Goal: Task Accomplishment & Management: Use online tool/utility

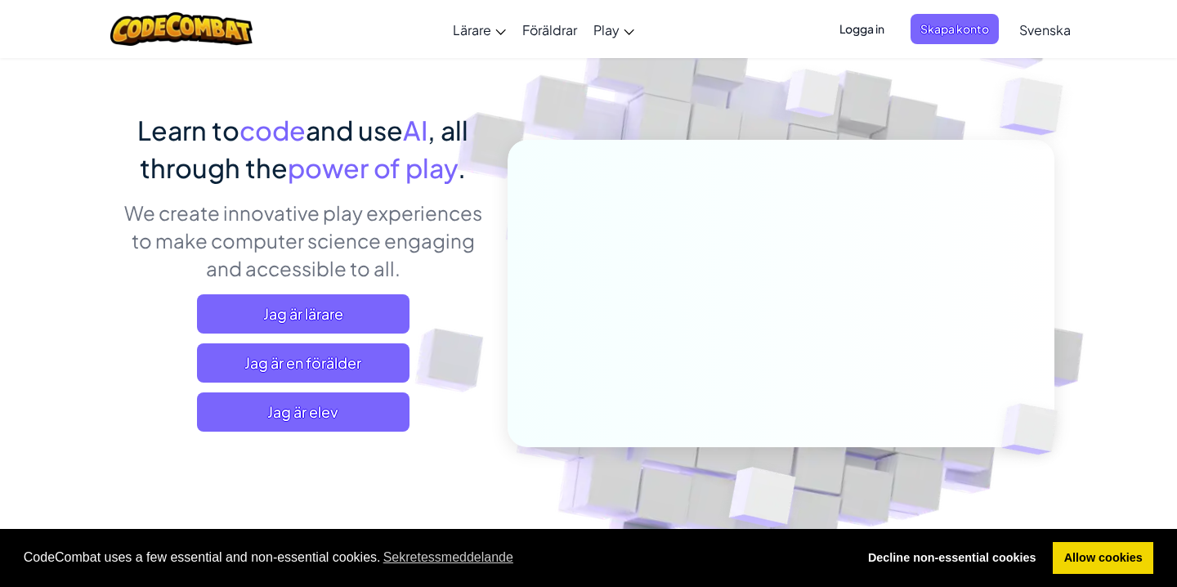
scroll to position [86, 0]
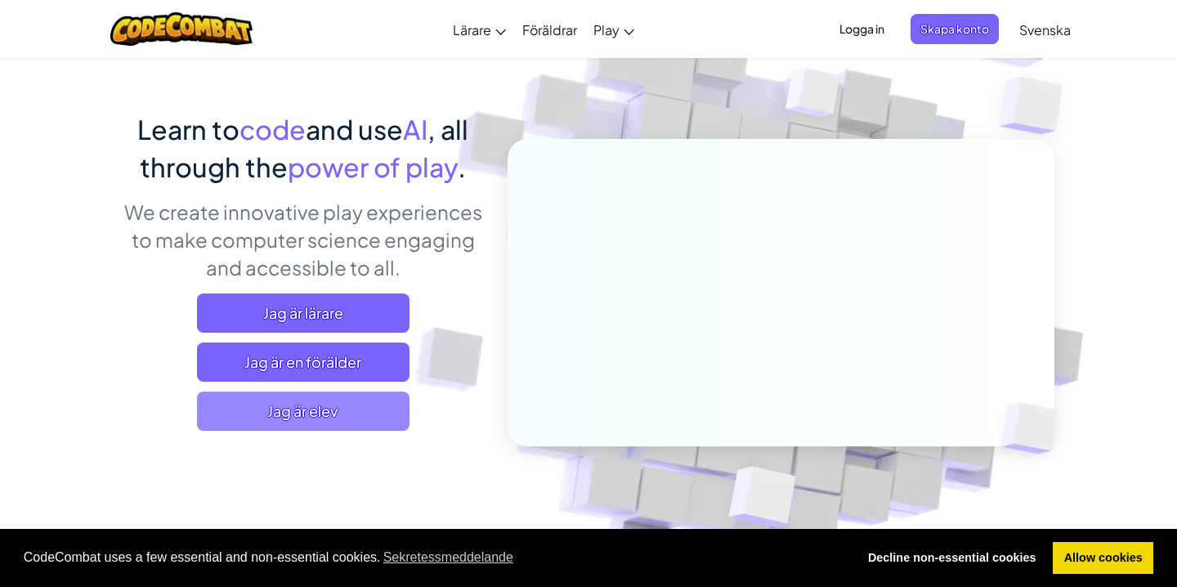
click at [328, 417] on span "Jag är elev" at bounding box center [303, 410] width 212 height 39
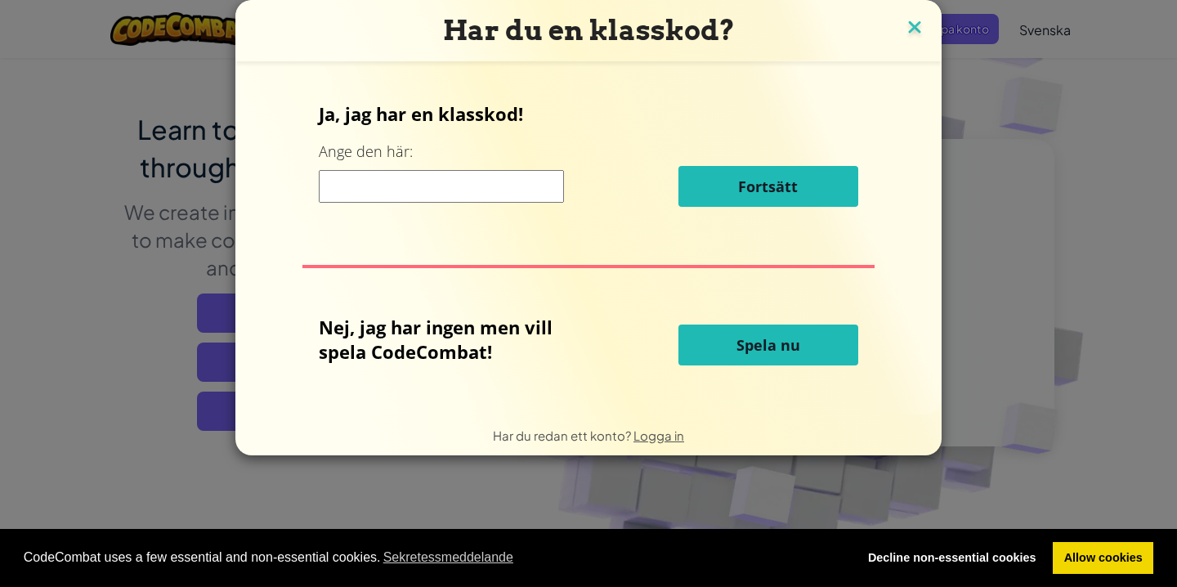
click at [910, 33] on img at bounding box center [914, 28] width 21 height 25
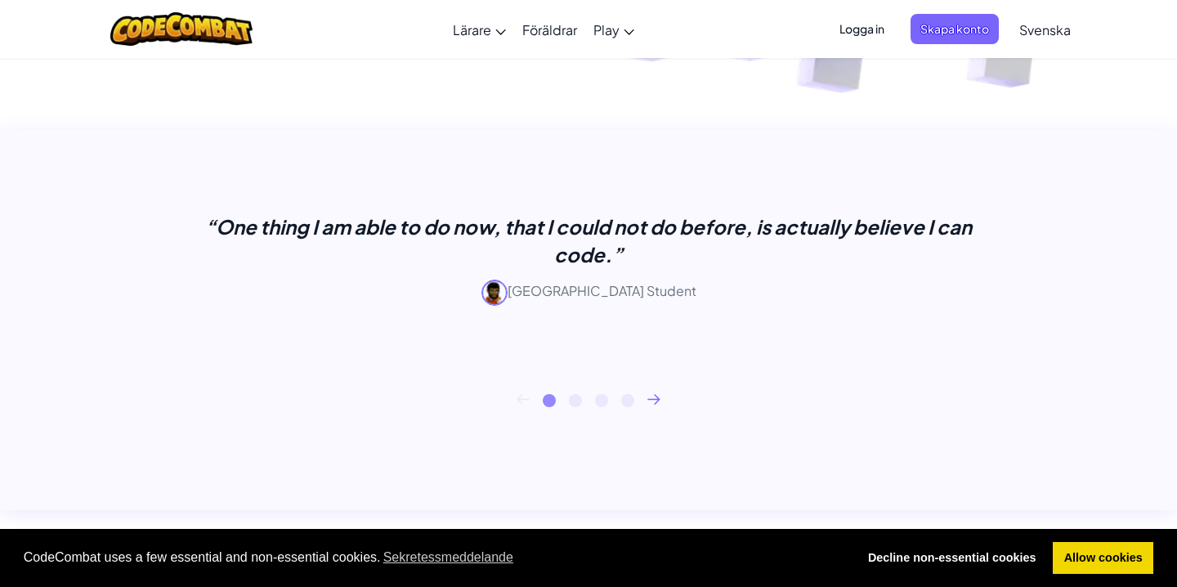
scroll to position [587, 0]
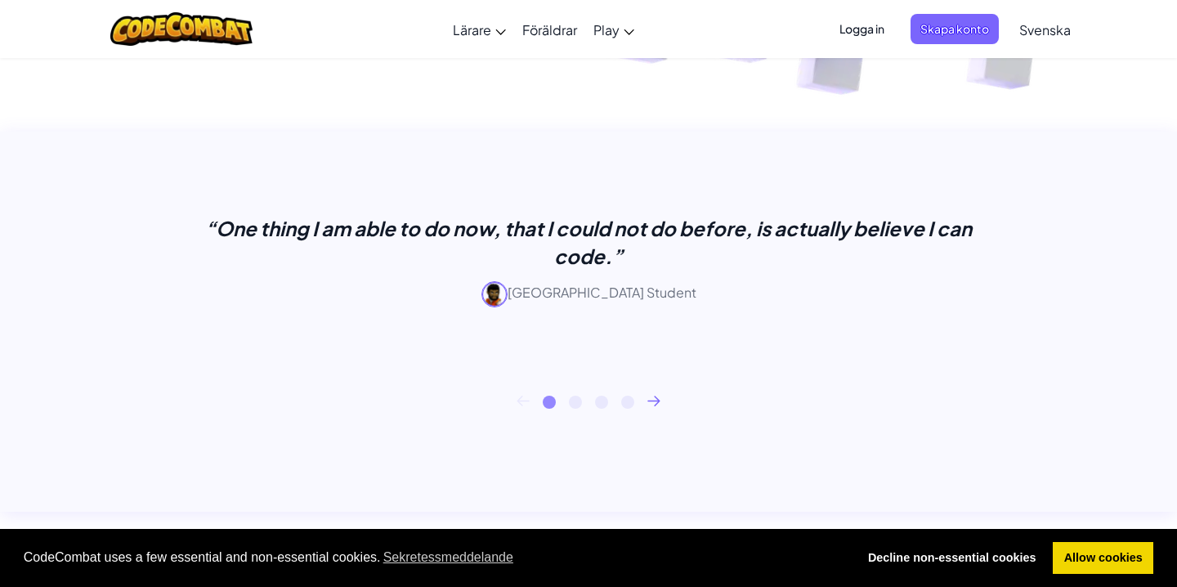
click at [658, 399] on icon at bounding box center [653, 399] width 11 height 9
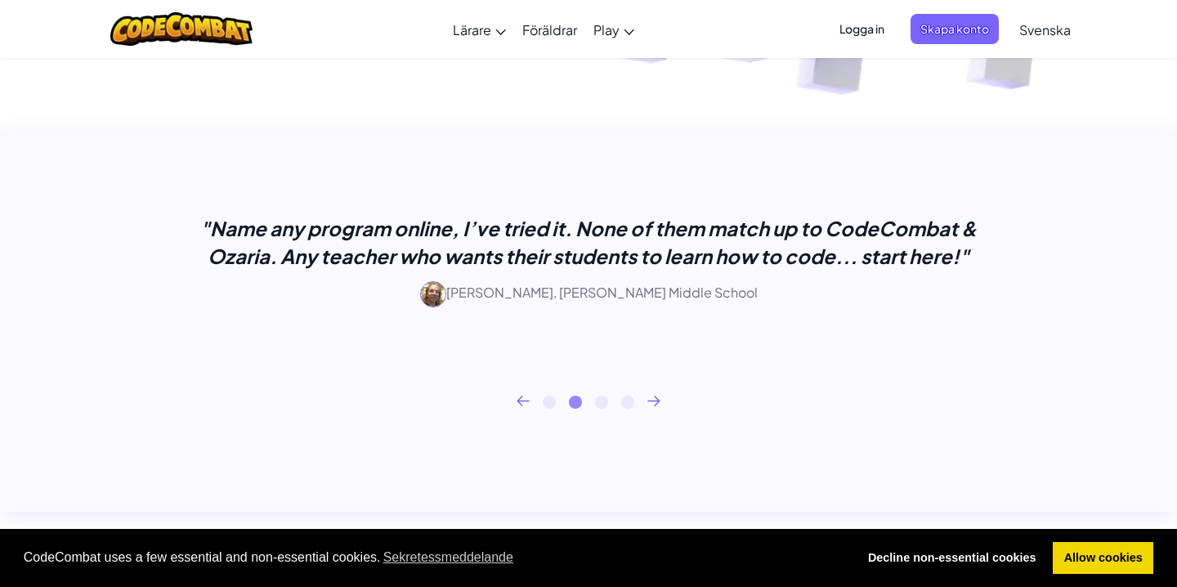
click at [657, 398] on icon at bounding box center [653, 399] width 11 height 9
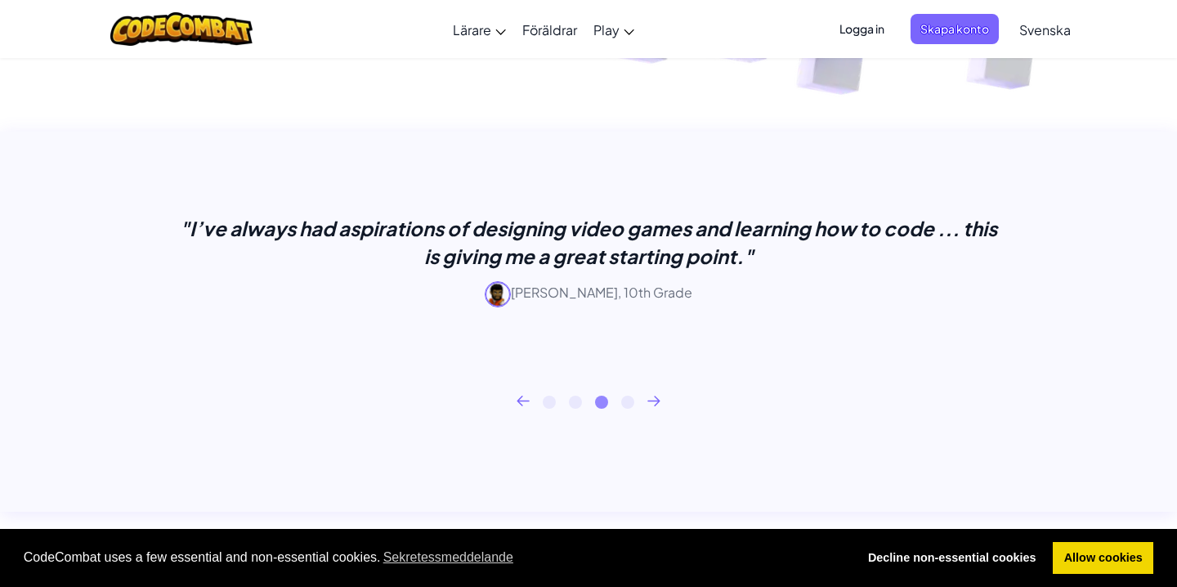
click at [657, 398] on icon at bounding box center [653, 399] width 11 height 9
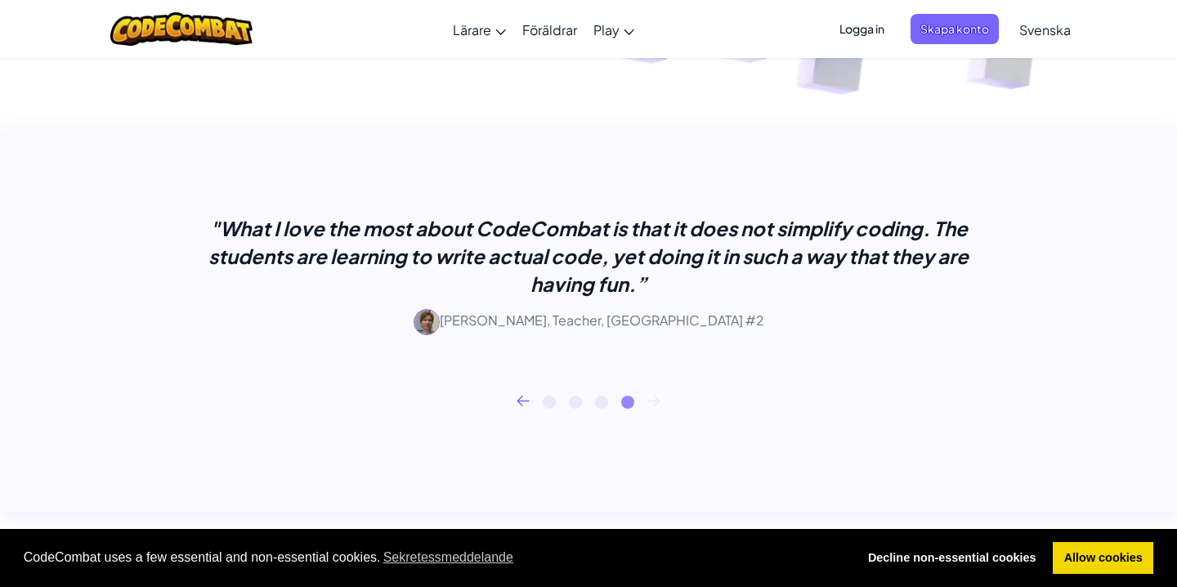
click at [657, 398] on icon at bounding box center [653, 399] width 11 height 9
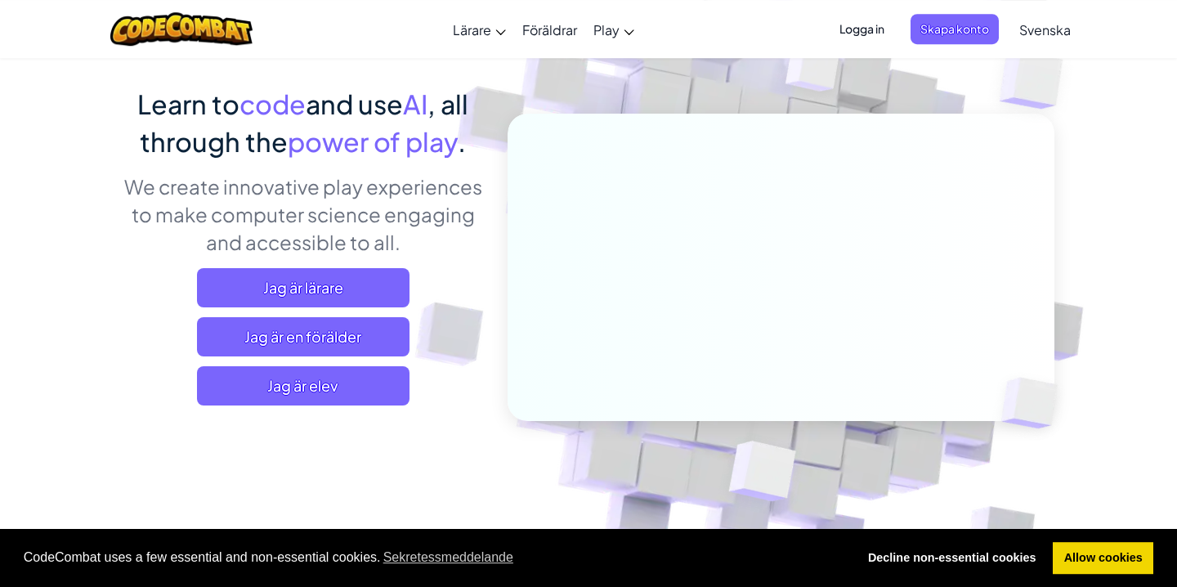
scroll to position [114, 0]
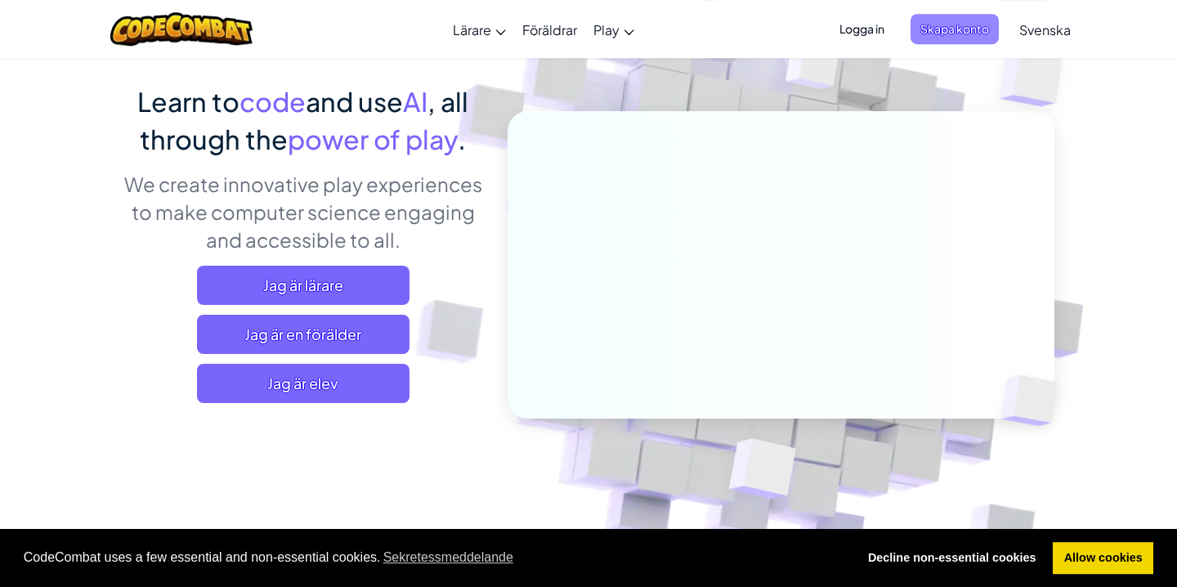
click at [976, 37] on span "Skapa konto" at bounding box center [954, 29] width 88 height 30
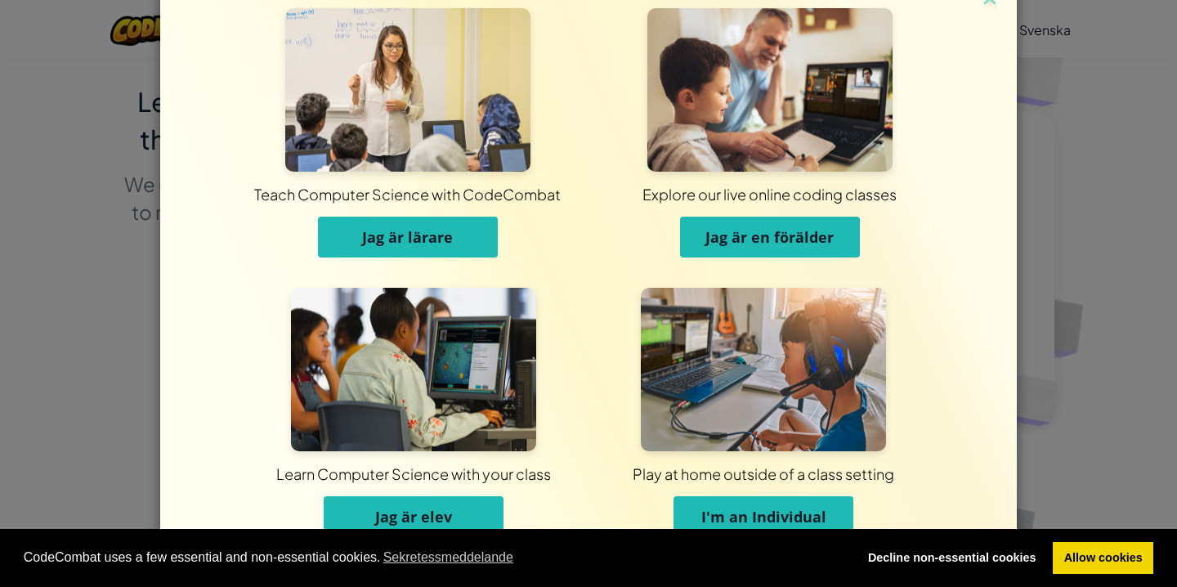
scroll to position [61, 0]
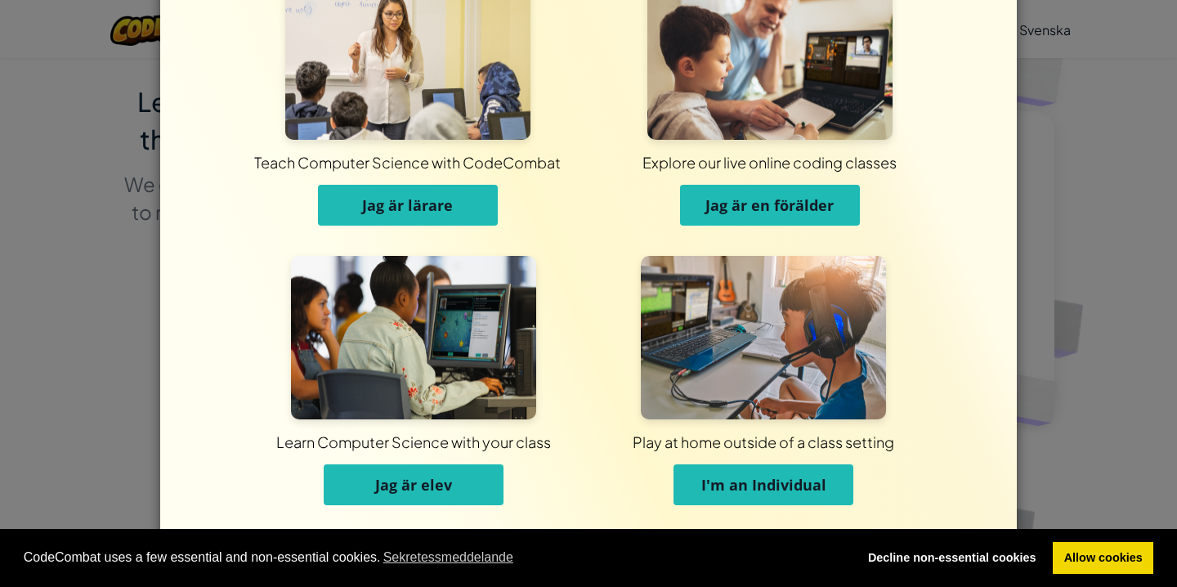
click at [806, 492] on span "I'm an Individual" at bounding box center [763, 485] width 125 height 20
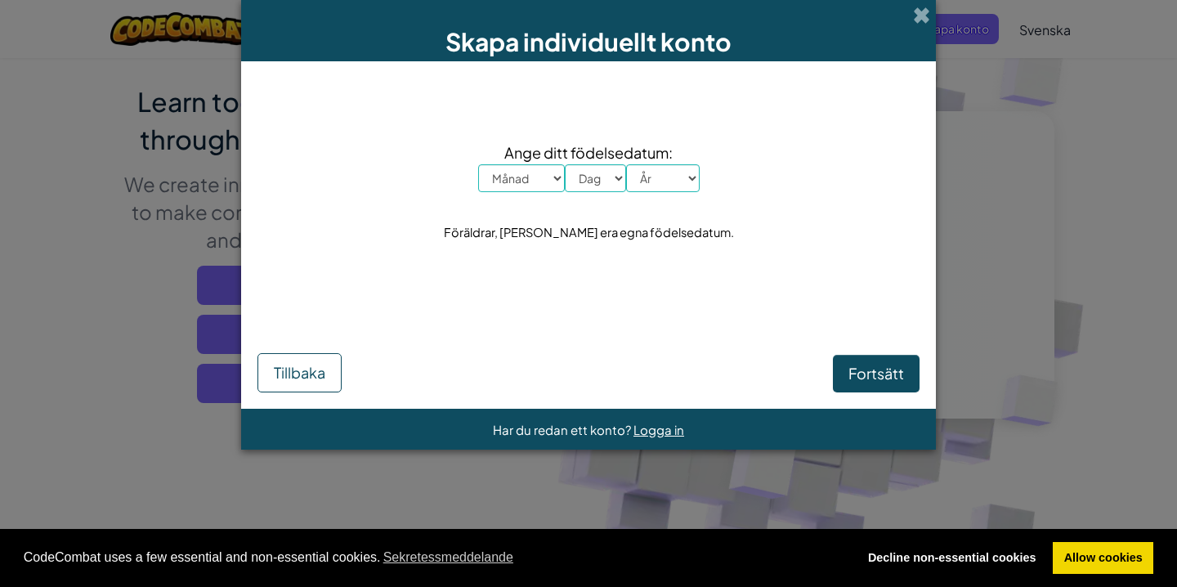
scroll to position [0, 0]
select select "6"
click option "Juni" at bounding box center [0, 0] width 0 height 0
click at [565, 164] on select "Dag 1 2 3 4 5 6 7 8 9 10 11 12 13 14 15 16 17 18 19 20 21 22 23 24 25 26 27 28 …" at bounding box center [595, 178] width 61 height 28
select select "19"
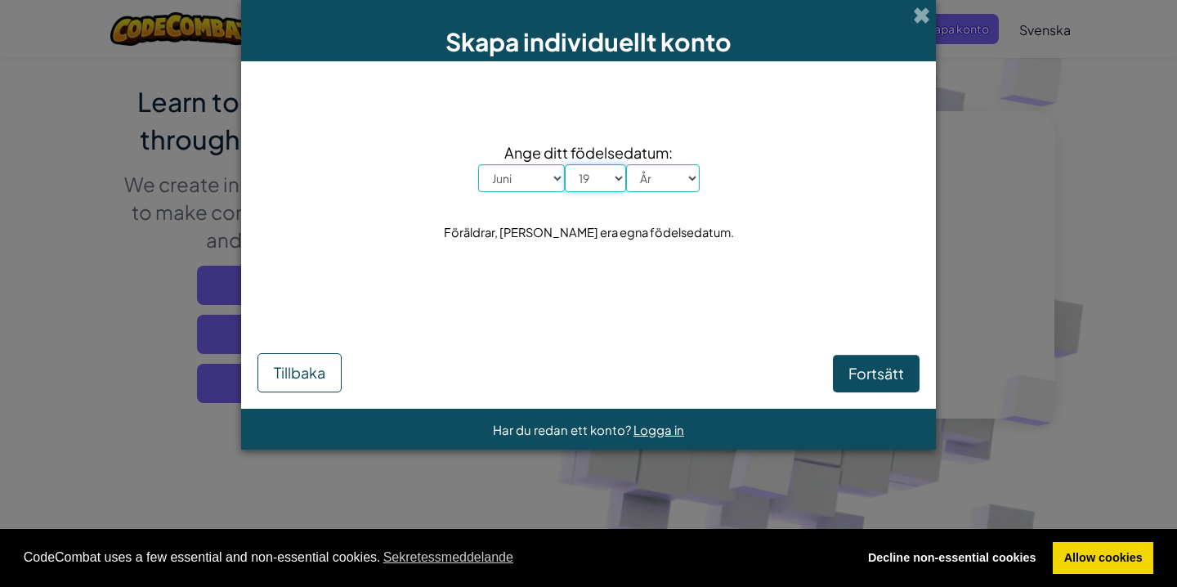
click option "19" at bounding box center [0, 0] width 0 height 0
click at [626, 164] on select "År 2025 2024 2023 2022 2021 2020 2019 2018 2017 2016 2015 2014 2013 2012 2011 2…" at bounding box center [663, 178] width 74 height 28
select select "2006"
click option "2006" at bounding box center [0, 0] width 0 height 0
click at [901, 365] on span "Fortsätt" at bounding box center [876, 373] width 56 height 19
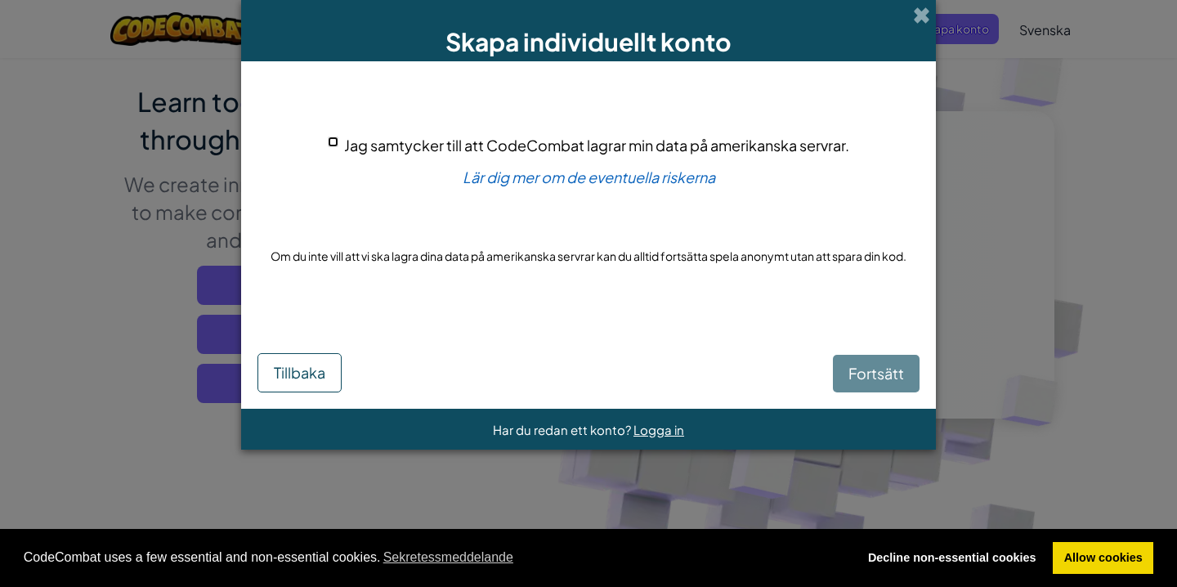
click at [334, 147] on input "Jag samtycker till att CodeCombat lagrar min data på amerikanska servrar." at bounding box center [333, 141] width 11 height 11
click at [346, 154] on span "Jag samtycker till att CodeCombat lagrar min data på amerikanska servrar." at bounding box center [596, 145] width 505 height 19
click at [338, 147] on input "Jag samtycker till att CodeCombat lagrar min data på amerikanska servrar." at bounding box center [333, 141] width 11 height 11
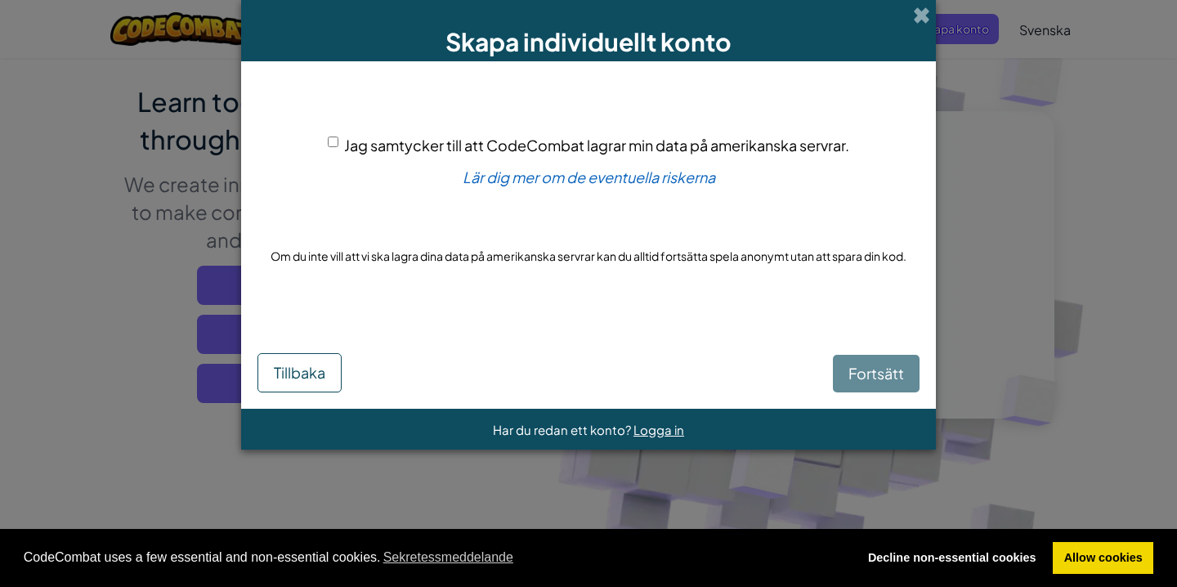
click at [881, 370] on div "Fortsätt Tillbaka" at bounding box center [588, 358] width 662 height 70
click at [879, 377] on div "Fortsätt Tillbaka" at bounding box center [588, 358] width 662 height 70
click at [878, 377] on div "Fortsätt Tillbaka" at bounding box center [588, 358] width 662 height 70
click at [361, 154] on span "Jag samtycker till att CodeCombat lagrar min data på amerikanska servrar." at bounding box center [596, 145] width 505 height 19
click at [338, 147] on input "Jag samtycker till att CodeCombat lagrar min data på amerikanska servrar." at bounding box center [333, 141] width 11 height 11
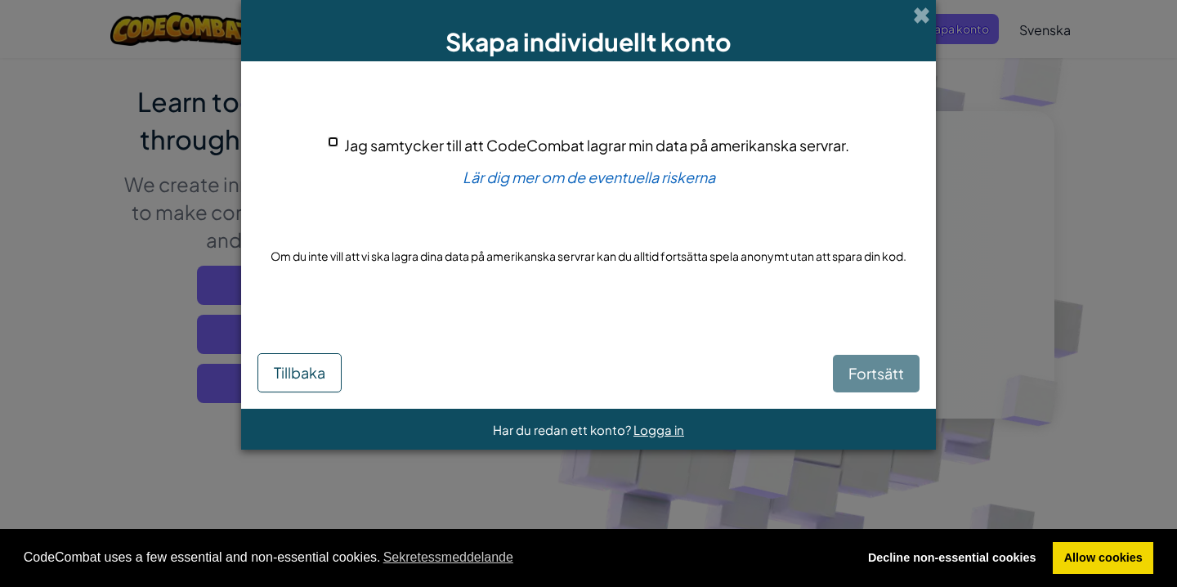
checkbox input "true"
click at [864, 368] on span "Fortsätt" at bounding box center [876, 373] width 56 height 19
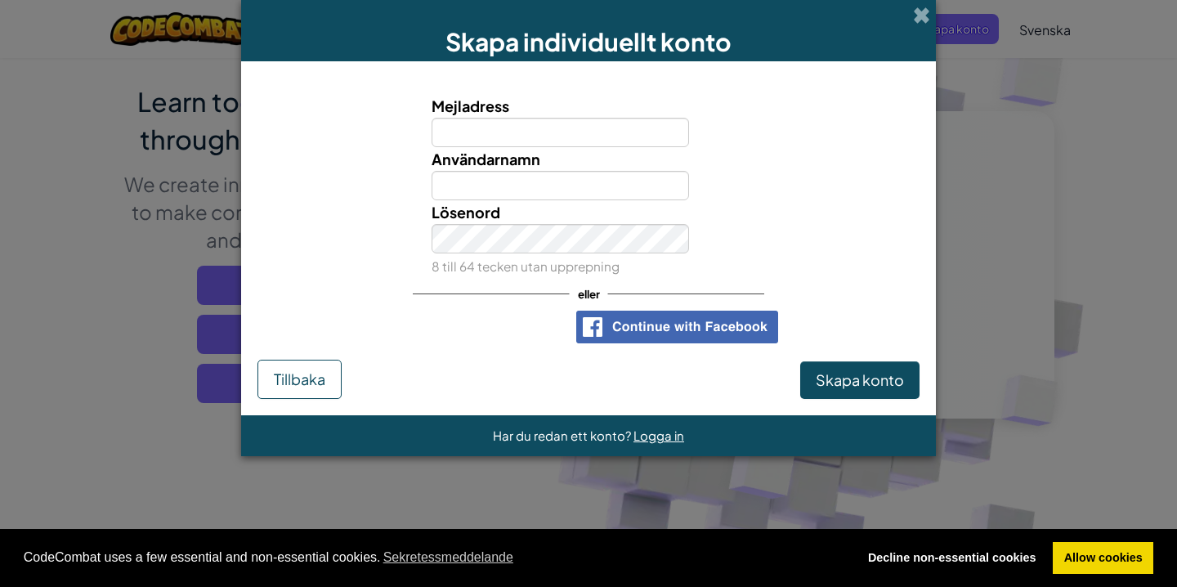
click at [506, 333] on div "Logga in med Google. Öppnas på en ny flik." at bounding box center [479, 327] width 161 height 36
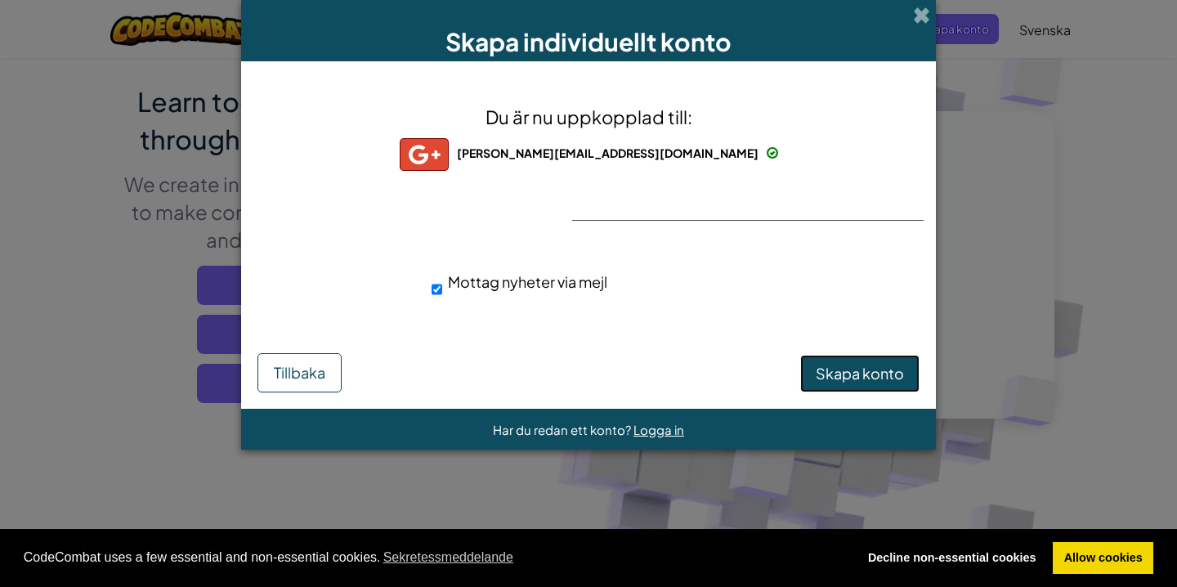
click at [874, 377] on span "Skapa konto" at bounding box center [859, 373] width 88 height 19
click at [873, 373] on button "Skapa konto" at bounding box center [859, 374] width 119 height 38
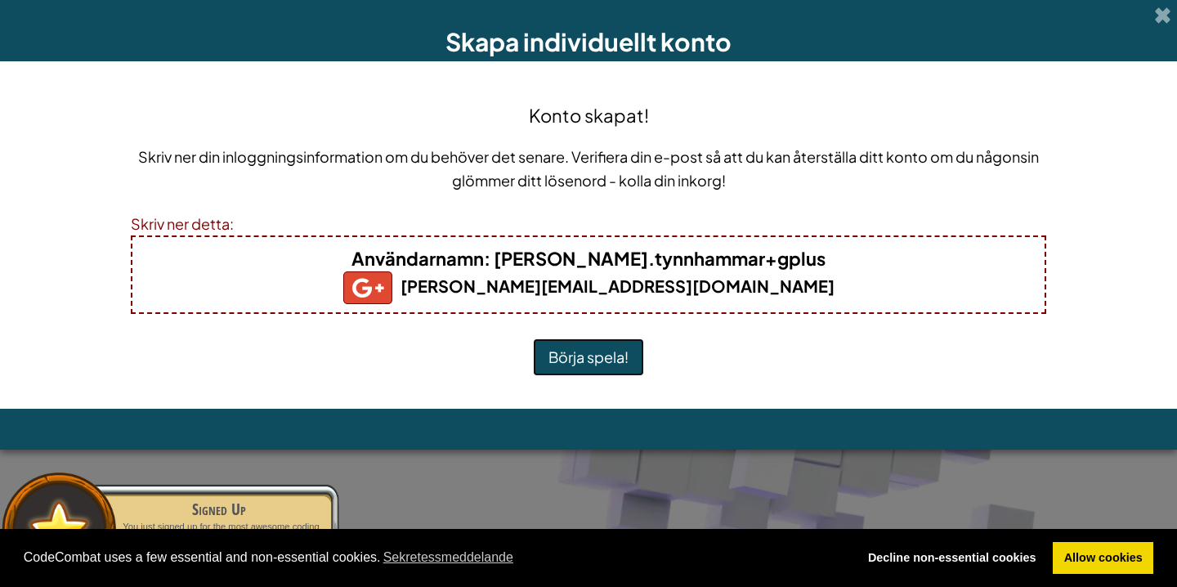
click at [622, 353] on button "Börja spela!" at bounding box center [588, 357] width 111 height 38
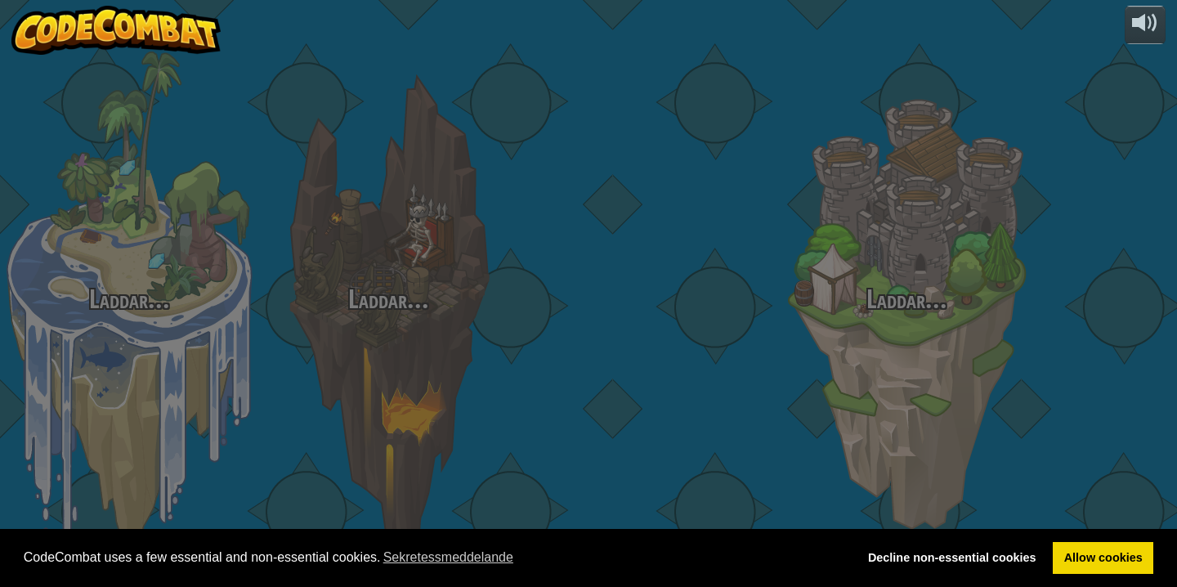
select select "sv"
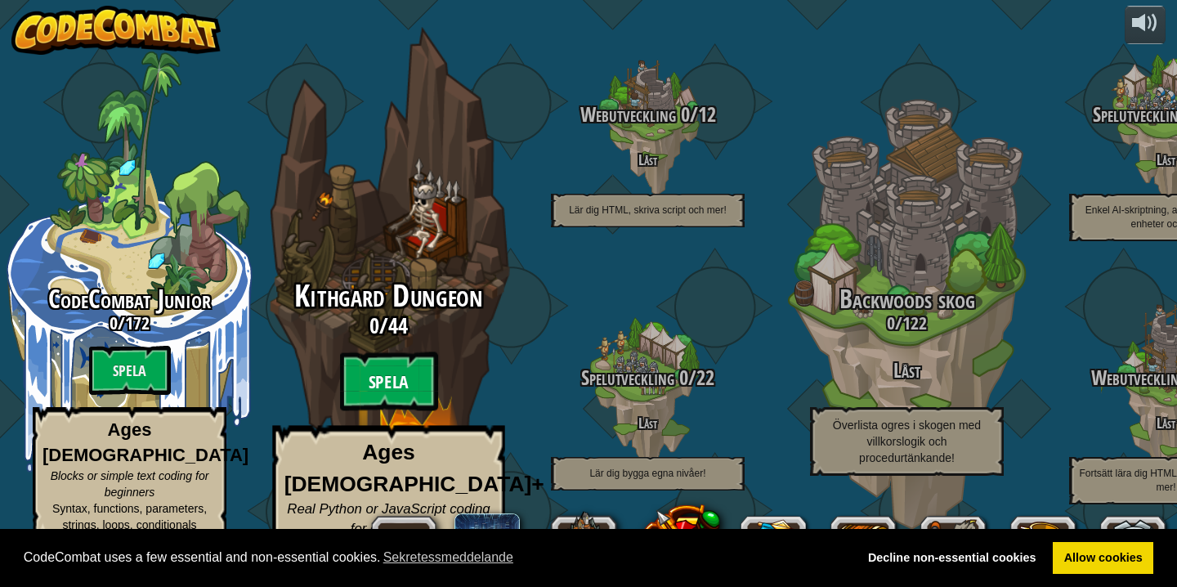
click at [394, 386] on btn "Spela" at bounding box center [389, 381] width 98 height 59
select select "sv"
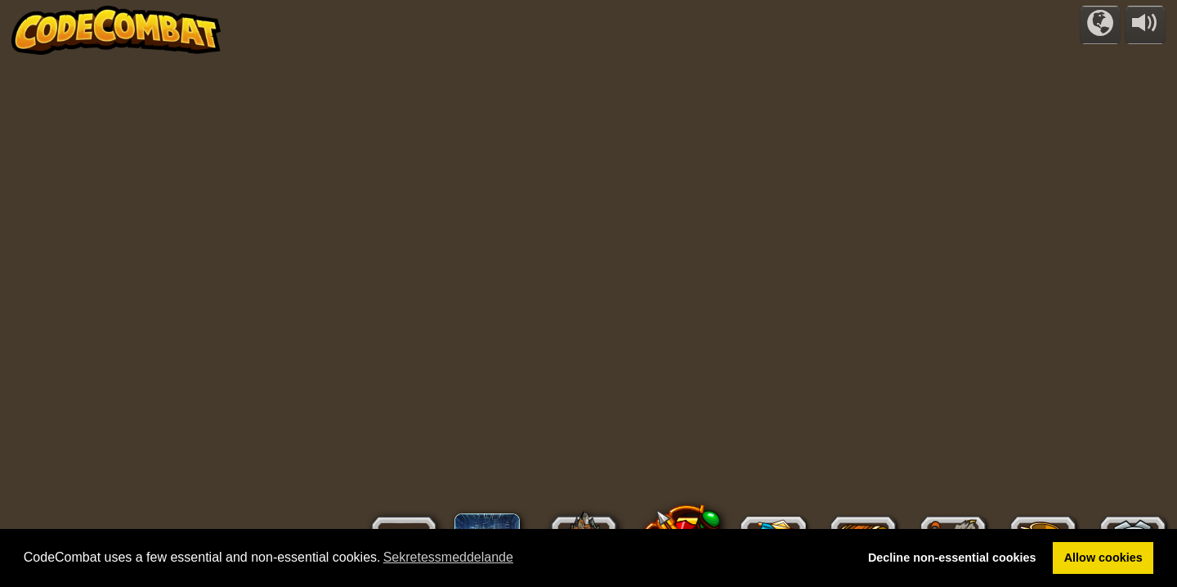
select select "sv"
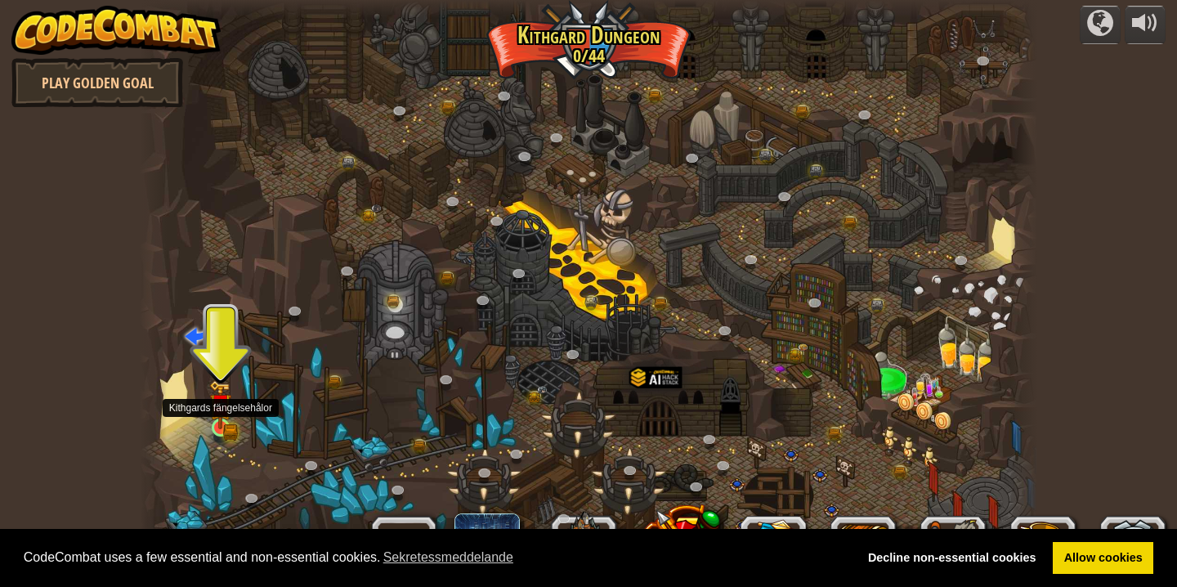
click at [221, 422] on img at bounding box center [220, 404] width 22 height 49
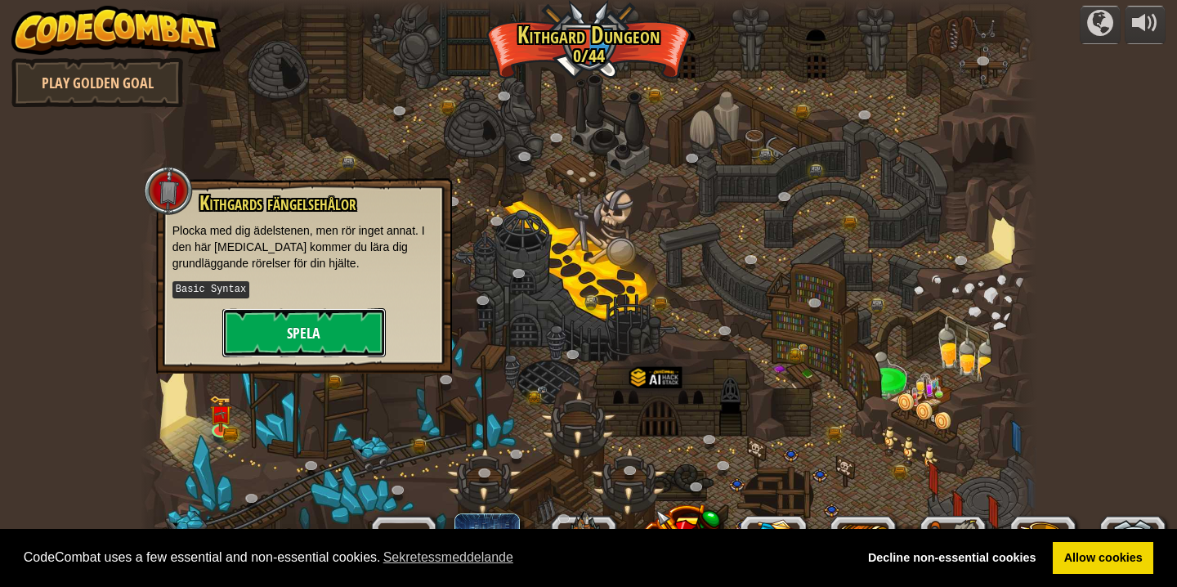
click at [301, 333] on button "Spela" at bounding box center [303, 332] width 163 height 49
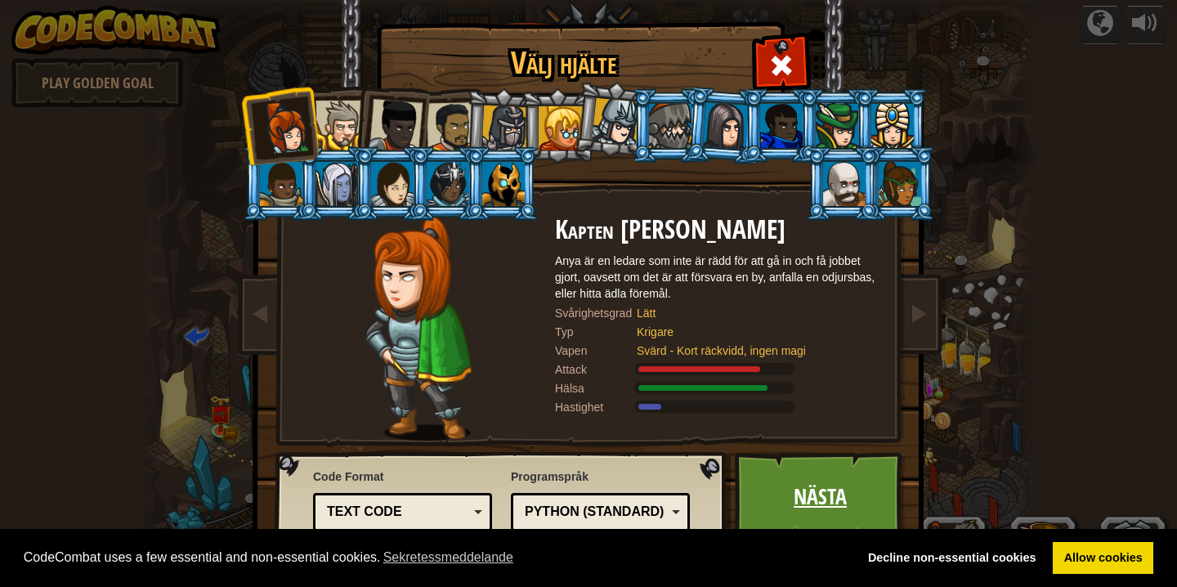
click at [816, 462] on link "Nästa" at bounding box center [819, 497] width 171 height 90
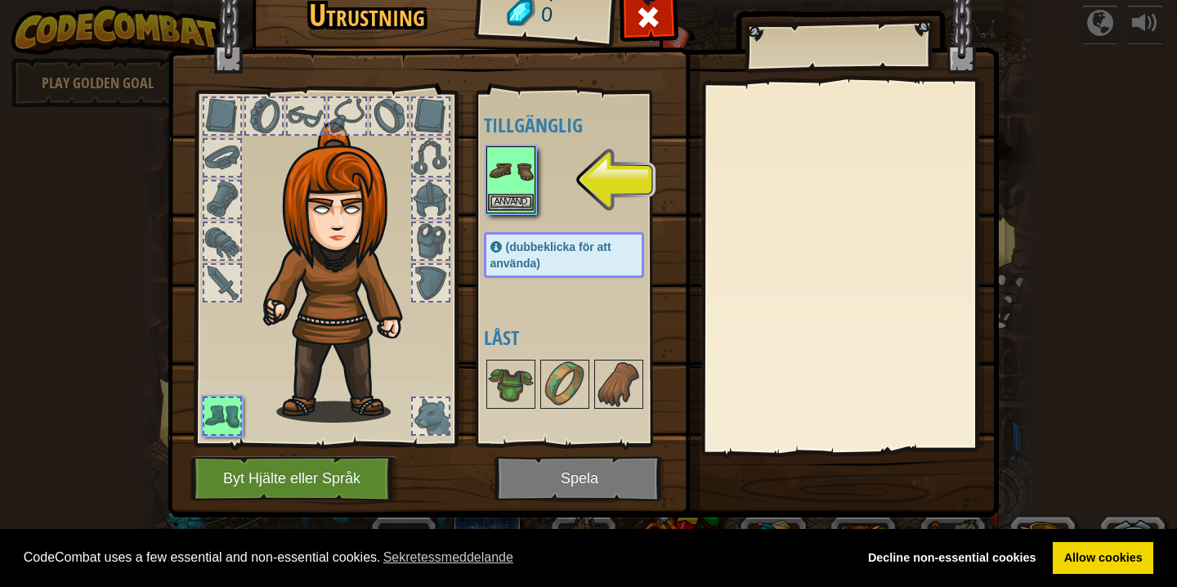
click at [505, 174] on img at bounding box center [511, 171] width 46 height 46
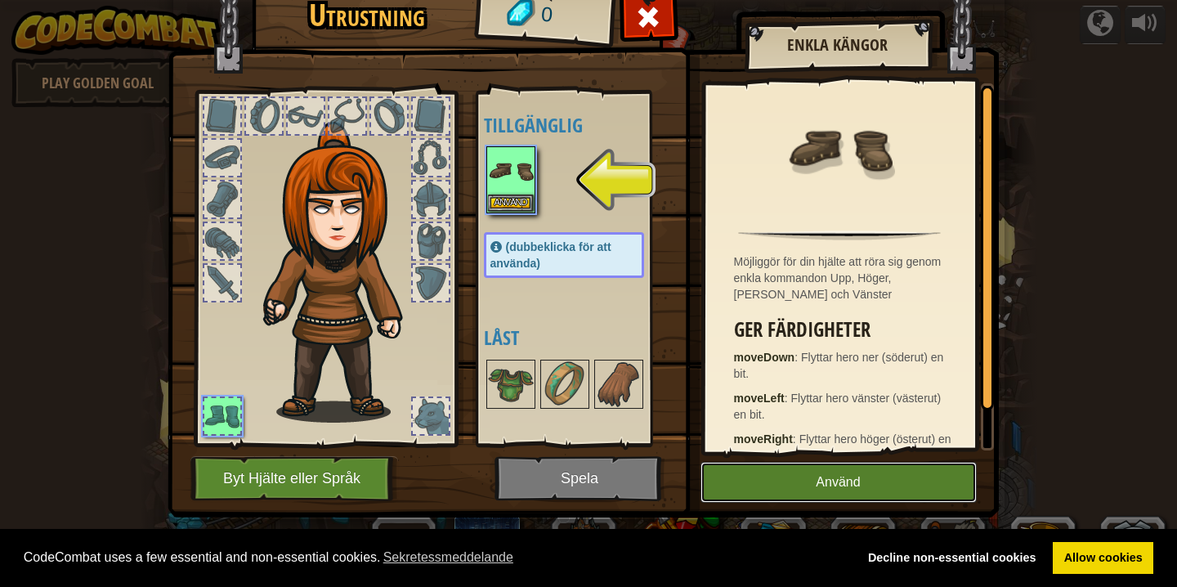
click at [833, 487] on button "Använd" at bounding box center [838, 482] width 276 height 41
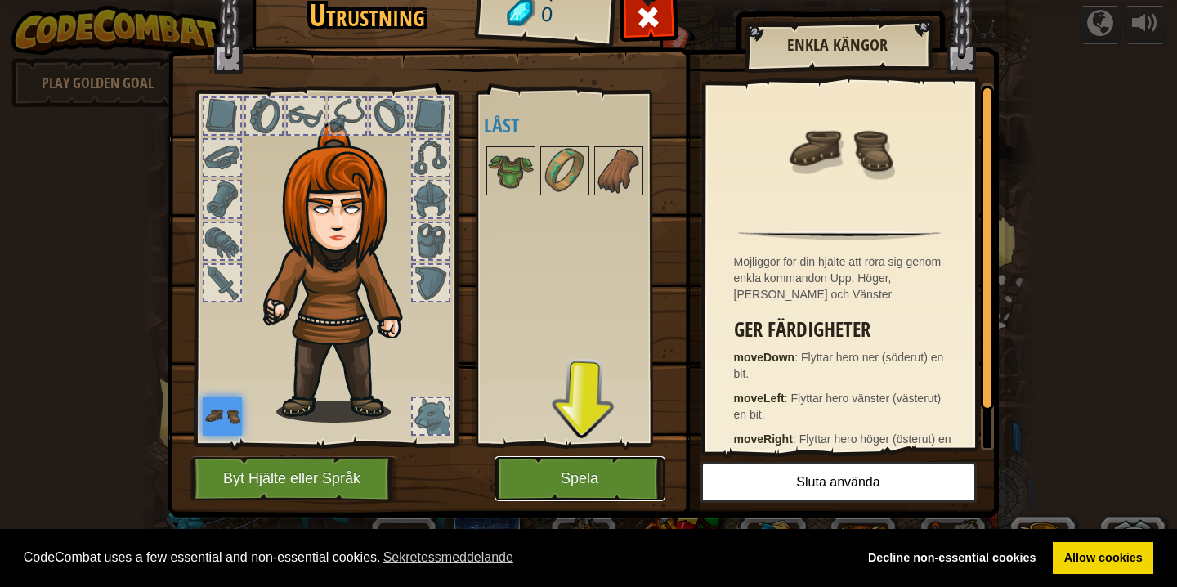
click at [582, 499] on button "Spela" at bounding box center [579, 478] width 171 height 45
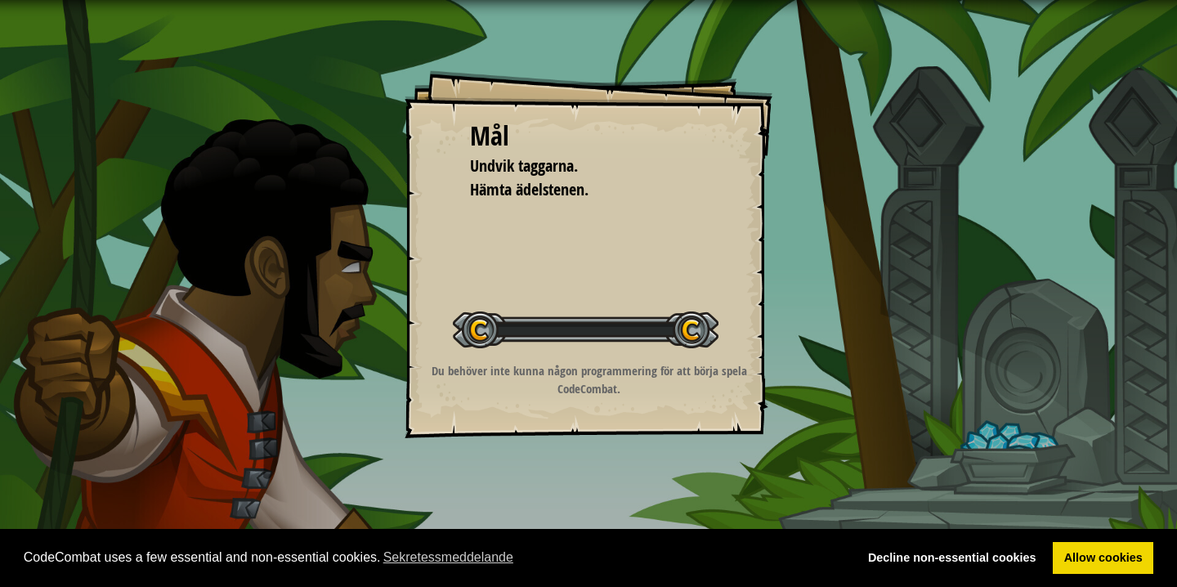
click at [591, 476] on div "Mål Undvik taggarna. Hämta ädelstenen. Starta Nivå Fel vid laddning från server…" at bounding box center [588, 293] width 1177 height 587
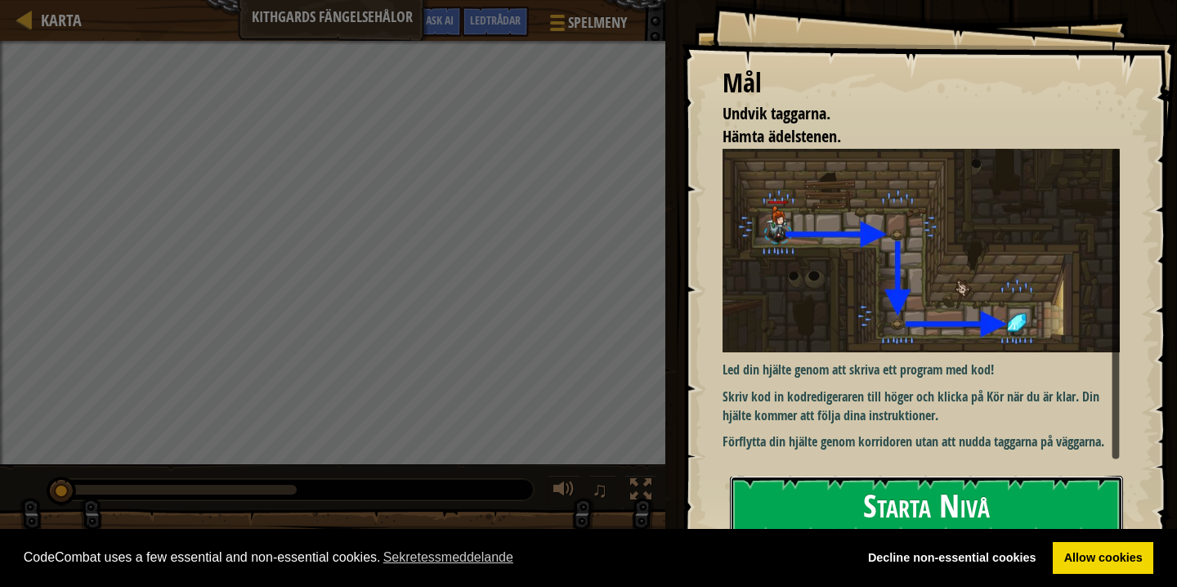
click at [949, 493] on button "Starta Nivå" at bounding box center [926, 508] width 393 height 65
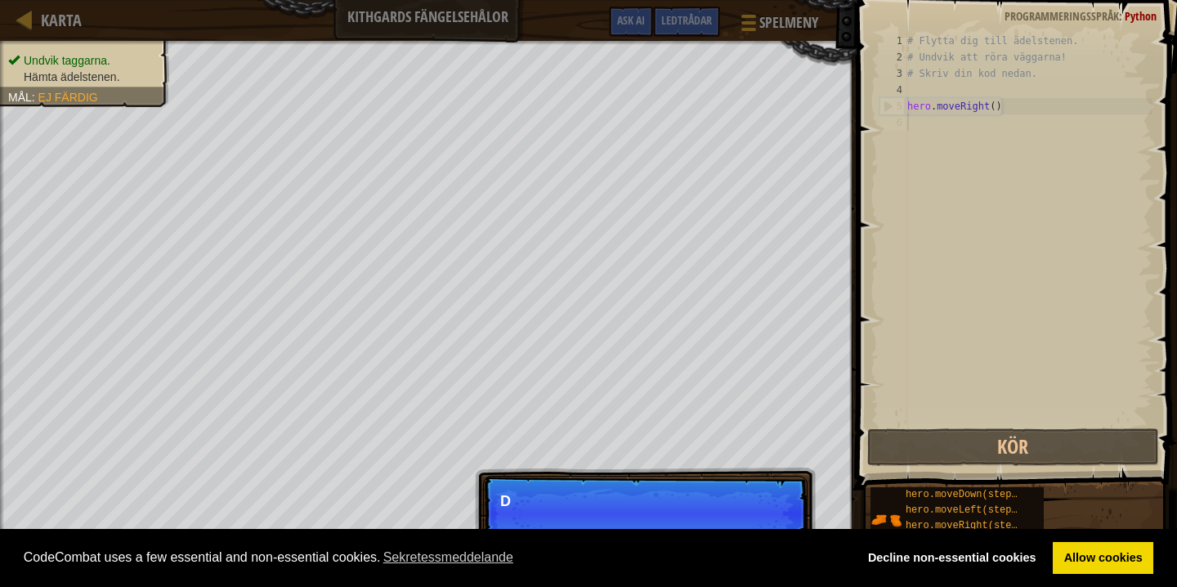
click at [566, 502] on p "D" at bounding box center [645, 501] width 290 height 16
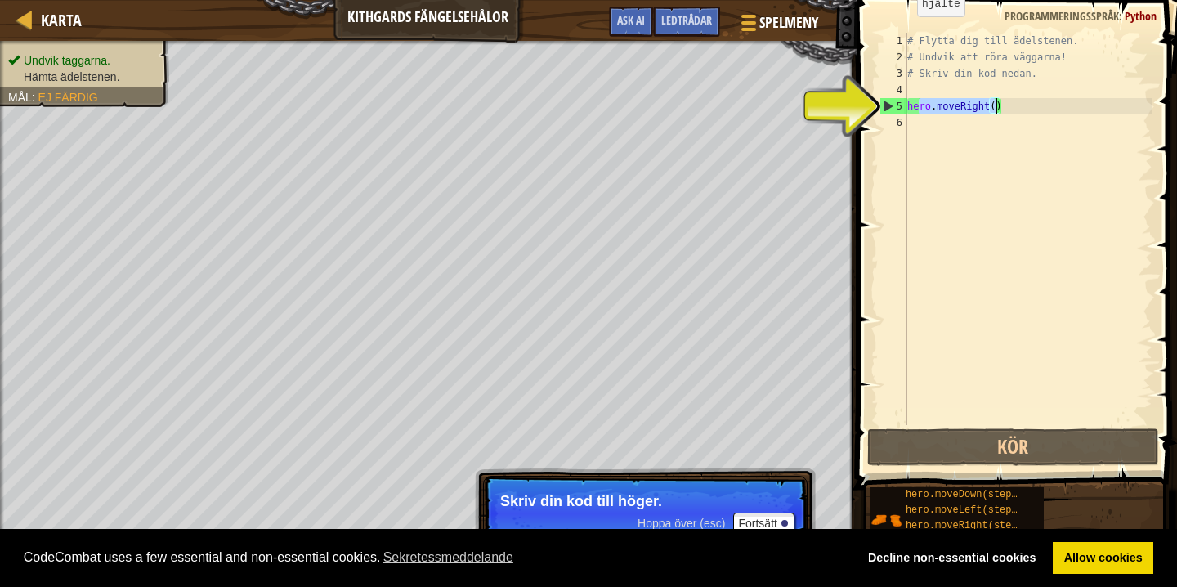
drag, startPoint x: 920, startPoint y: 108, endPoint x: 996, endPoint y: 105, distance: 76.1
click at [996, 105] on div "# Flytta dig till ädelstenen. # Undvik att röra väggarna! # Skriv din kod [GEOG…" at bounding box center [1028, 245] width 248 height 425
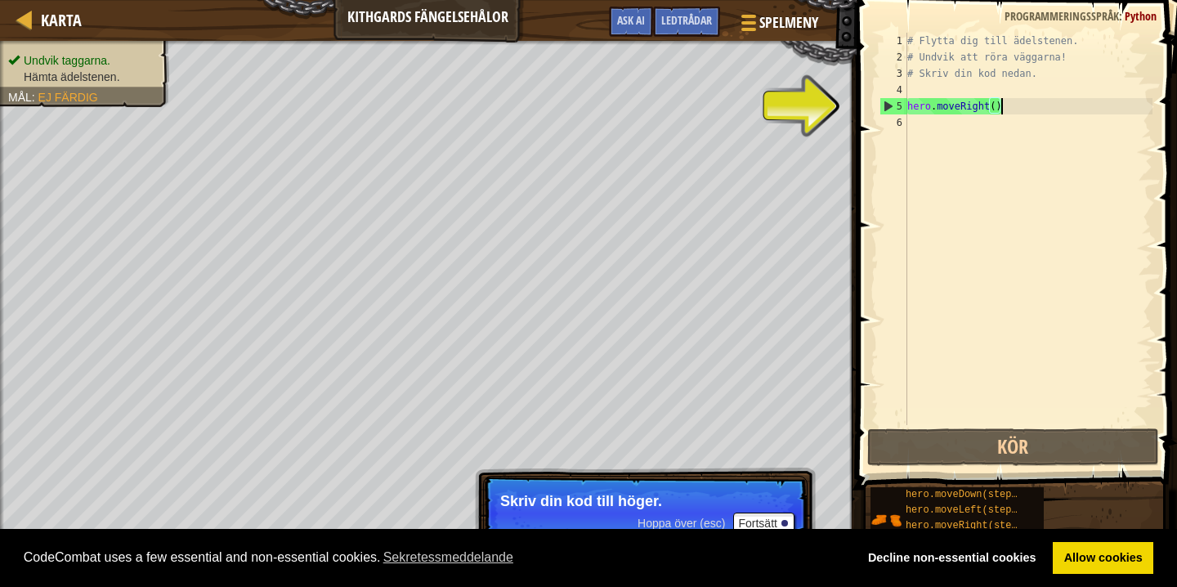
click at [1009, 104] on div "# Flytta dig till ädelstenen. # Undvik att röra väggarna! # Skriv din kod [GEOG…" at bounding box center [1028, 245] width 248 height 425
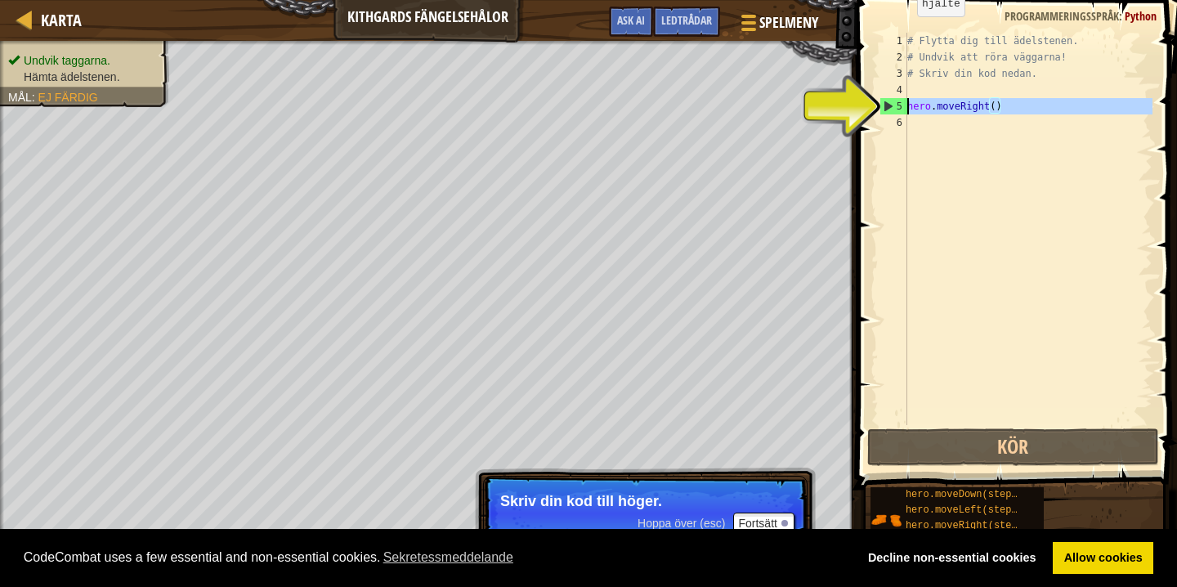
click at [888, 106] on div "5" at bounding box center [893, 106] width 27 height 16
click at [883, 106] on div "5" at bounding box center [893, 106] width 27 height 16
click at [882, 99] on div "5" at bounding box center [893, 106] width 27 height 16
click at [887, 101] on div "5" at bounding box center [893, 106] width 27 height 16
type textarea "hero.moveRight()"
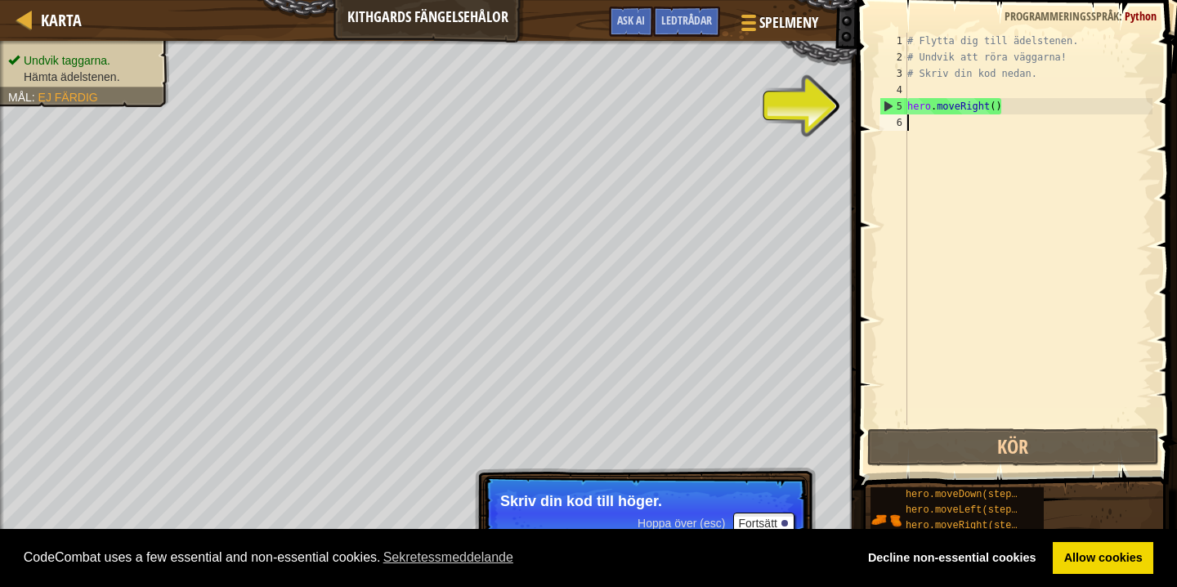
click at [962, 121] on div "# Flytta dig till ädelstenen. # Undvik att röra väggarna! # Skriv din kod [GEOG…" at bounding box center [1028, 245] width 248 height 425
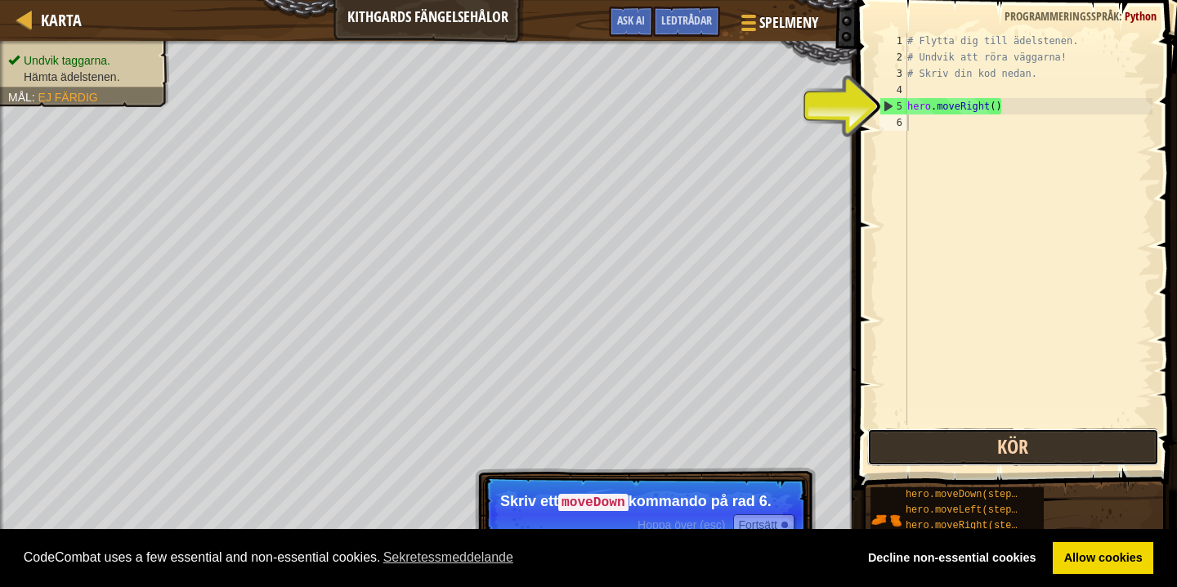
click at [936, 447] on button "Kör" at bounding box center [1013, 447] width 292 height 38
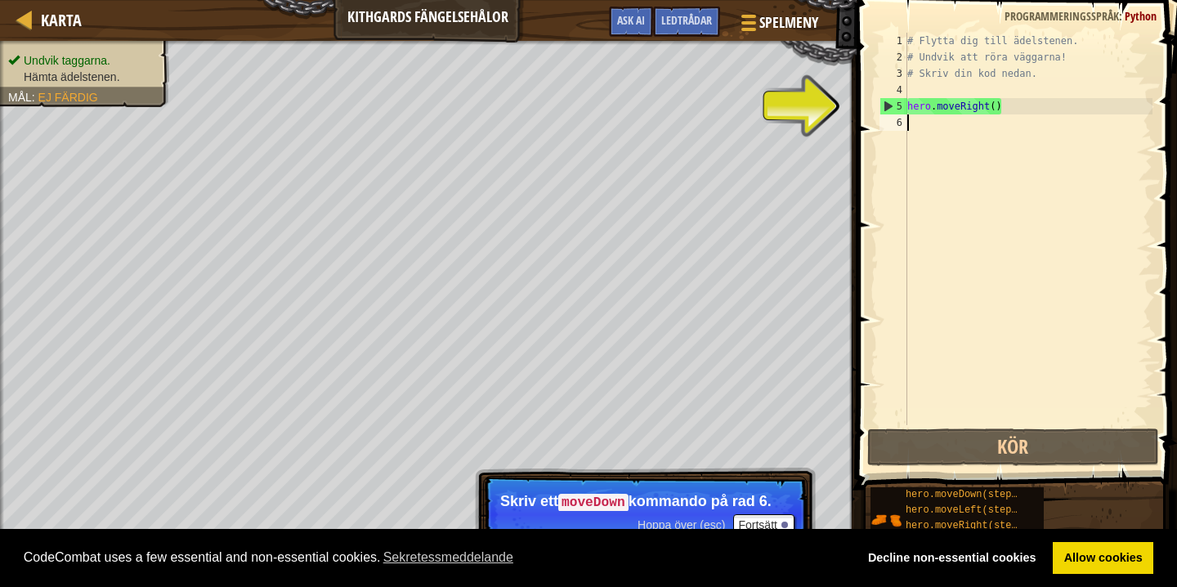
click at [885, 103] on div "5" at bounding box center [893, 106] width 27 height 16
click at [885, 104] on div "5" at bounding box center [893, 106] width 27 height 16
type textarea "hero.moveRight()"
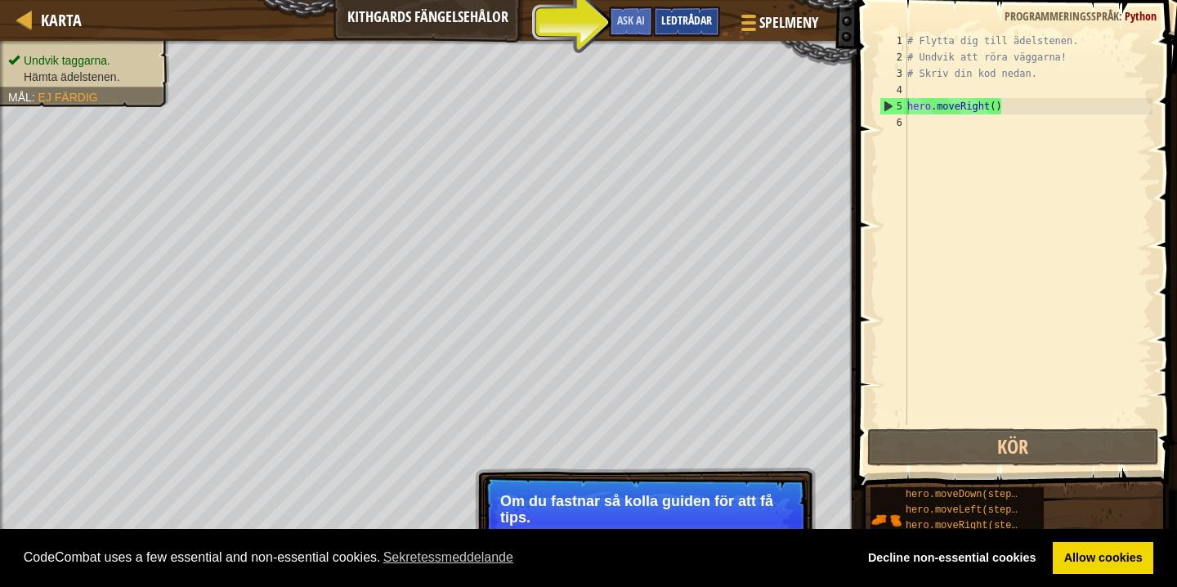
click at [671, 17] on span "Ledtrådar" at bounding box center [686, 20] width 51 height 16
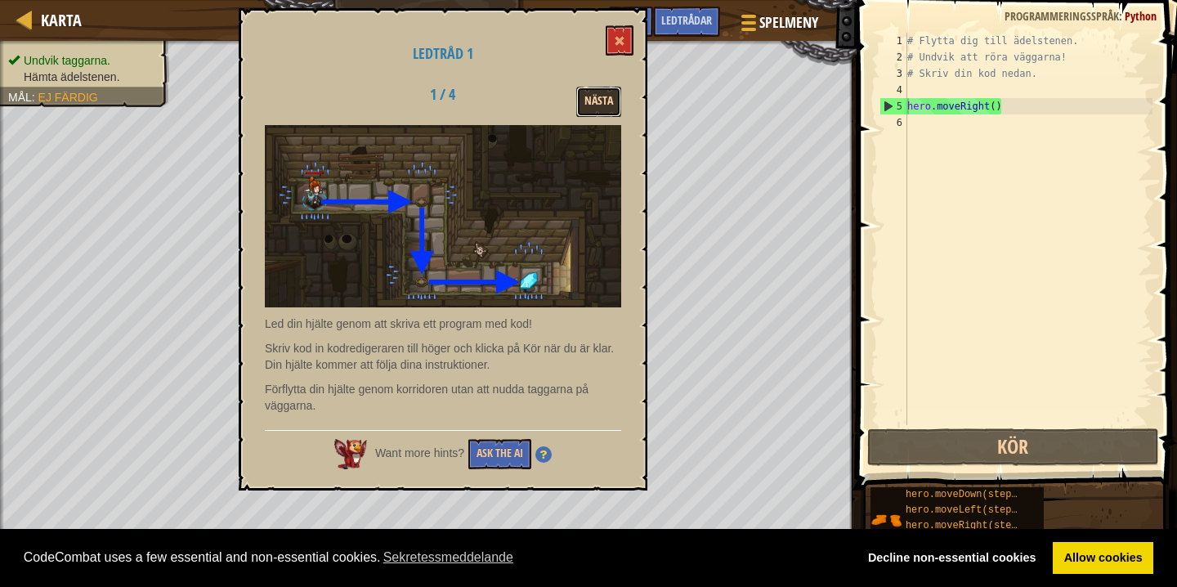
click at [602, 96] on button "Nästa" at bounding box center [598, 102] width 45 height 30
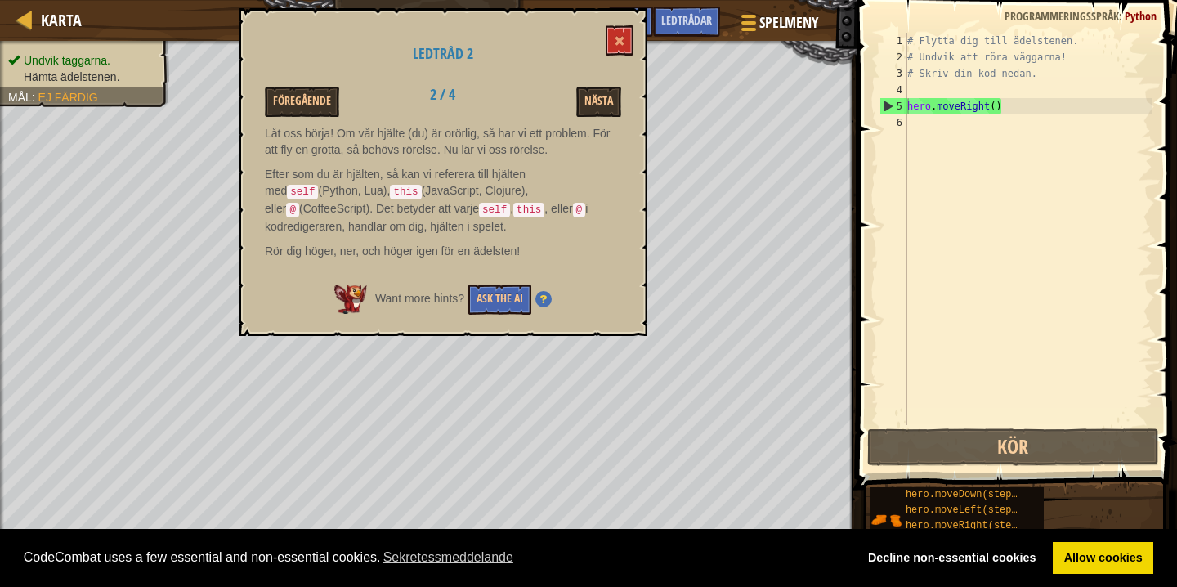
click at [623, 14] on div "Ledtråd 2 Föregående 2 / 4 Nästa Låt oss börja! Om vår hjälte (du) är orörlig, …" at bounding box center [443, 172] width 409 height 328
click at [624, 32] on button at bounding box center [619, 40] width 28 height 30
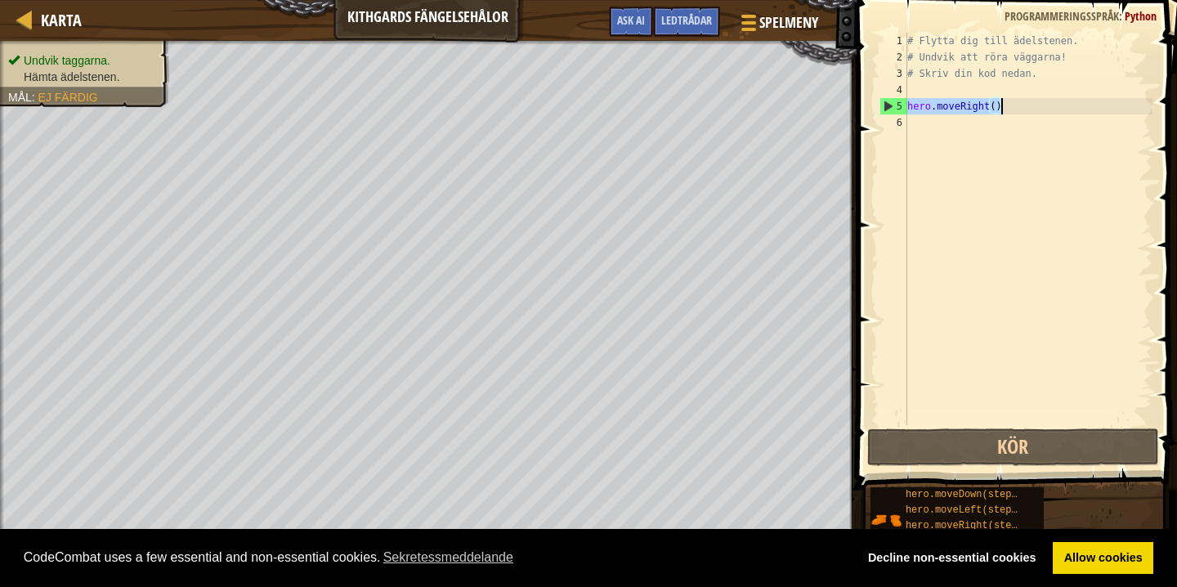
drag, startPoint x: 907, startPoint y: 107, endPoint x: 1005, endPoint y: 103, distance: 98.1
click at [1005, 103] on div "# Flytta dig till ädelstenen. # Undvik att röra väggarna! # Skriv din kod [GEOG…" at bounding box center [1028, 245] width 248 height 425
click at [913, 285] on div "# Flytta dig till ädelstenen. # Undvik att röra väggarna! # Skriv din kod [GEOG…" at bounding box center [1028, 245] width 248 height 425
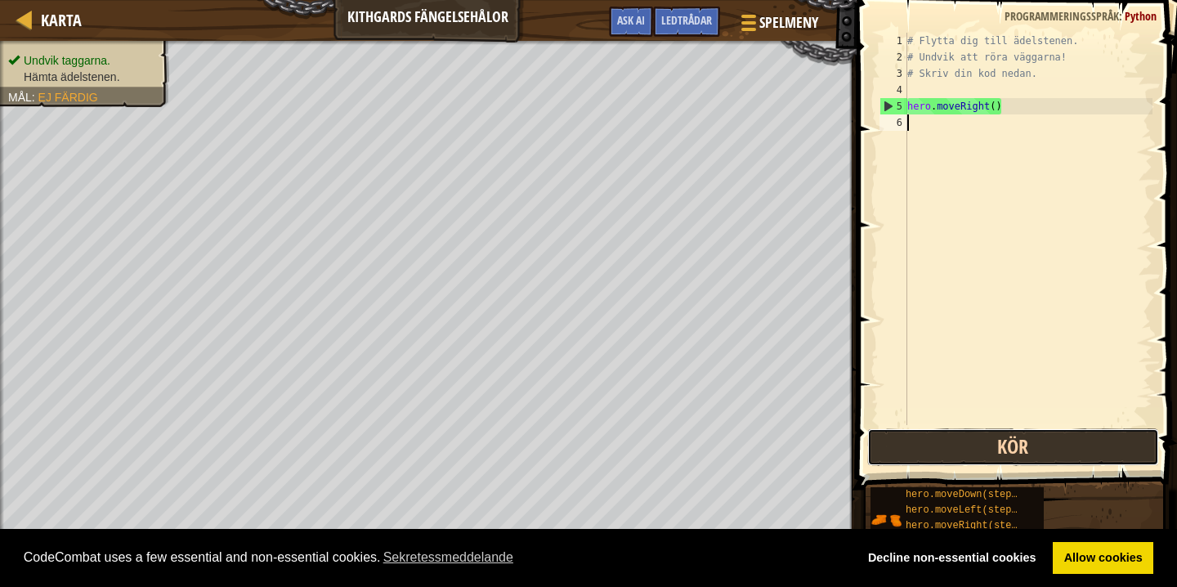
click at [946, 457] on button "Kör" at bounding box center [1013, 447] width 292 height 38
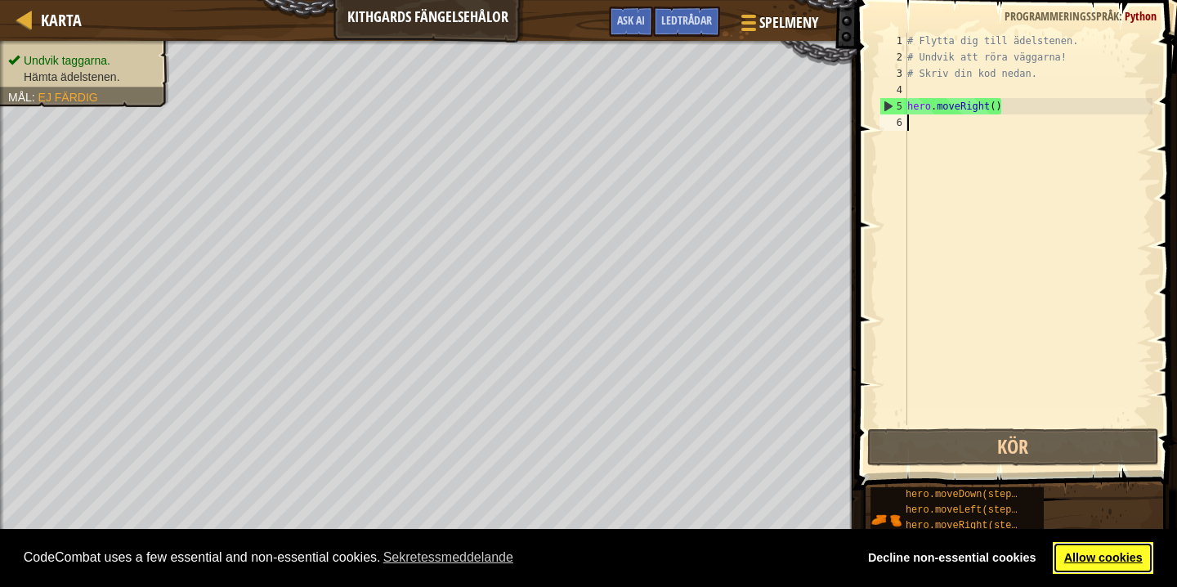
click at [1086, 561] on link "Allow cookies" at bounding box center [1102, 558] width 100 height 33
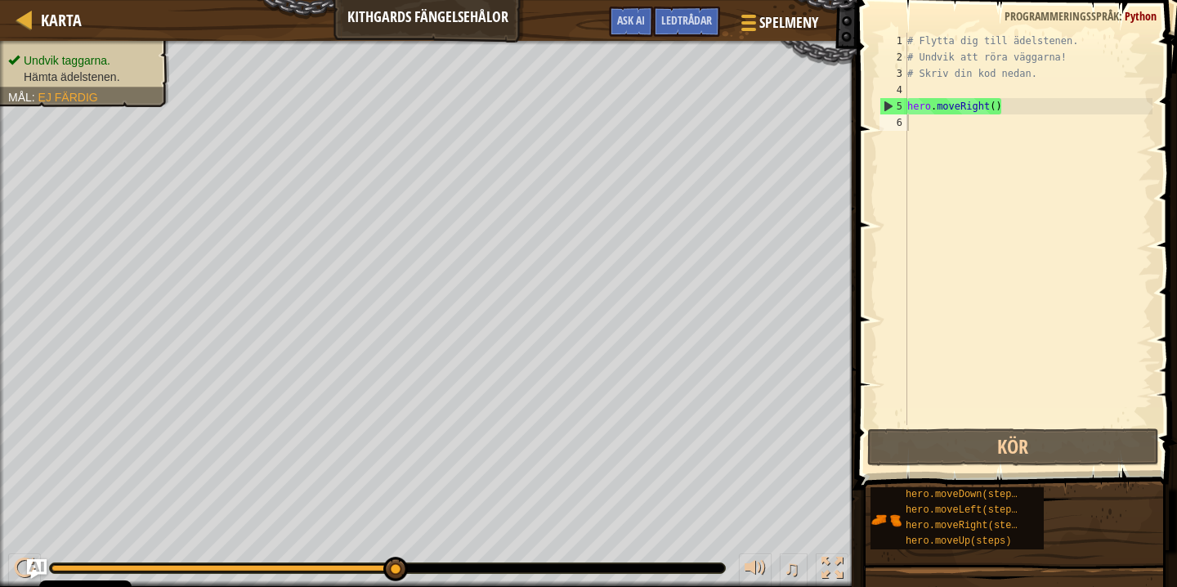
drag, startPoint x: 1152, startPoint y: 18, endPoint x: 1115, endPoint y: 15, distance: 36.9
click at [1114, 15] on div "Programmeringsspråk : Python" at bounding box center [1080, 16] width 168 height 16
click at [762, 23] on span "Spelmeny" at bounding box center [789, 22] width 62 height 22
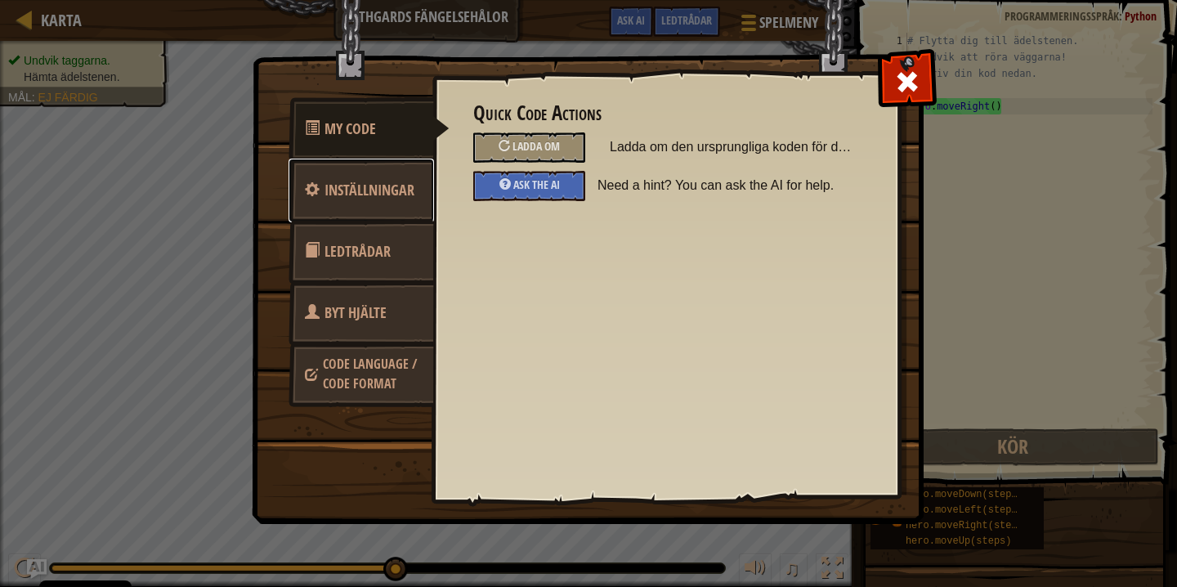
click at [388, 201] on link "Inställningar" at bounding box center [360, 191] width 145 height 64
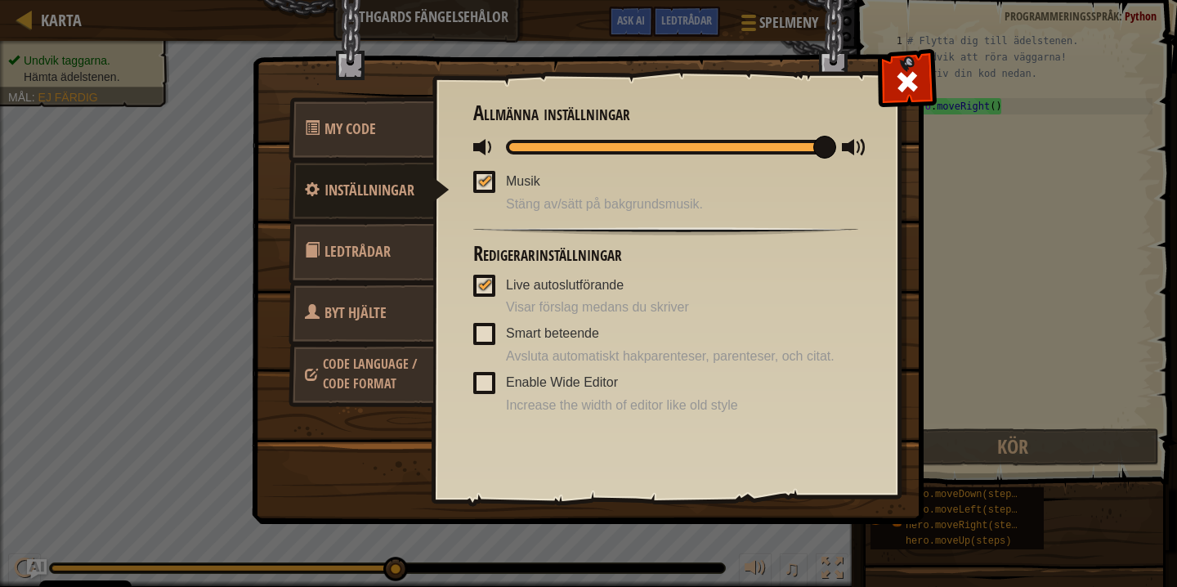
click at [356, 359] on span "Code Language / Code Format" at bounding box center [370, 374] width 94 height 38
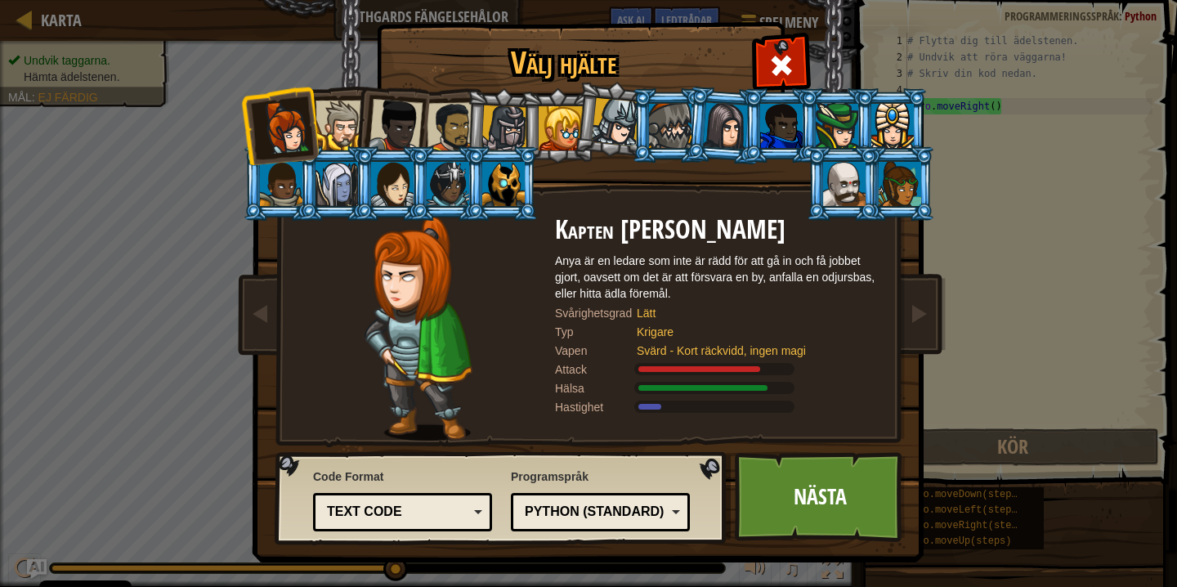
click at [604, 502] on div "Python (Standard)" at bounding box center [600, 511] width 158 height 25
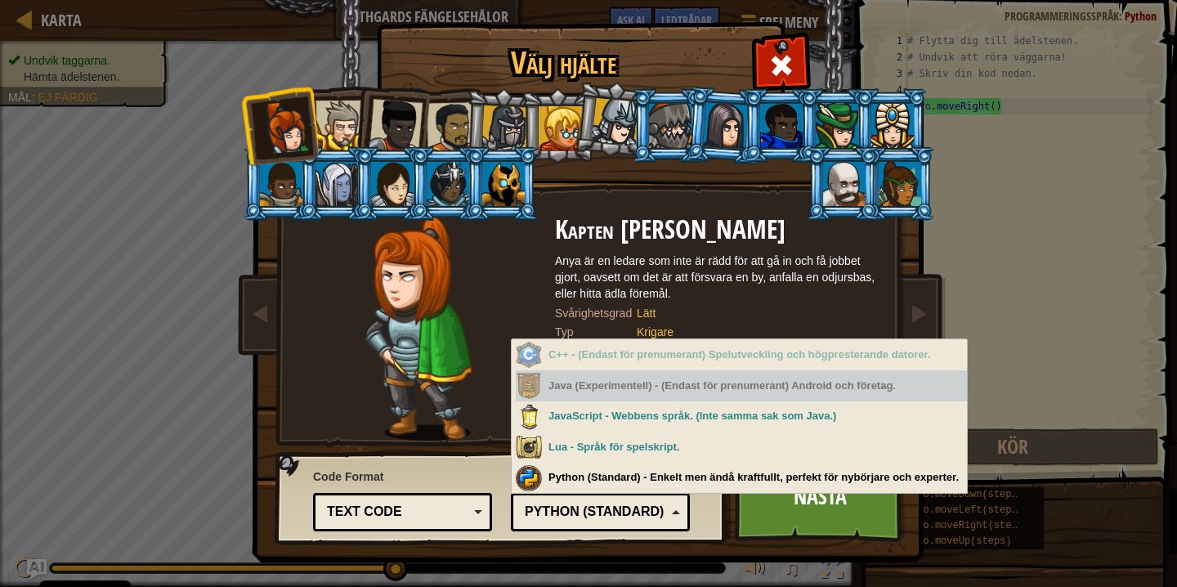
click at [559, 384] on div "Java (Experimentell) - (Endast för prenumerant) Android och företag." at bounding box center [741, 386] width 451 height 32
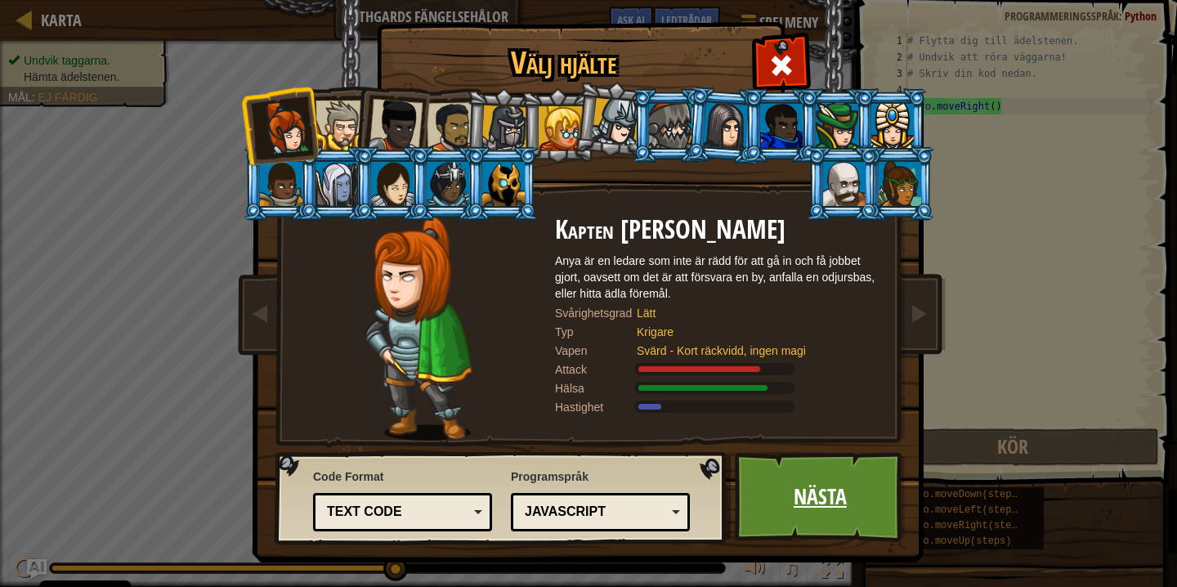
click at [780, 511] on link "Nästa" at bounding box center [819, 497] width 171 height 90
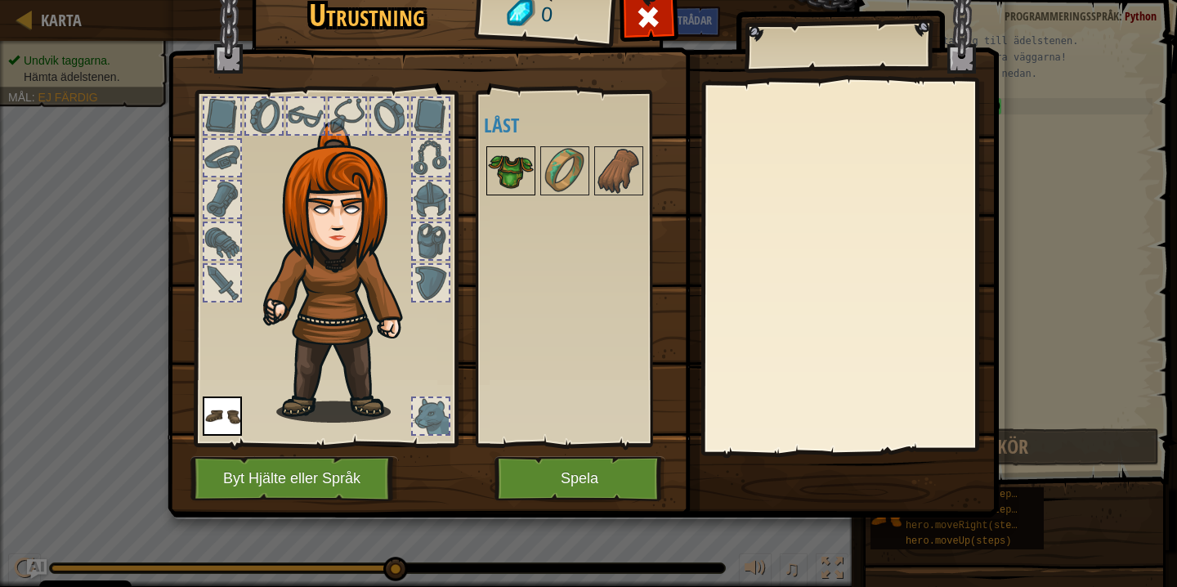
click at [520, 185] on img at bounding box center [511, 171] width 46 height 46
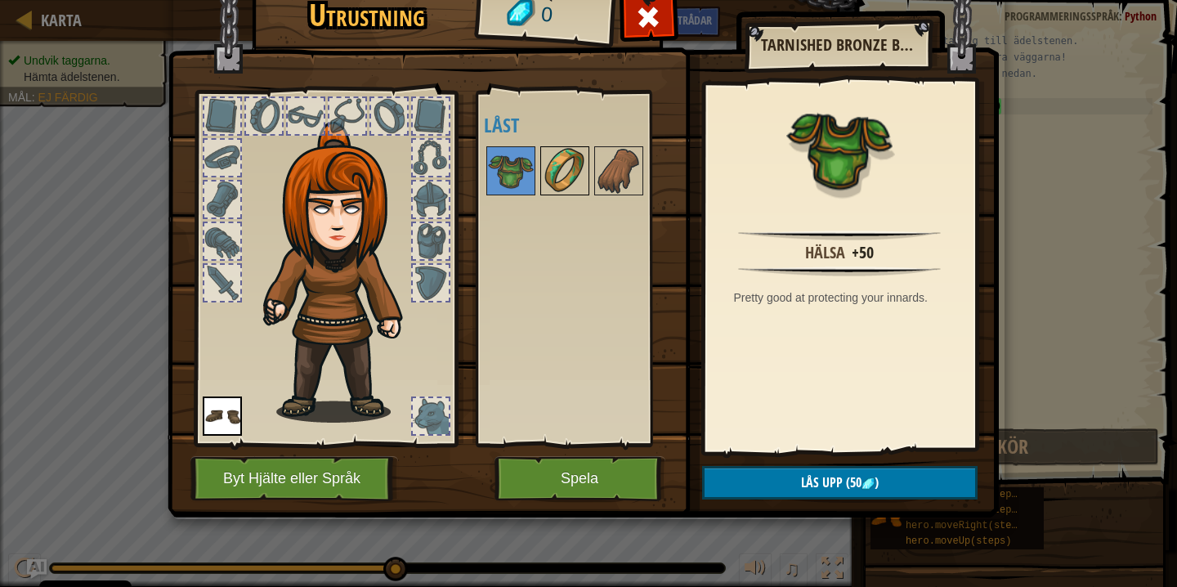
click at [547, 180] on img at bounding box center [565, 171] width 46 height 46
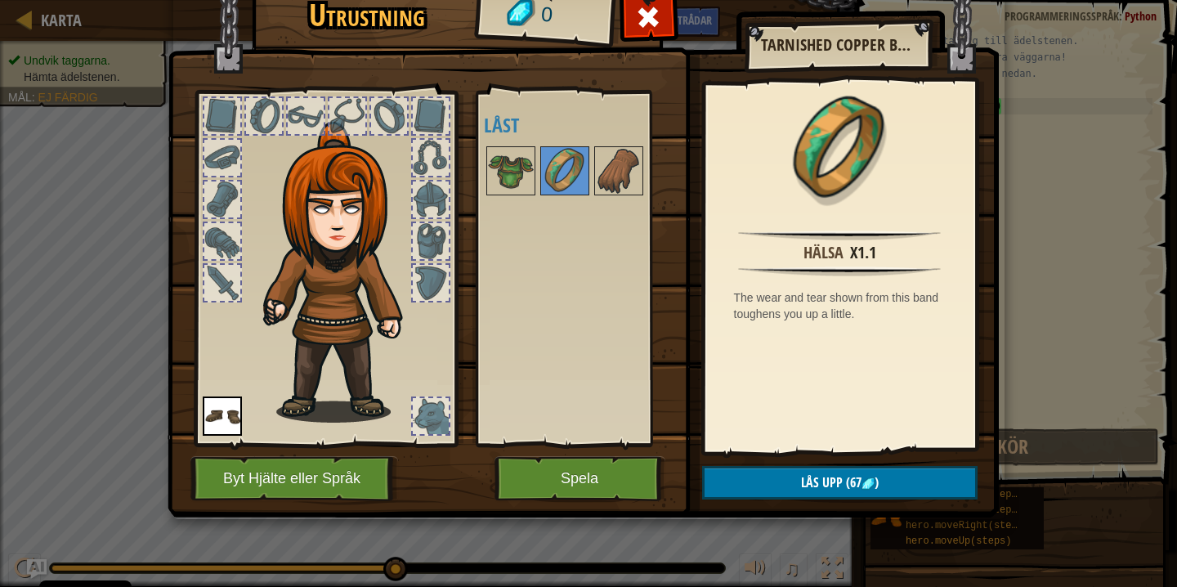
click at [593, 179] on div at bounding box center [580, 171] width 193 height 54
click at [556, 486] on button "Spela" at bounding box center [579, 478] width 171 height 45
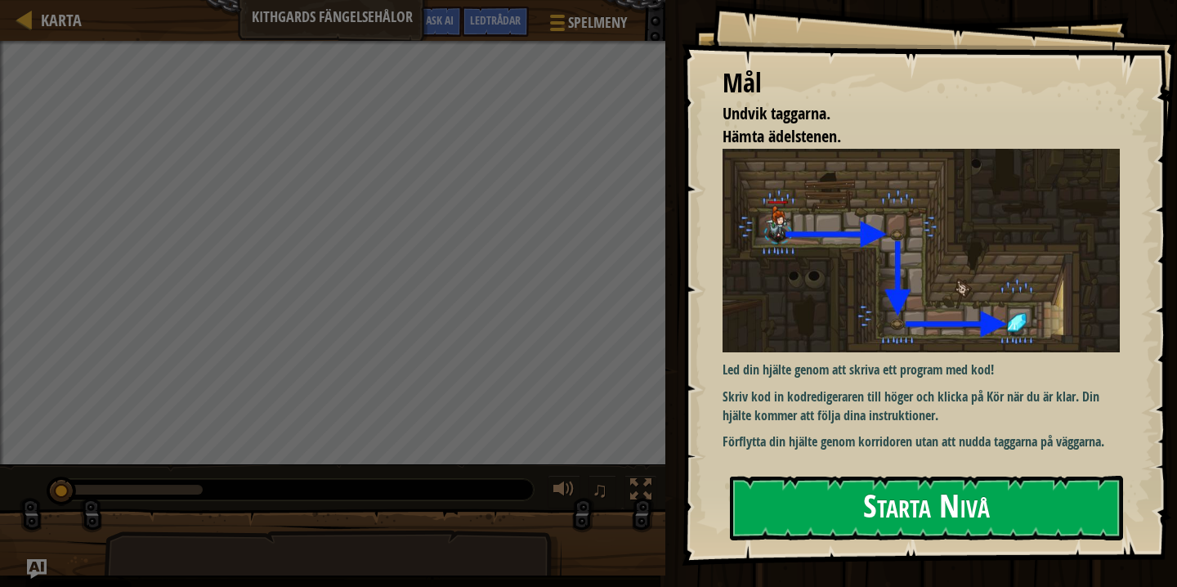
click at [936, 501] on button "Starta Nivå" at bounding box center [926, 508] width 393 height 65
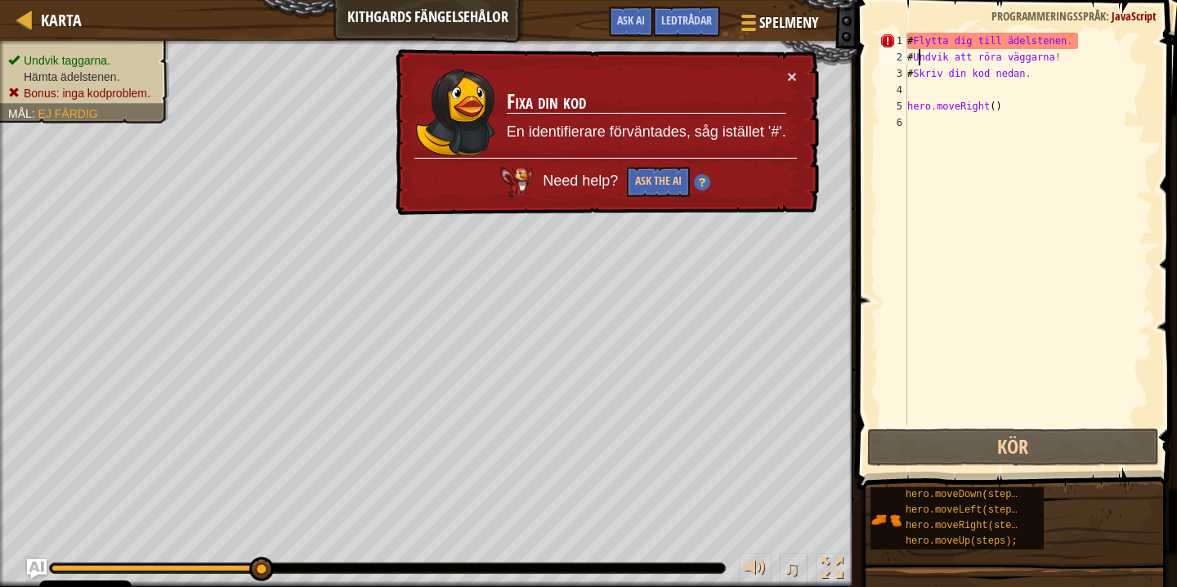
click at [920, 54] on div "# Flytta dig till ädelstenen . # Undvik att röra väggarna ! # Skriv din kod [GE…" at bounding box center [1028, 245] width 248 height 425
type textarea "# Undvik att röra väggarna!"
click at [919, 126] on div "# Flytta dig till ädelstenen . # Undvik att röra väggarna ! # Skriv din kod [GE…" at bounding box center [1028, 245] width 248 height 425
click at [787, 74] on button "×" at bounding box center [792, 76] width 10 height 17
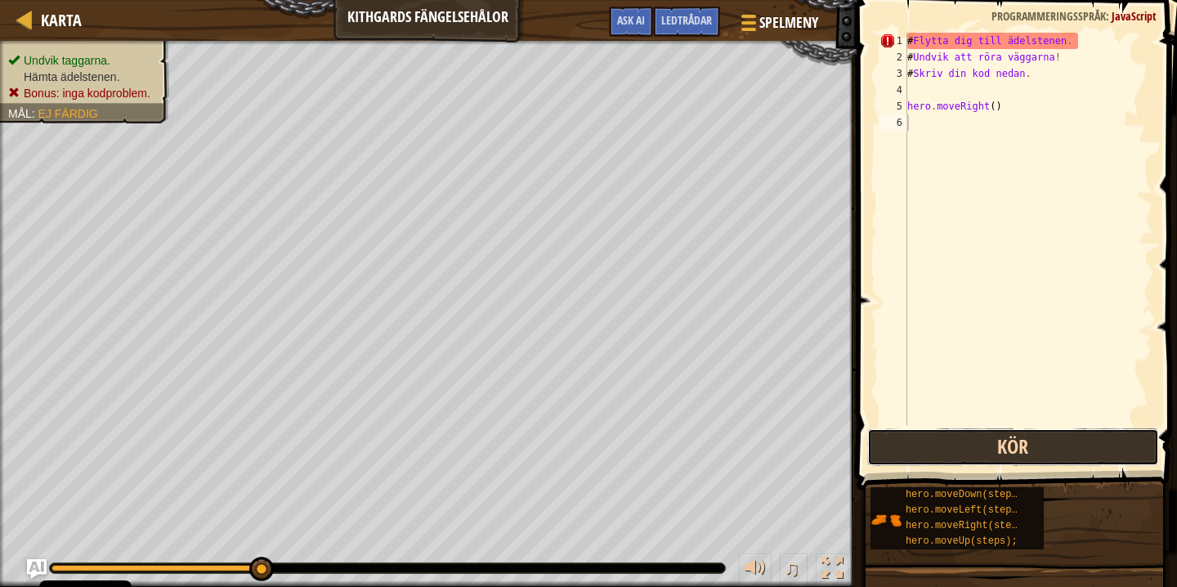
click at [935, 446] on button "Kör" at bounding box center [1013, 447] width 292 height 38
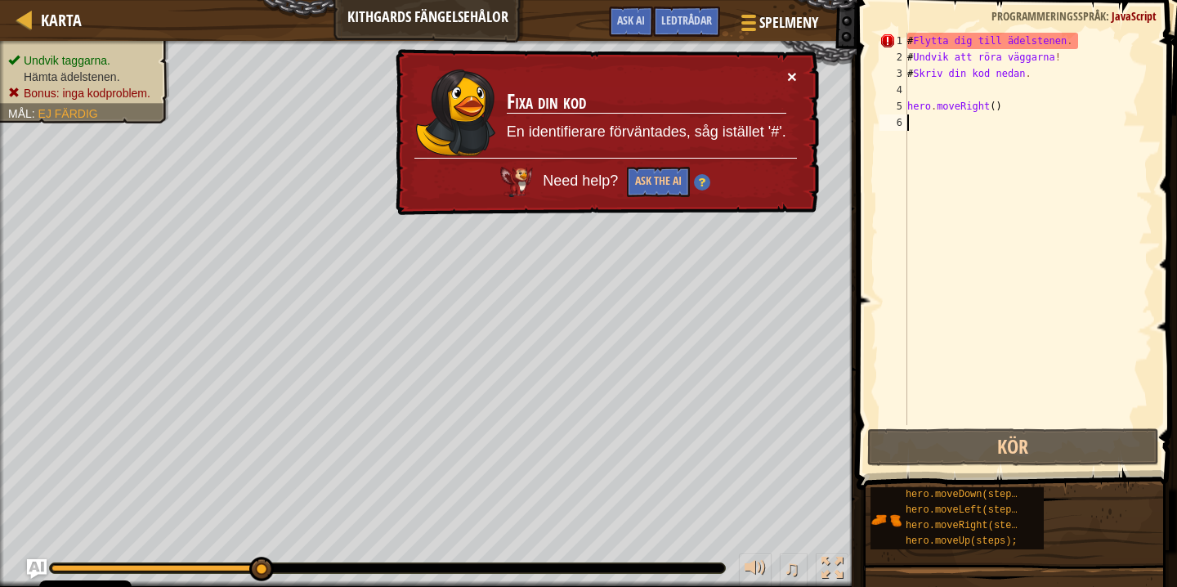
click at [789, 78] on button "×" at bounding box center [792, 76] width 10 height 17
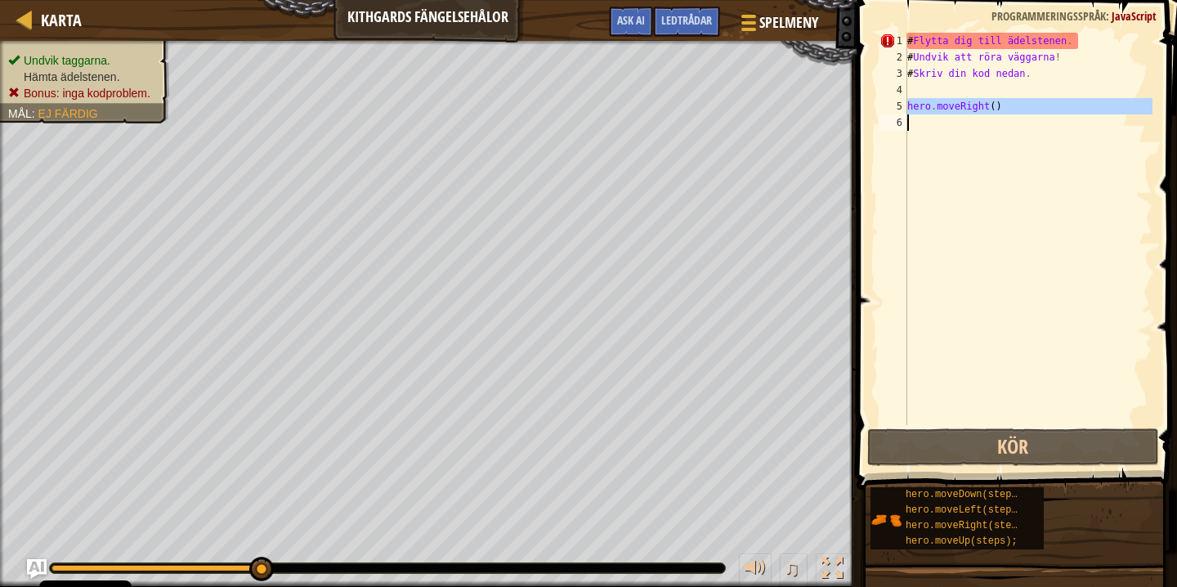
drag, startPoint x: 906, startPoint y: 106, endPoint x: 1002, endPoint y: 109, distance: 95.6
click at [1002, 109] on div "1 2 3 4 5 6 # Flytta dig till ädelstenen . # Undvik att röra väggarna ! # Skriv…" at bounding box center [1014, 229] width 276 height 392
type textarea "hero.moveRight()"
click at [927, 123] on div "# Flytta dig till ädelstenen . # Undvik att röra väggarna ! # Skriv din kod [GE…" at bounding box center [1028, 245] width 248 height 425
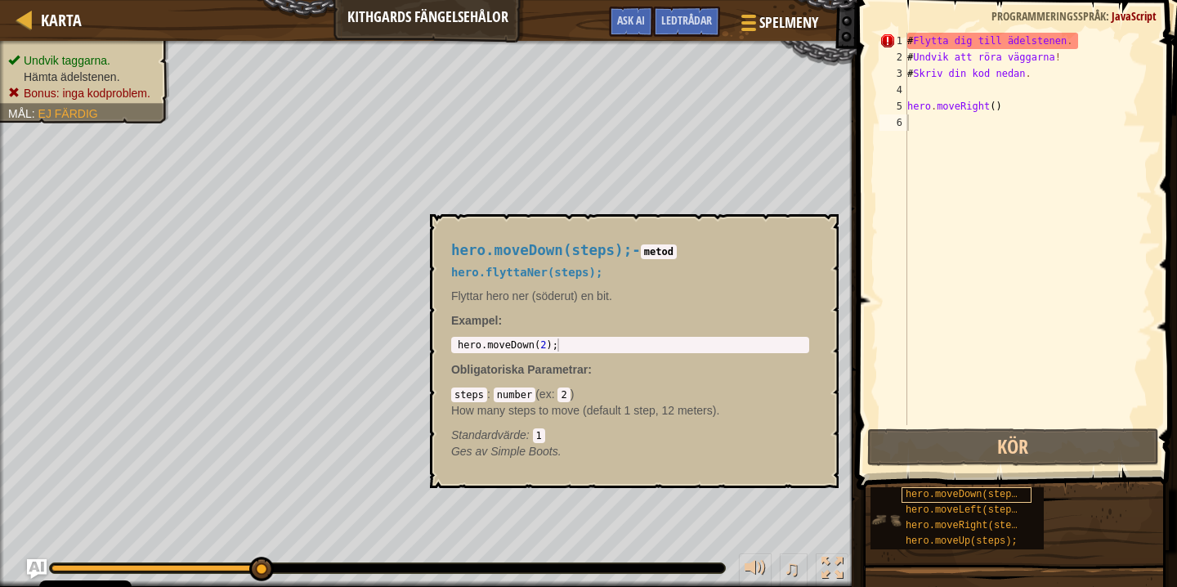
click at [943, 493] on span "hero.moveDown(steps);" at bounding box center [966, 494] width 123 height 11
drag, startPoint x: 944, startPoint y: 493, endPoint x: 950, endPoint y: 320, distance: 172.5
click at [950, 487] on div "hero.moveDown(steps);" at bounding box center [966, 495] width 131 height 16
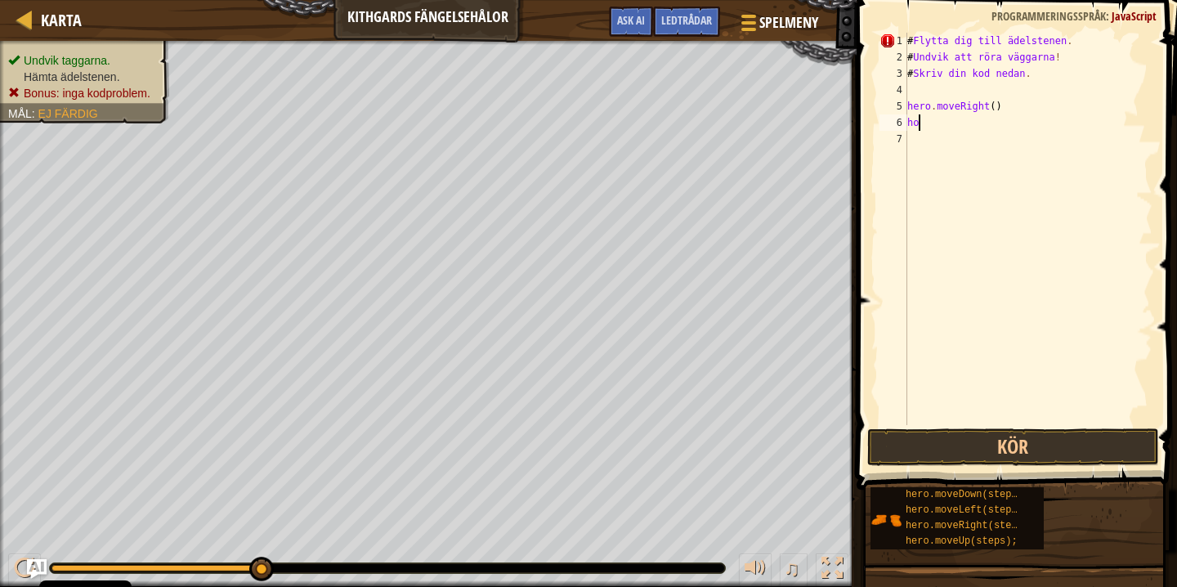
scroll to position [7, 0]
type textarea "he"
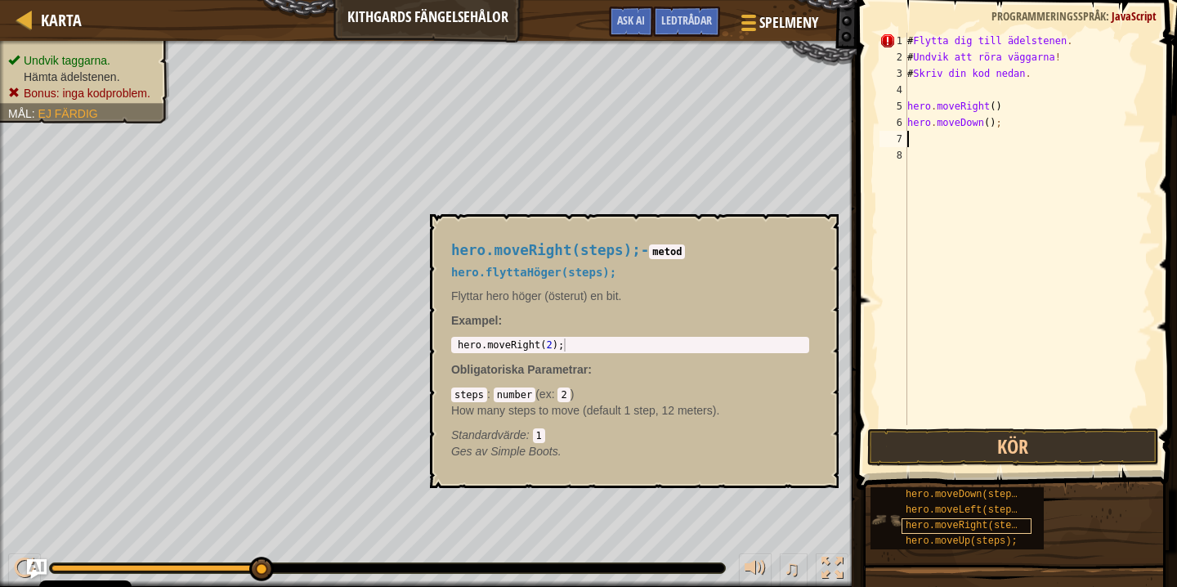
click at [936, 525] on span "hero.moveRight(steps);" at bounding box center [969, 525] width 129 height 11
paste textarea "Codecademy"
type textarea "Codecademy"
drag, startPoint x: 974, startPoint y: 135, endPoint x: 909, endPoint y: 140, distance: 65.5
click at [907, 140] on div "# Flytta dig till ädelstenen . # Undvik att röra väggarna ! # Skriv din kod [GE…" at bounding box center [1028, 245] width 248 height 425
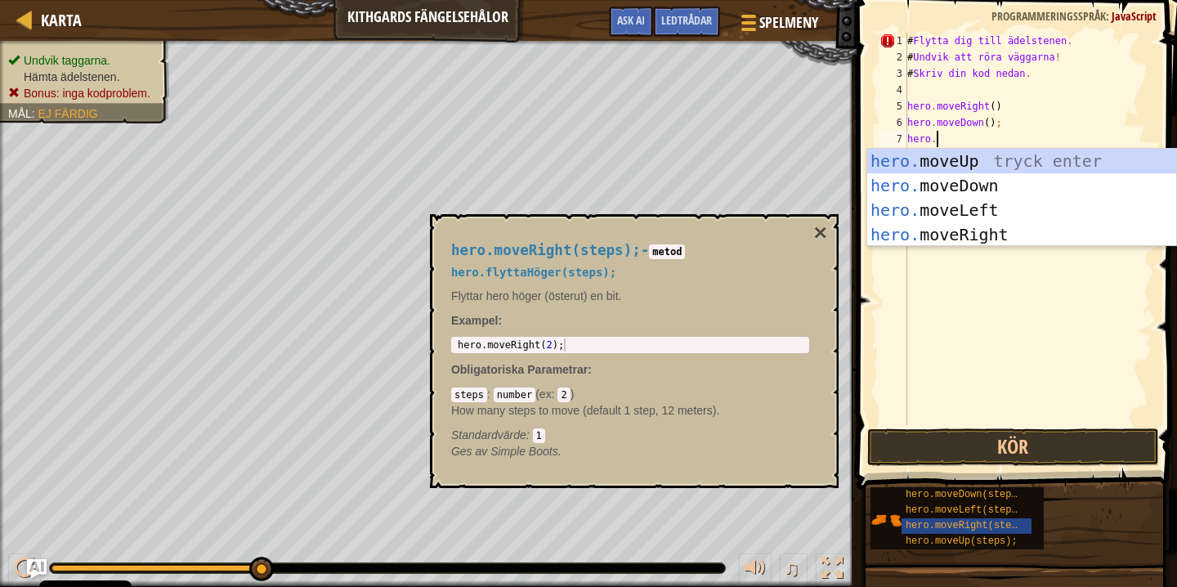
scroll to position [7, 2]
type textarea "hero.move"
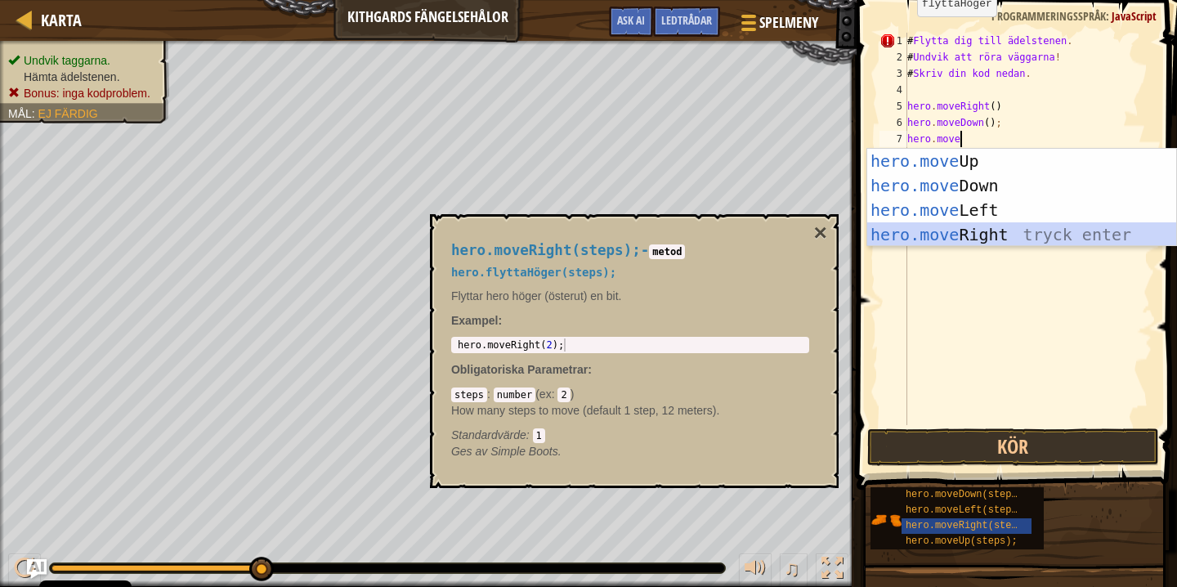
click at [927, 230] on div "hero.move Up tryck enter hero.move Down tryck enter hero.move Left tryck enter …" at bounding box center [1021, 222] width 309 height 147
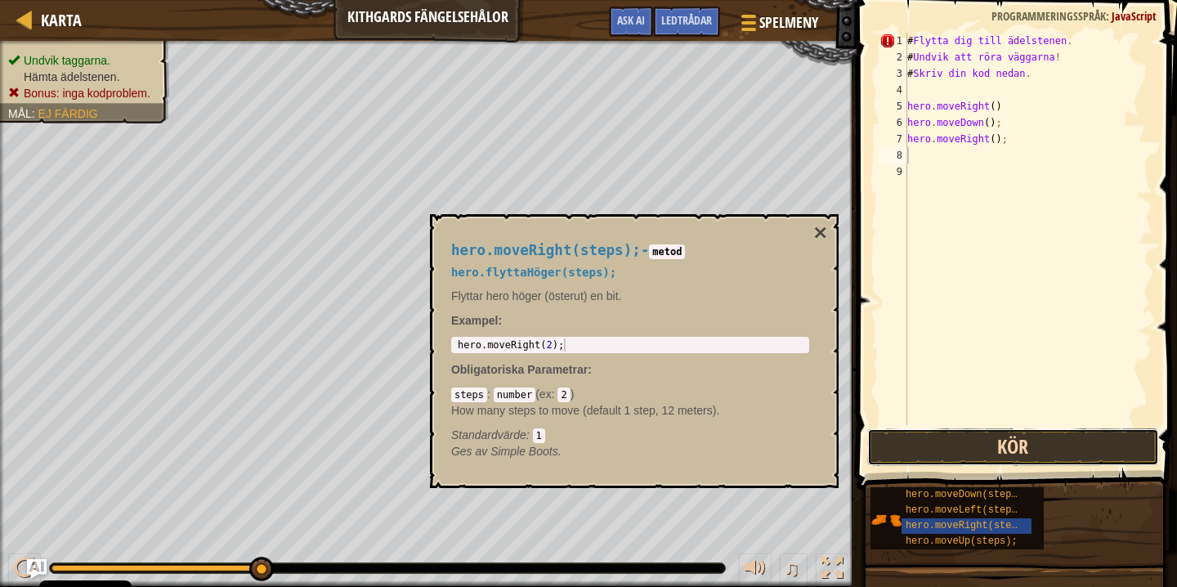
click at [932, 444] on button "Kör" at bounding box center [1013, 447] width 292 height 38
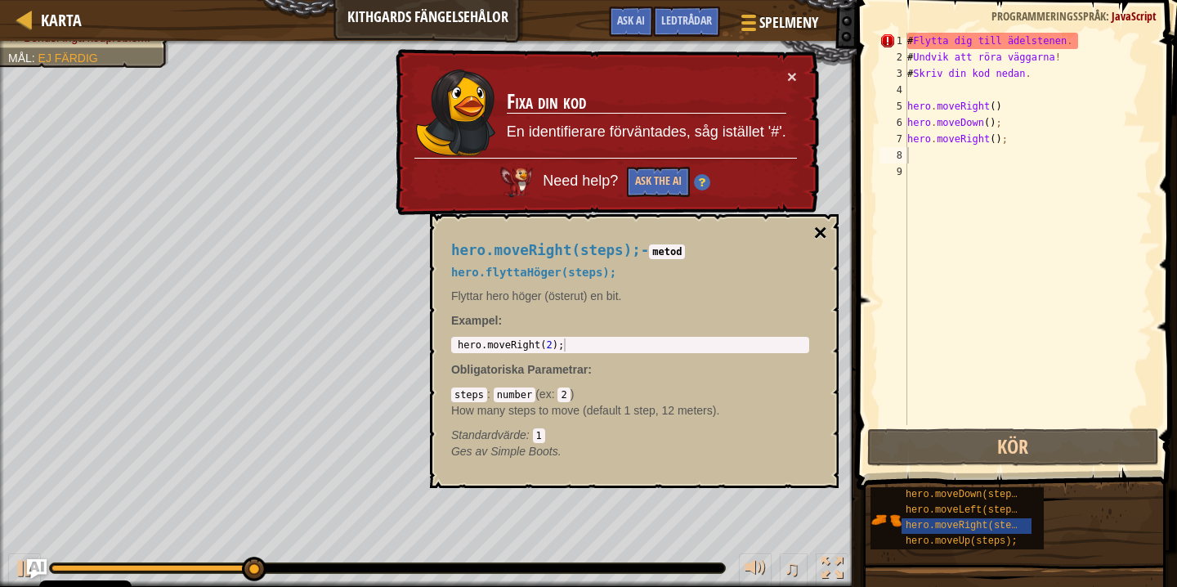
click at [823, 232] on button "×" at bounding box center [820, 232] width 13 height 23
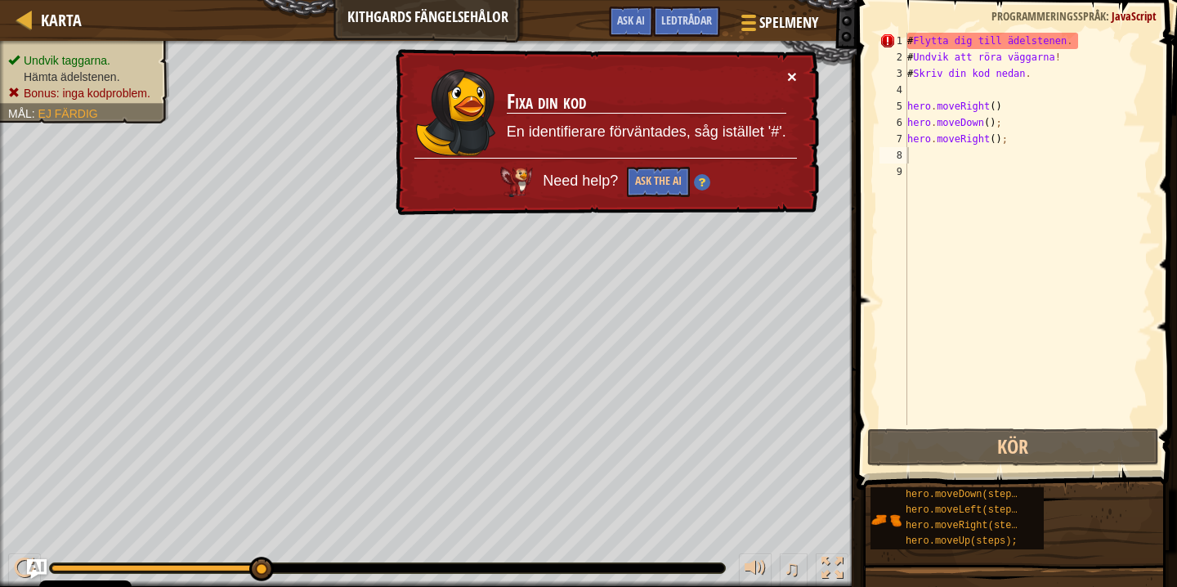
click at [796, 82] on button "×" at bounding box center [792, 77] width 10 height 17
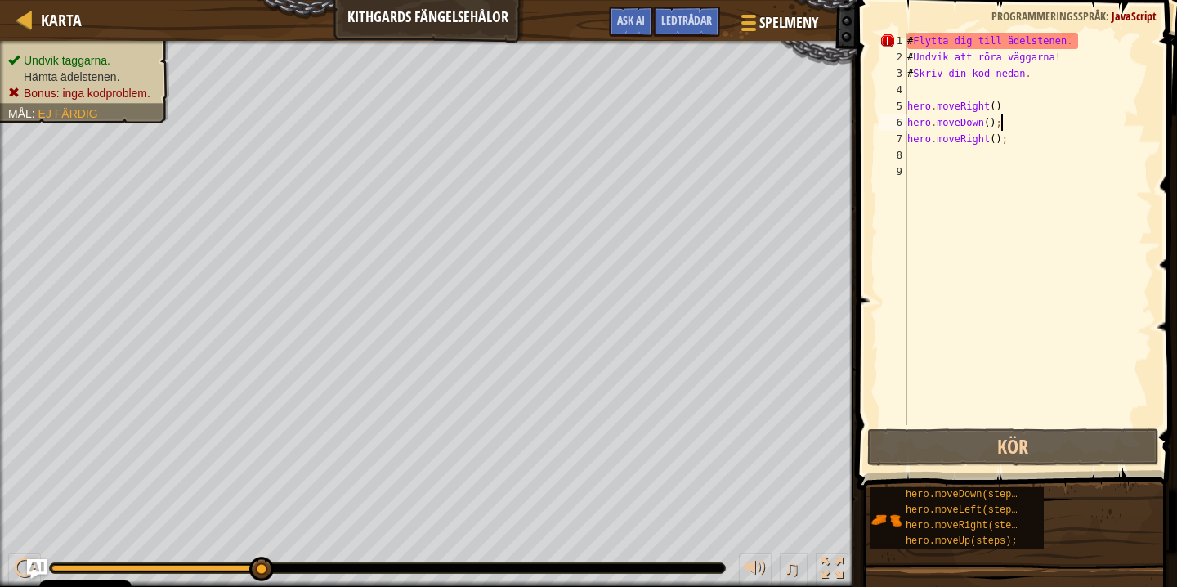
drag, startPoint x: 1004, startPoint y: 123, endPoint x: 1014, endPoint y: 118, distance: 10.6
click at [1014, 118] on div "# Flytta dig till ädelstenen . # Undvik att röra väggarna ! # Skriv din kod ned…" at bounding box center [1028, 245] width 248 height 425
click at [996, 109] on div "# Flytta dig till ädelstenen . # Undvik att röra väggarna ! # Skriv din kod ned…" at bounding box center [1028, 245] width 248 height 425
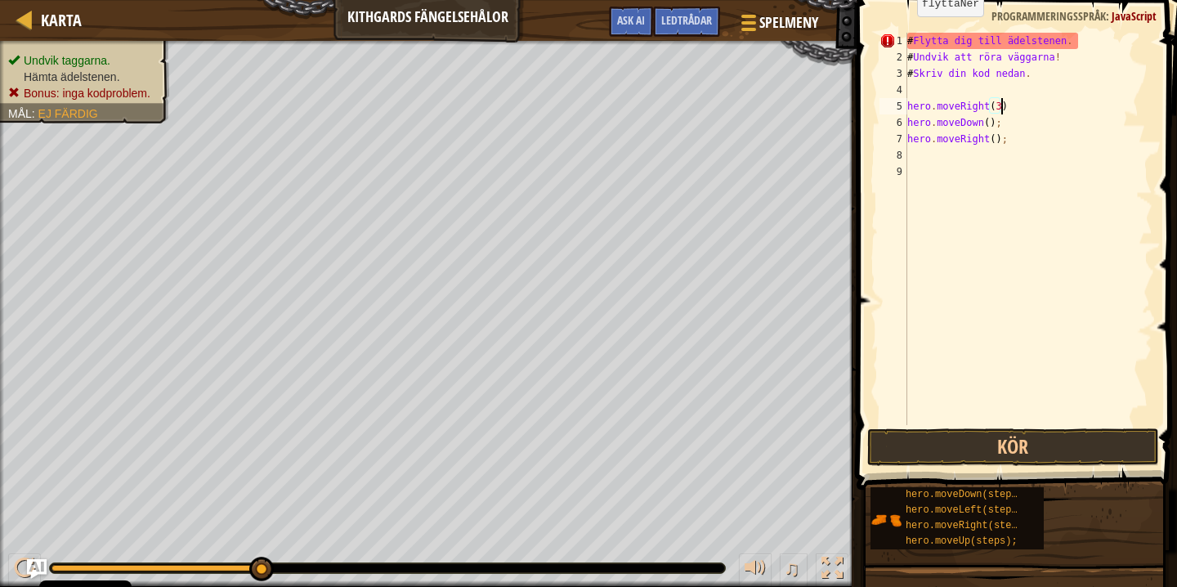
scroll to position [7, 7]
click at [989, 121] on div "# Flytta dig till ädelstenen . # Undvik att röra väggarna ! # Skriv din kod [GE…" at bounding box center [1028, 245] width 248 height 425
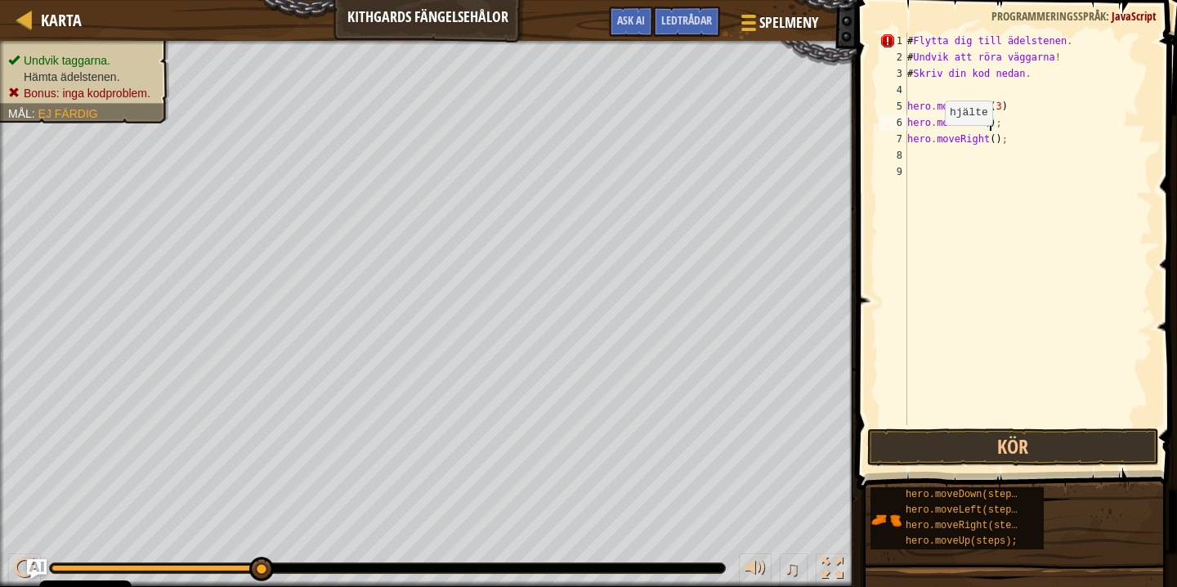
scroll to position [7, 7]
click at [996, 141] on div "# Flytta dig till ädelstenen . # Undvik att röra väggarna ! # Skriv din kod [GE…" at bounding box center [1028, 245] width 248 height 425
click at [950, 446] on button "Kör" at bounding box center [1013, 447] width 292 height 38
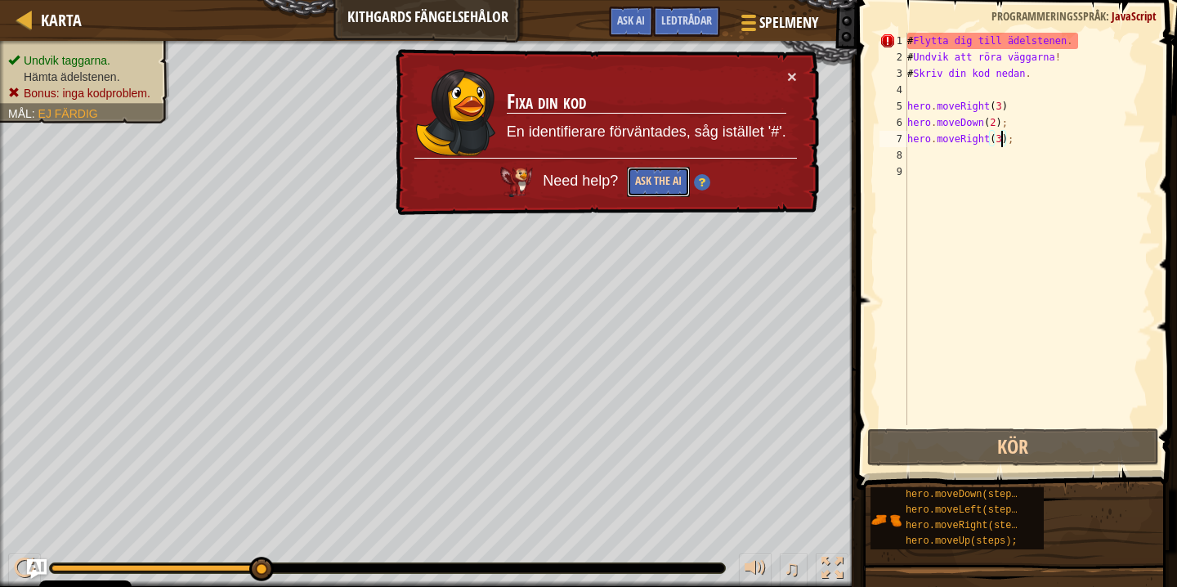
click at [642, 172] on button "Ask the AI" at bounding box center [659, 180] width 64 height 31
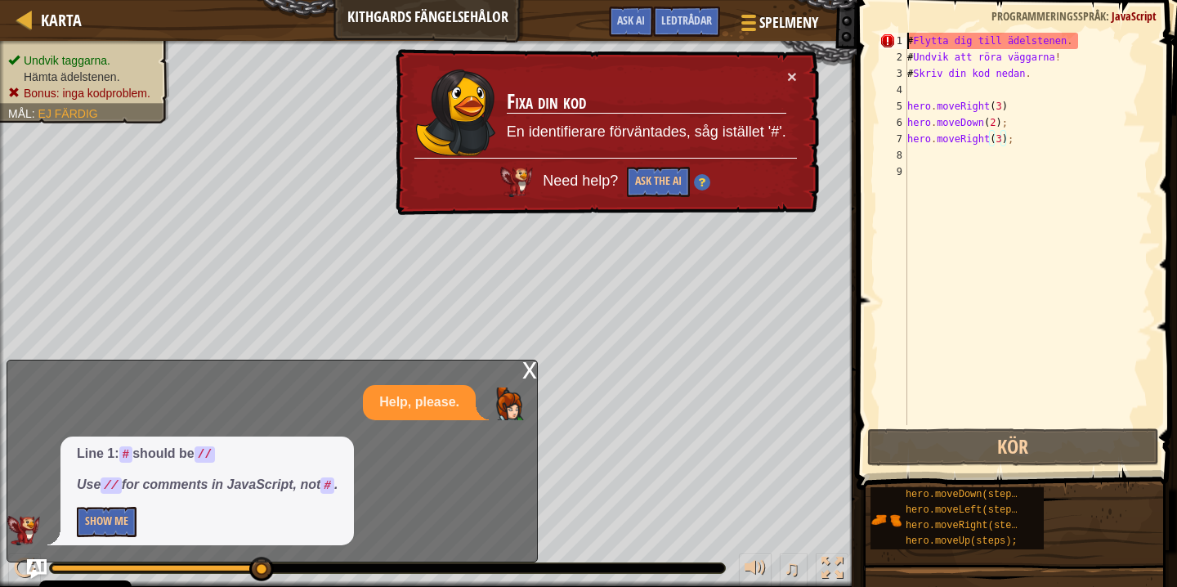
click at [909, 44] on div "# Flytta dig till ädelstenen . # Undvik att röra väggarna ! # Skriv din kod [GE…" at bounding box center [1028, 245] width 248 height 425
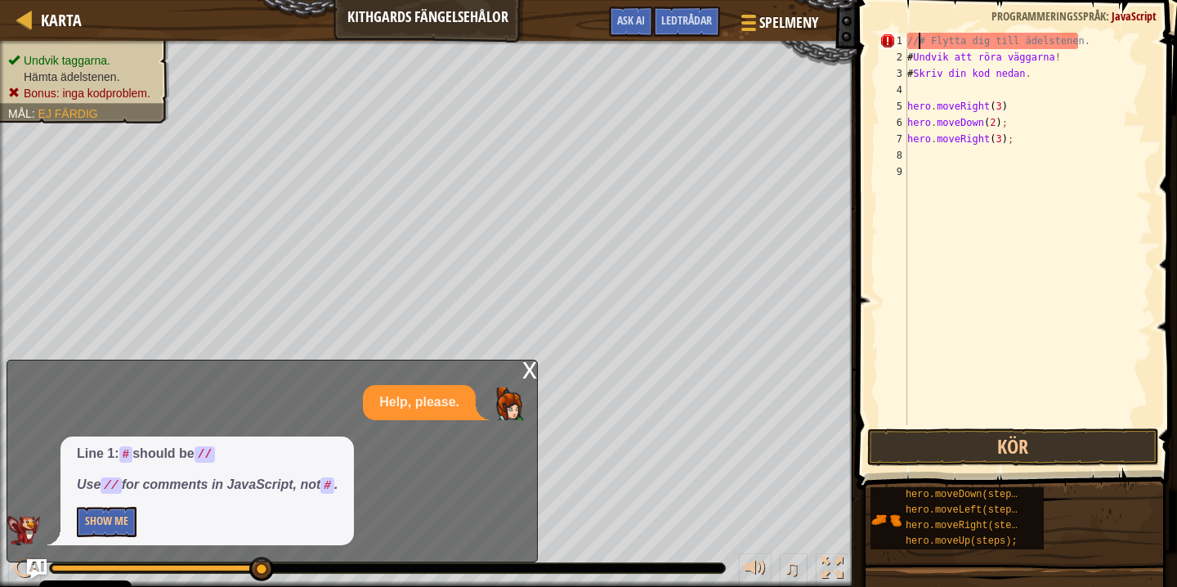
scroll to position [7, 1]
click at [927, 41] on div "//# Flytta dig till ädelstenen. # Undvik att röra väggarna ! # Skriv din kod [G…" at bounding box center [1028, 245] width 248 height 425
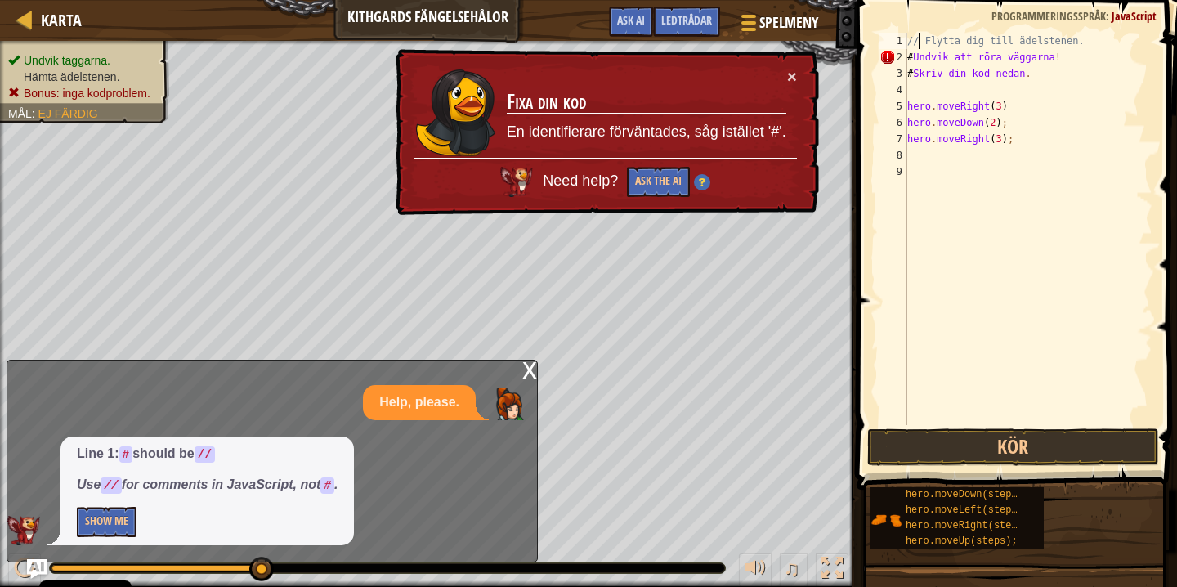
click at [913, 56] on div "// Flytta dig till ädelstenen. # Undvik att röra väggarna ! # Skriv din kod [GE…" at bounding box center [1028, 245] width 248 height 425
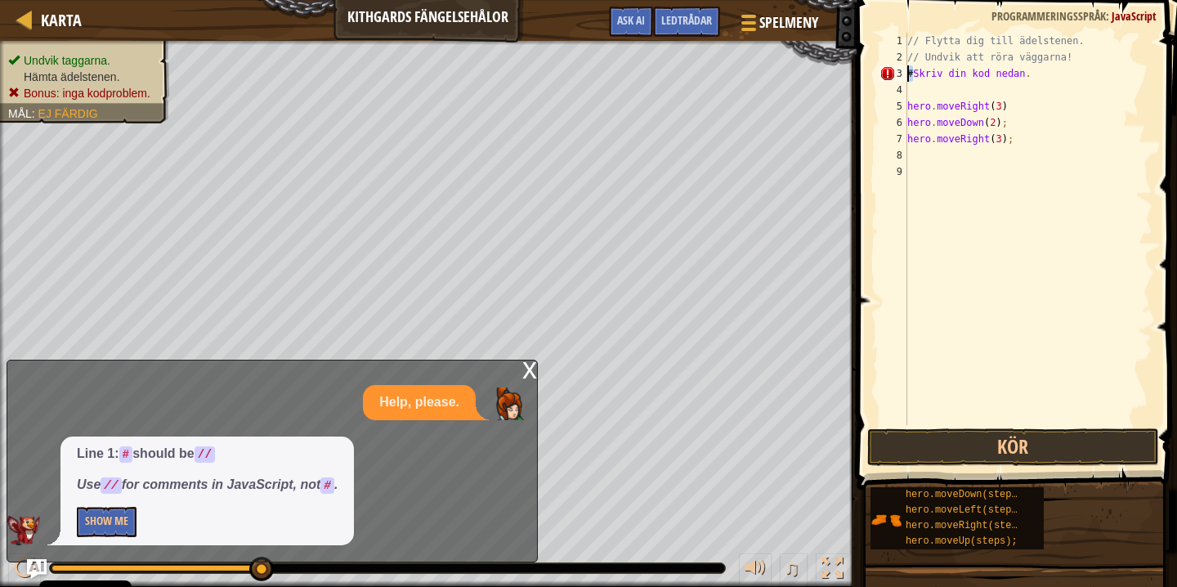
drag, startPoint x: 912, startPoint y: 77, endPoint x: 896, endPoint y: 78, distance: 15.6
click at [904, 76] on div "// Flytta dig till ädelstenen. // Undvik att röra väggarna! # Skriv din kod [GE…" at bounding box center [1028, 229] width 248 height 392
click at [950, 452] on button "Kör" at bounding box center [1013, 447] width 292 height 38
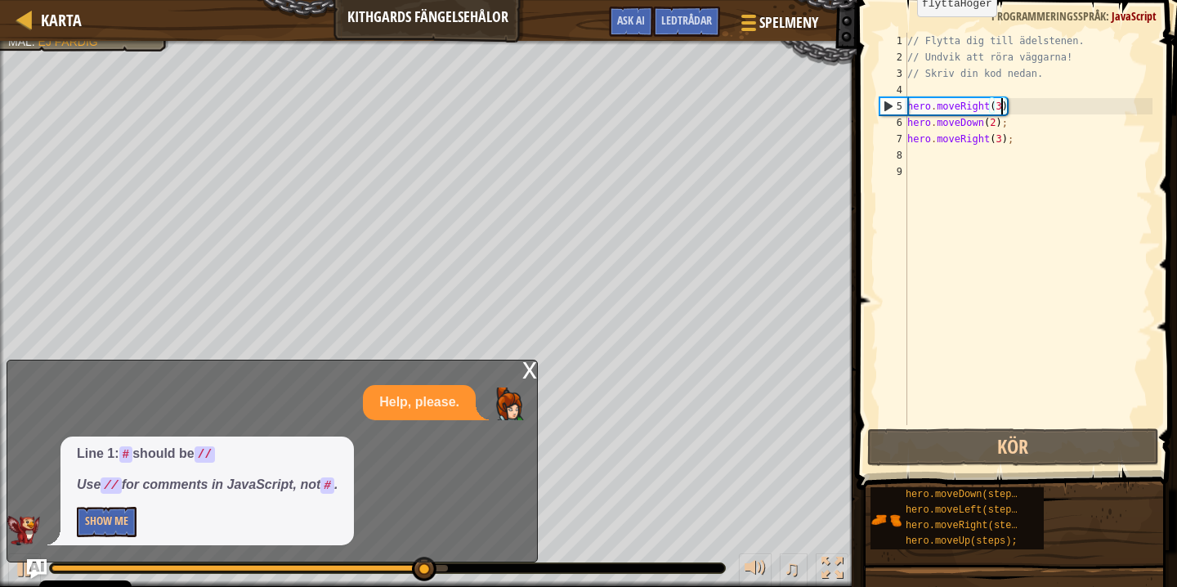
click at [1002, 110] on div "// Flytta dig till ädelstenen. // Undvik att röra väggarna! // Skriv din kod ne…" at bounding box center [1028, 245] width 248 height 425
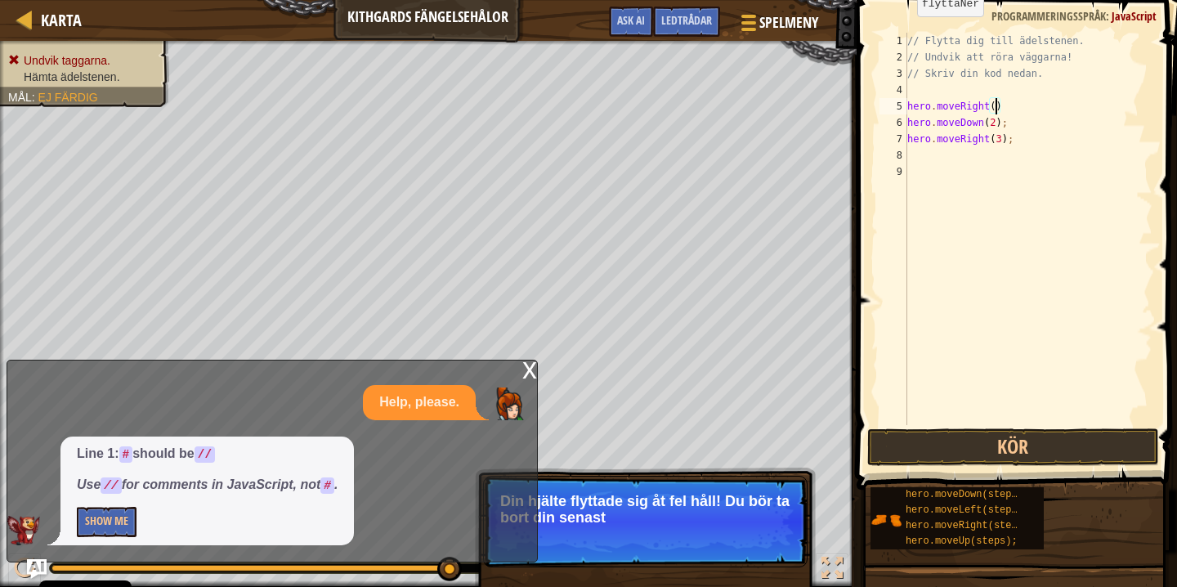
click at [995, 127] on div "// Flytta dig till ädelstenen. // Undvik att röra väggarna! // Skriv din kod ne…" at bounding box center [1028, 245] width 248 height 425
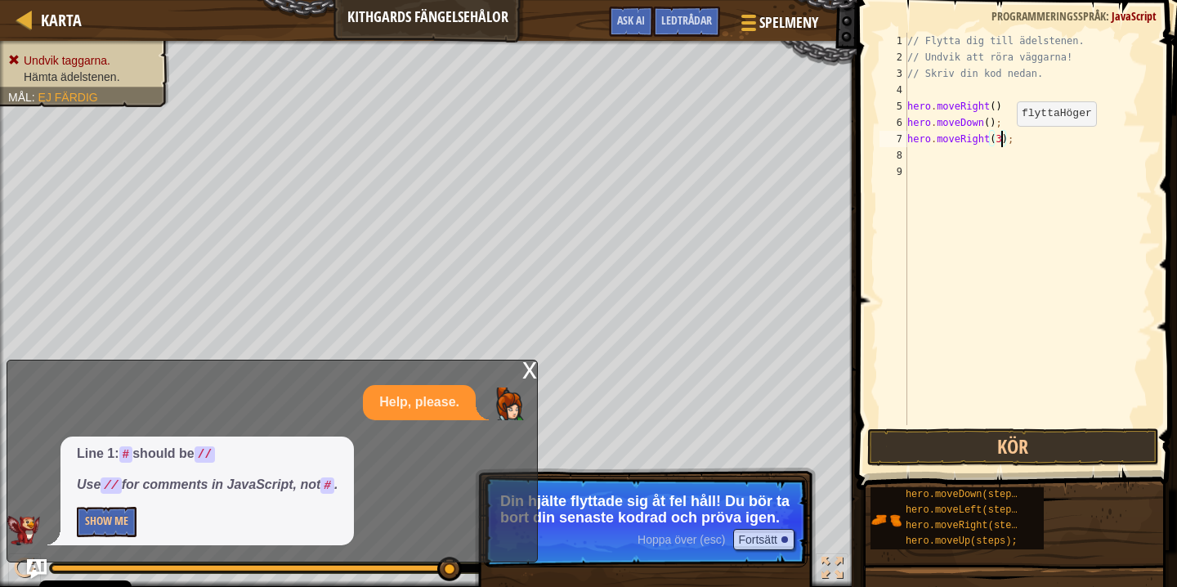
click at [1003, 142] on div "// Flytta dig till ädelstenen. // Undvik att röra väggarna! // Skriv din kod ne…" at bounding box center [1028, 245] width 248 height 425
type textarea "hero.moveRight();"
click at [987, 429] on button "Kör" at bounding box center [1013, 447] width 292 height 38
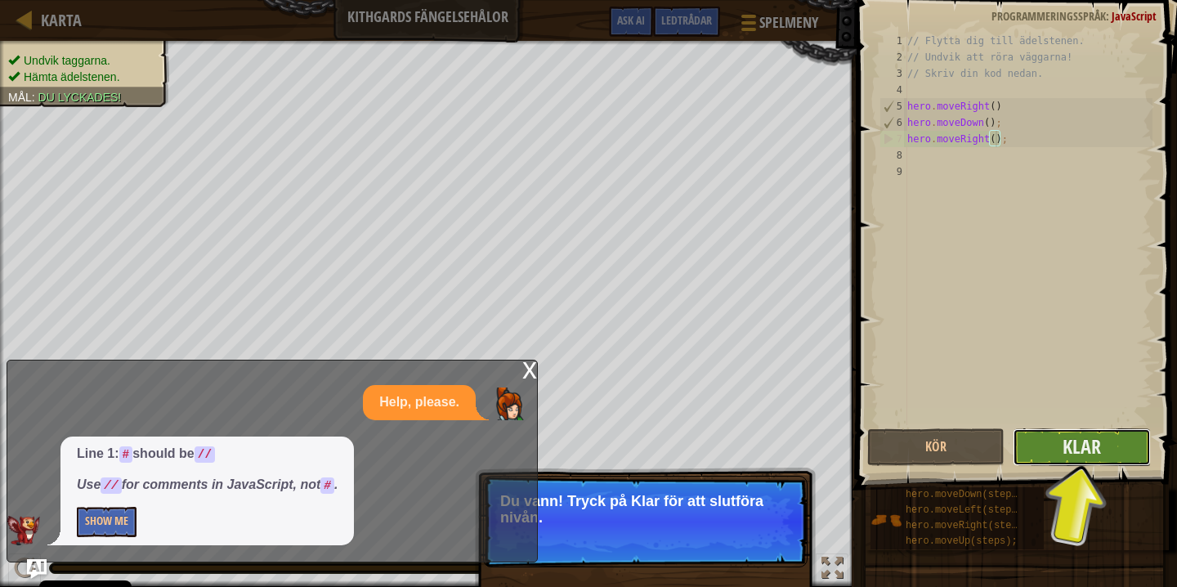
click at [1046, 449] on button "Klar" at bounding box center [1081, 447] width 138 height 38
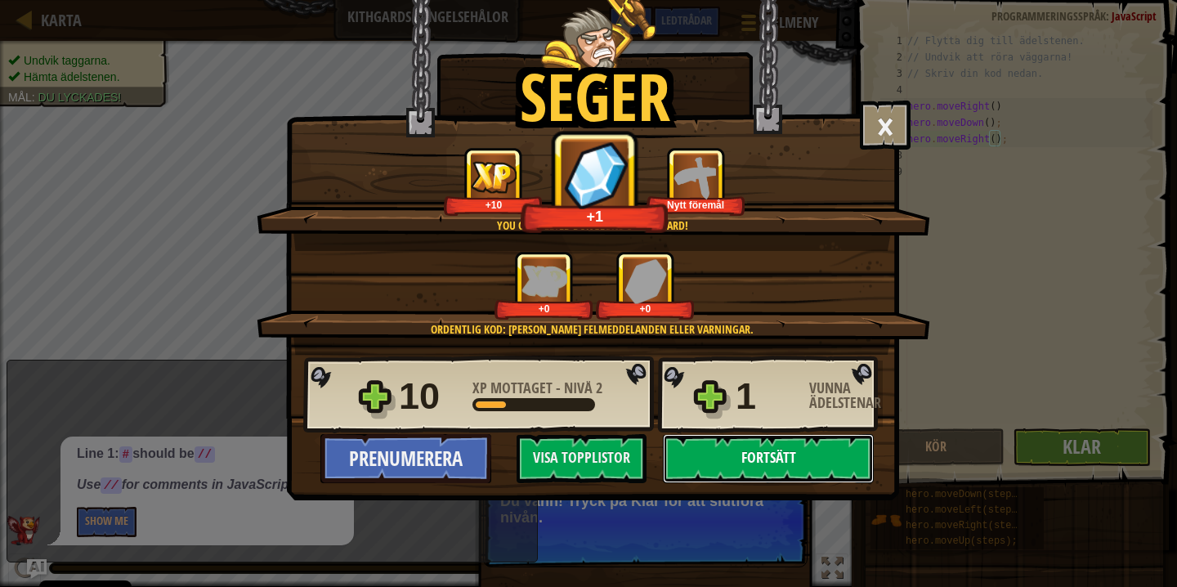
click at [773, 449] on button "Fortsätt" at bounding box center [768, 458] width 211 height 49
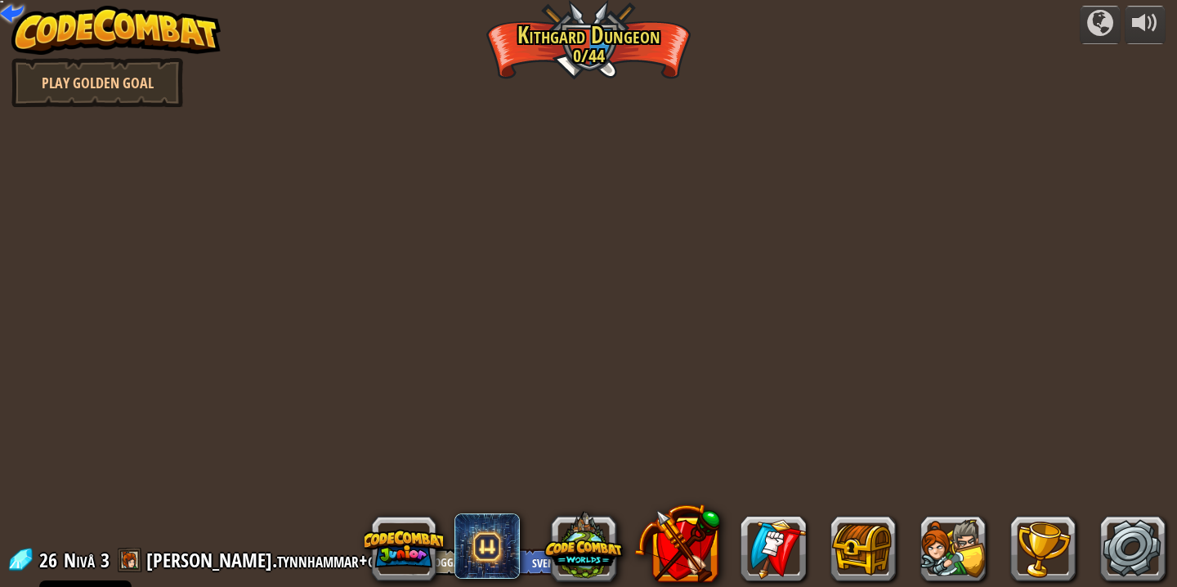
select select "sv"
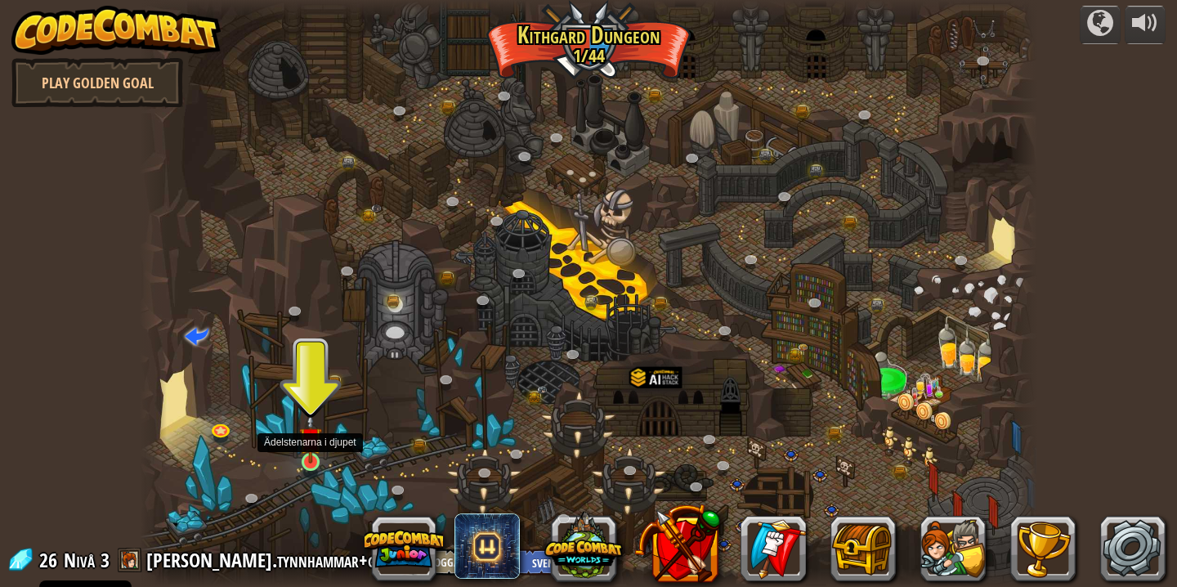
click at [307, 454] on img at bounding box center [310, 438] width 22 height 51
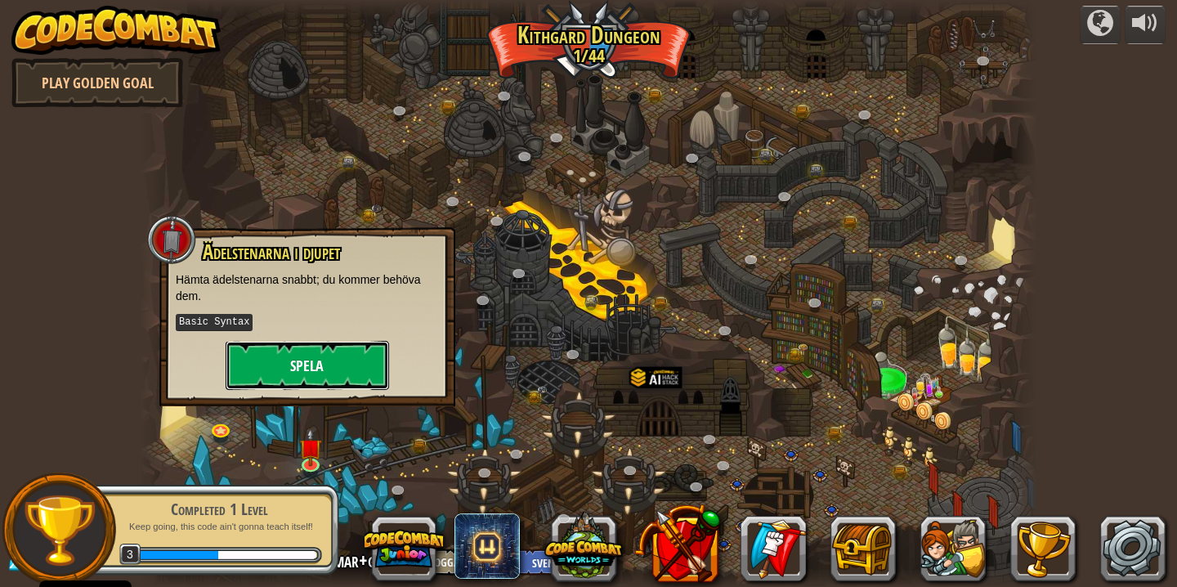
click at [287, 353] on button "Spela" at bounding box center [306, 365] width 163 height 49
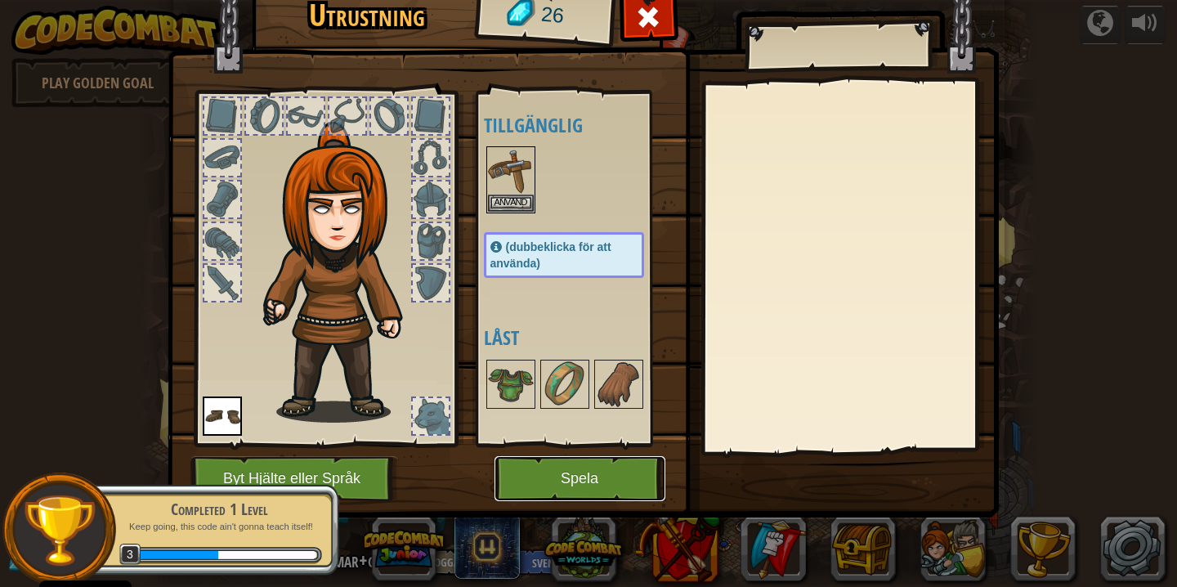
click at [590, 469] on button "Spela" at bounding box center [579, 478] width 171 height 45
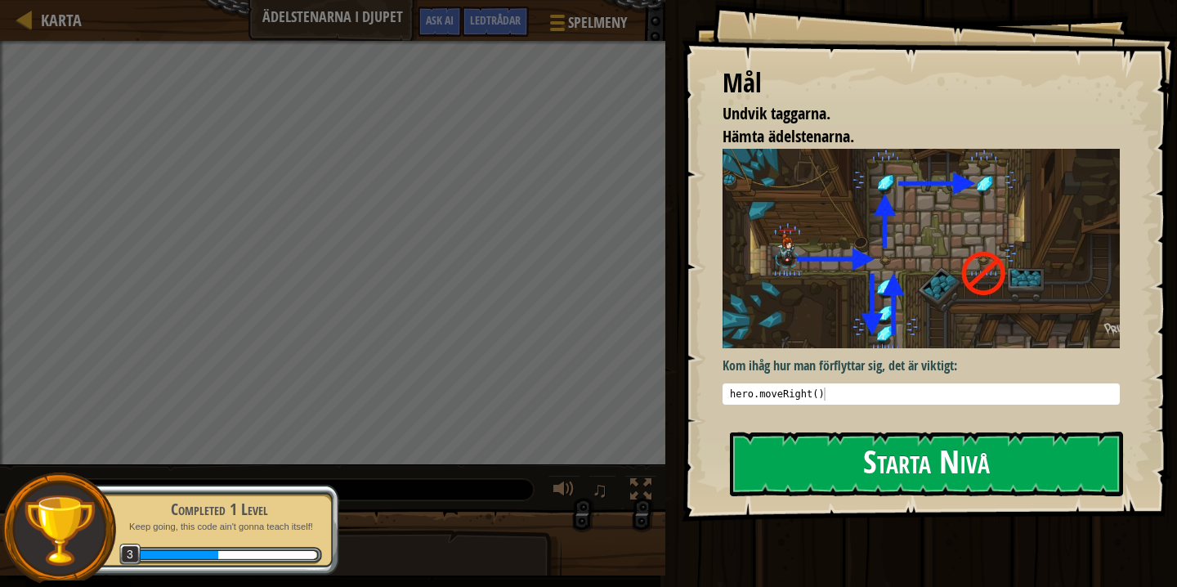
click at [828, 460] on button "Starta Nivå" at bounding box center [926, 463] width 393 height 65
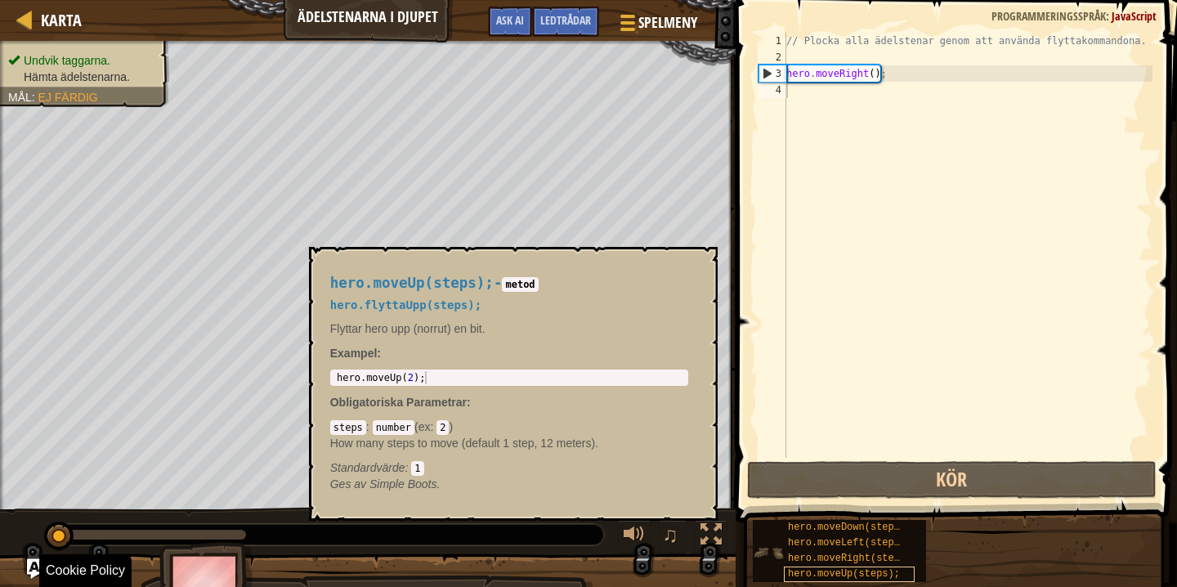
click at [801, 574] on span "hero.moveUp(steps);" at bounding box center [844, 573] width 112 height 11
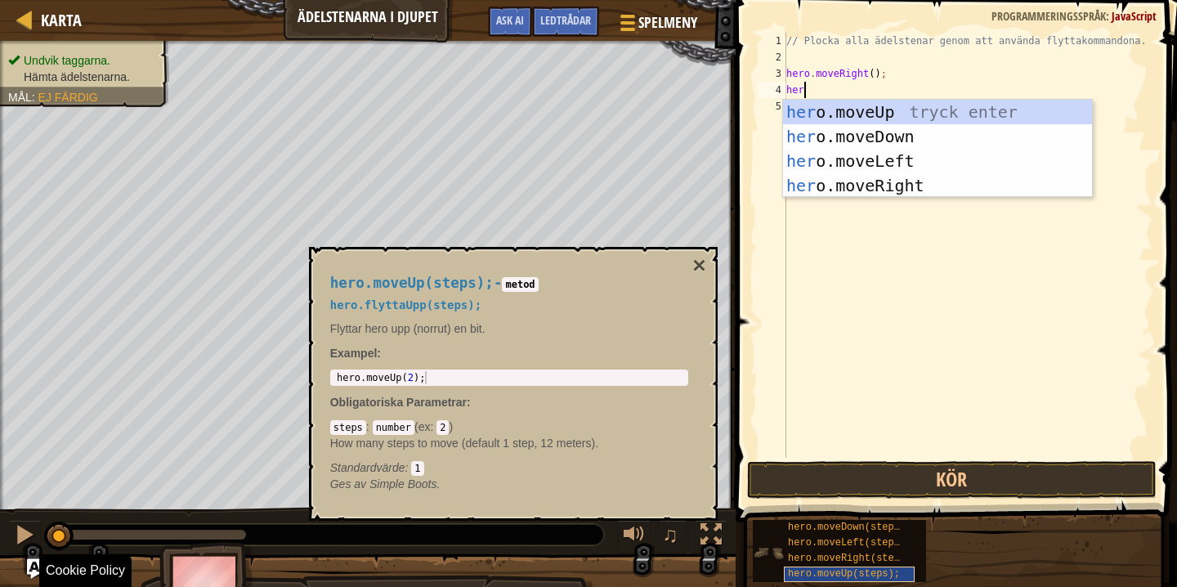
scroll to position [7, 2]
type textarea "hero"
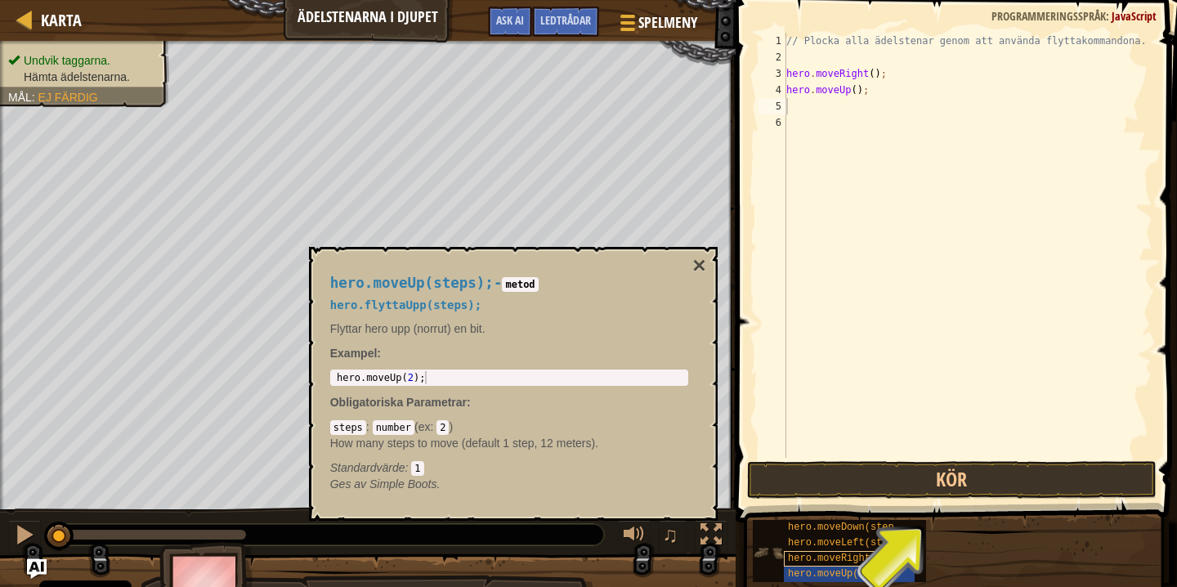
click at [823, 557] on span "hero.moveRight(steps);" at bounding box center [852, 557] width 129 height 11
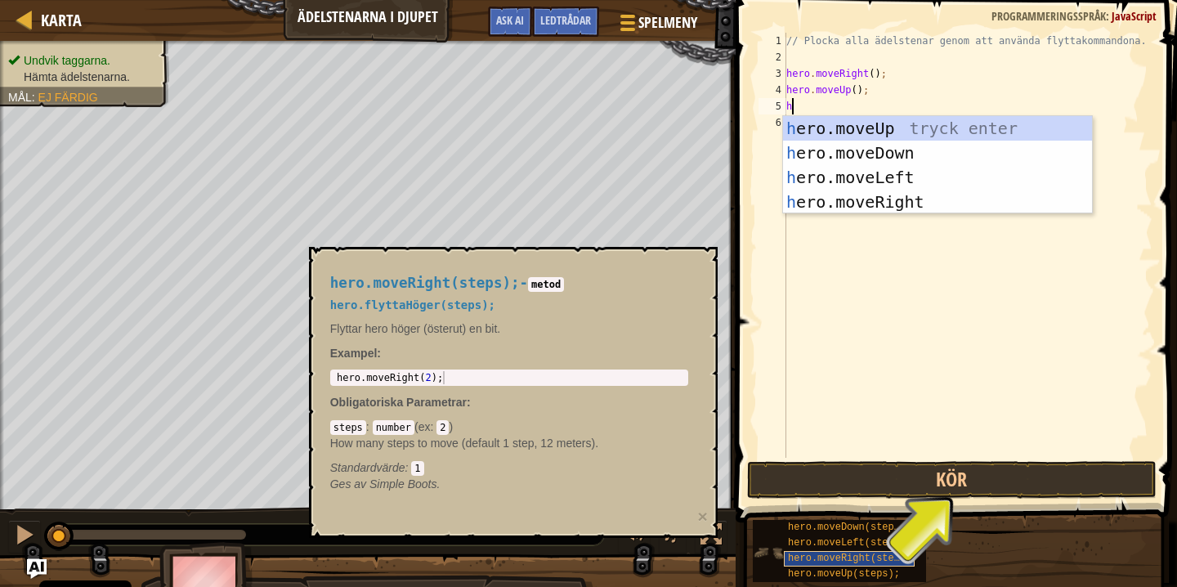
type textarea "he"
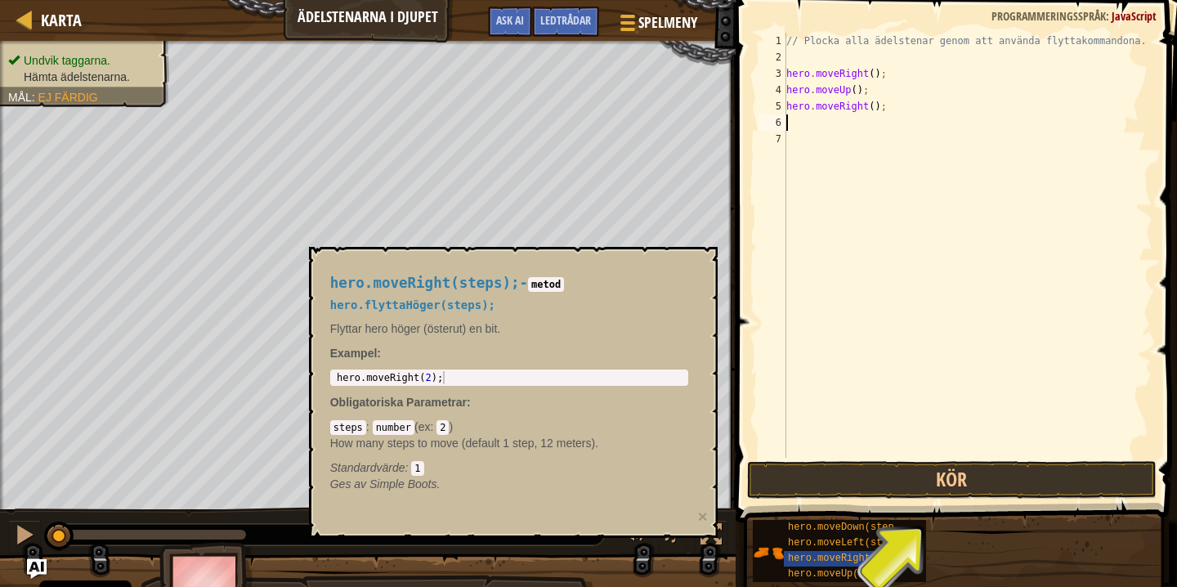
click at [838, 317] on div "// Plocka alla ädelstenar genom att använda flyttakommandona. hero . moveRight …" at bounding box center [967, 262] width 369 height 458
click at [827, 358] on div "// Plocka alla ädelstenar genom att använda flyttakommandona. hero . moveRight …" at bounding box center [967, 262] width 369 height 458
click at [825, 552] on div "hero.moveRight(steps);" at bounding box center [849, 559] width 131 height 16
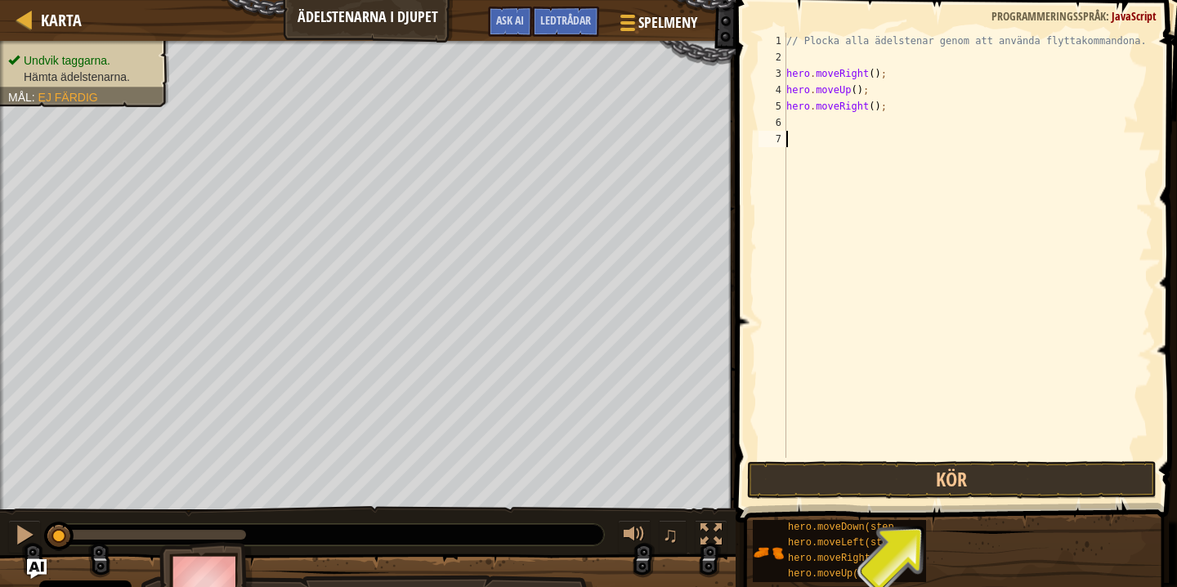
click at [797, 120] on div "// Plocka alla ädelstenar genom att använda flyttakommandona. hero . moveRight …" at bounding box center [967, 262] width 369 height 458
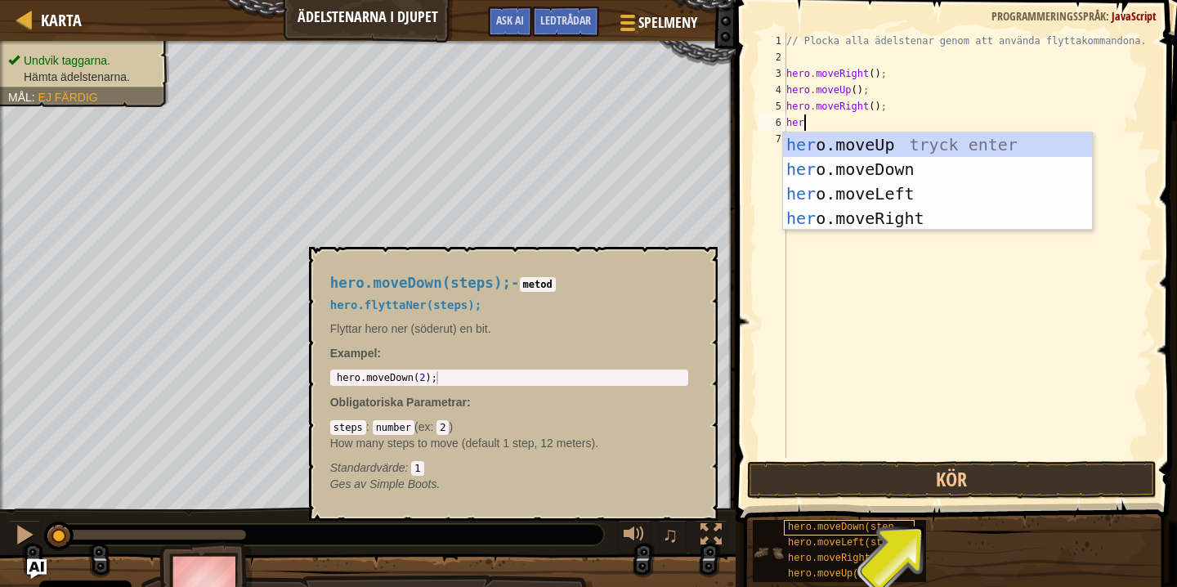
type textarea "hero"
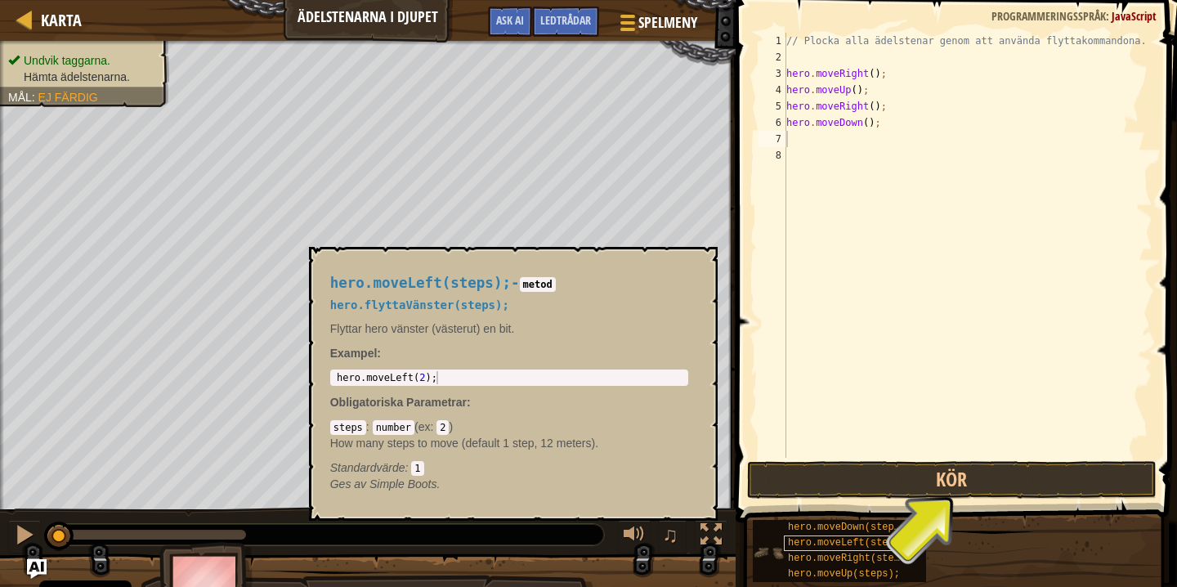
click at [844, 542] on span "hero.moveLeft(steps);" at bounding box center [849, 542] width 123 height 11
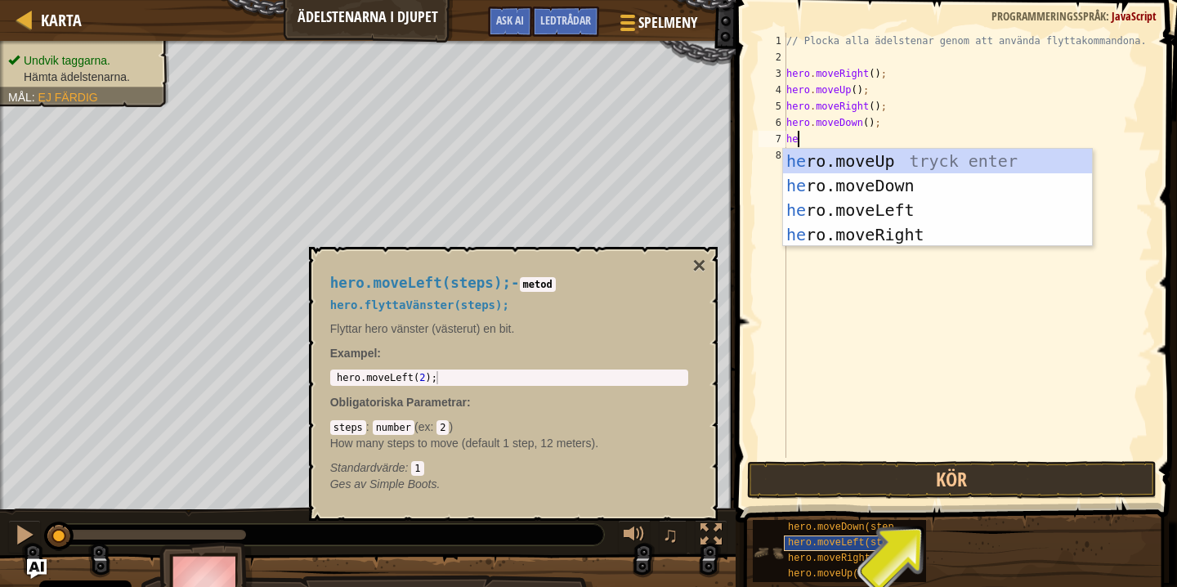
type textarea "hero"
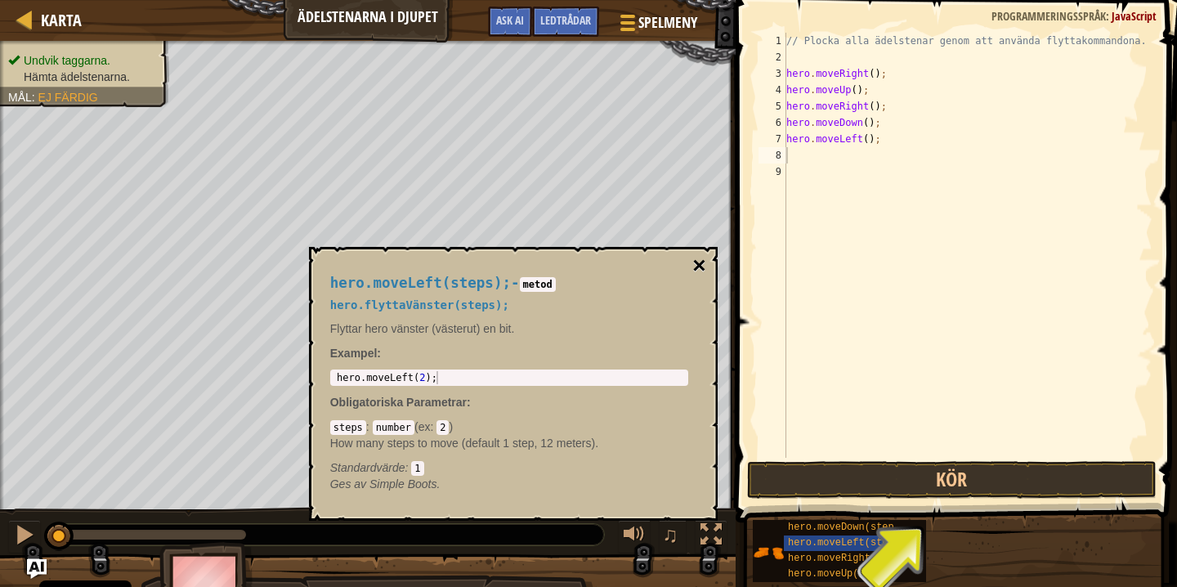
click at [697, 268] on button "×" at bounding box center [698, 265] width 13 height 23
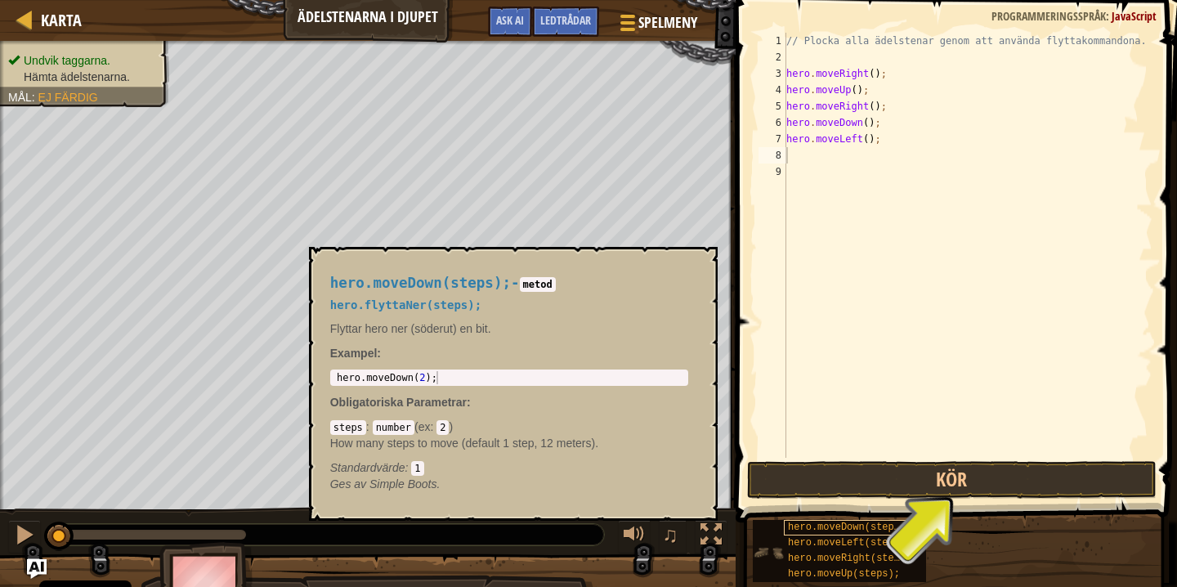
click at [838, 527] on span "hero.moveDown(steps);" at bounding box center [849, 526] width 123 height 11
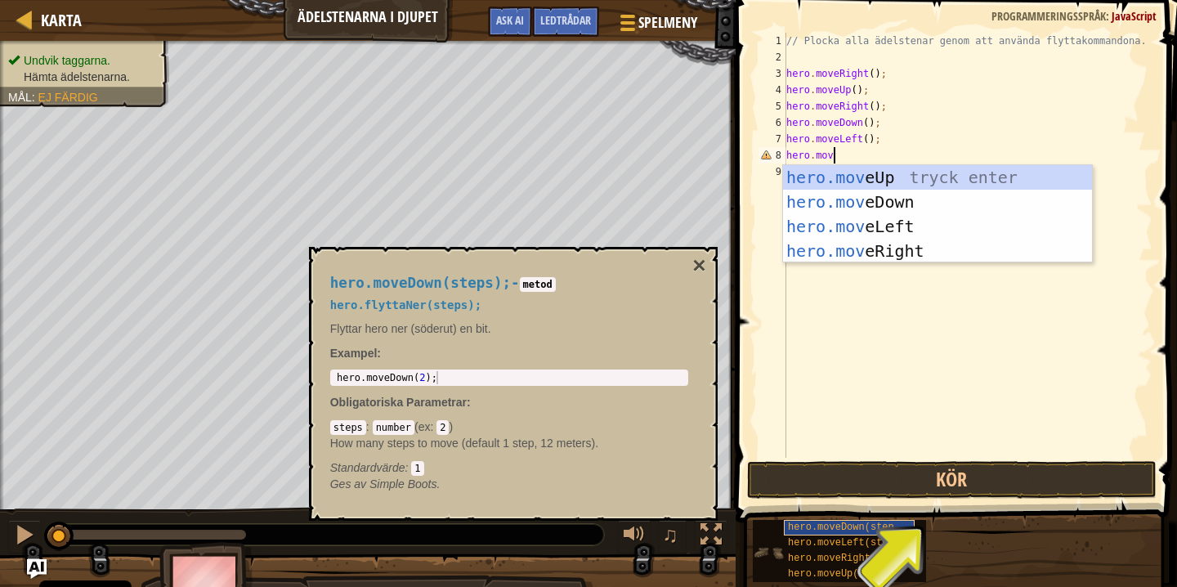
scroll to position [7, 4]
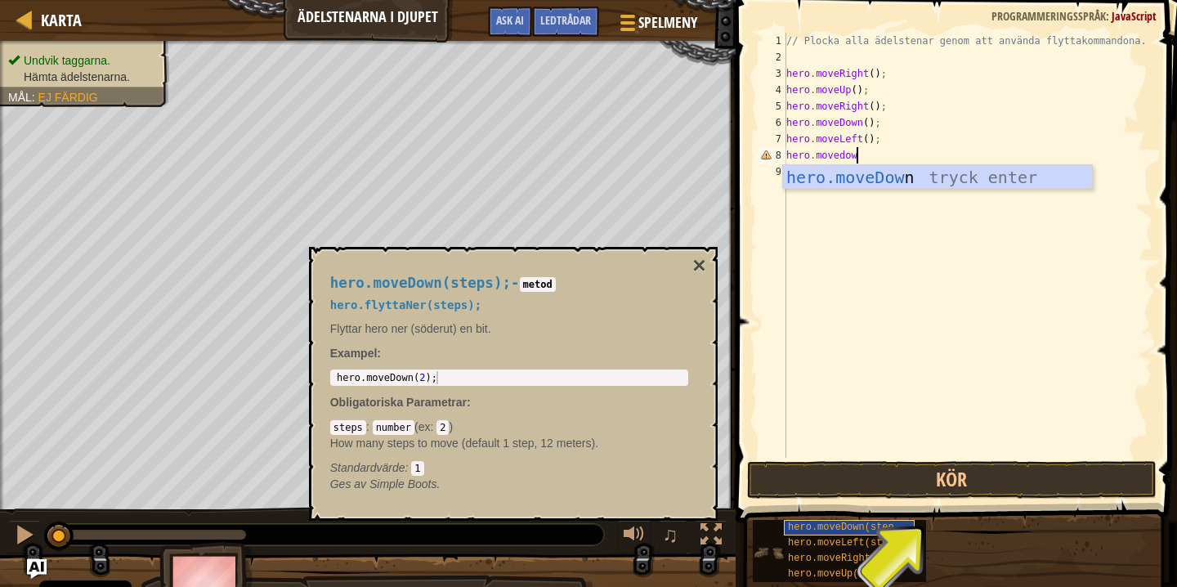
type textarea "hero.movedown"
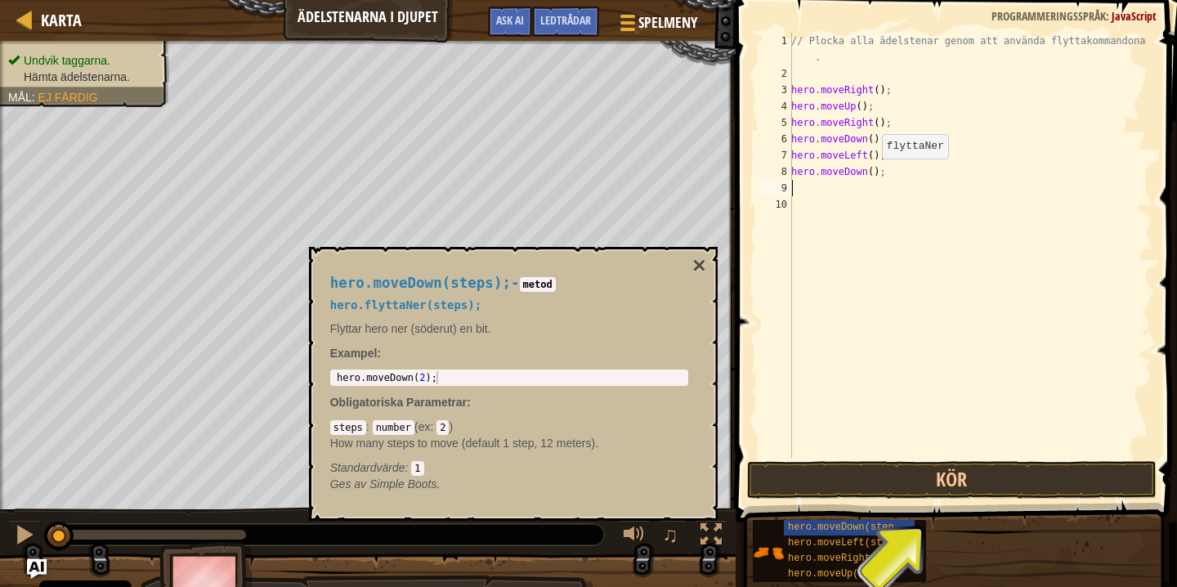
click at [873, 175] on div "// Plocka alla ädelstenar genom att använda flyttakommandona . hero . moveRight…" at bounding box center [970, 270] width 364 height 474
type textarea "hero.moveDown(3);"
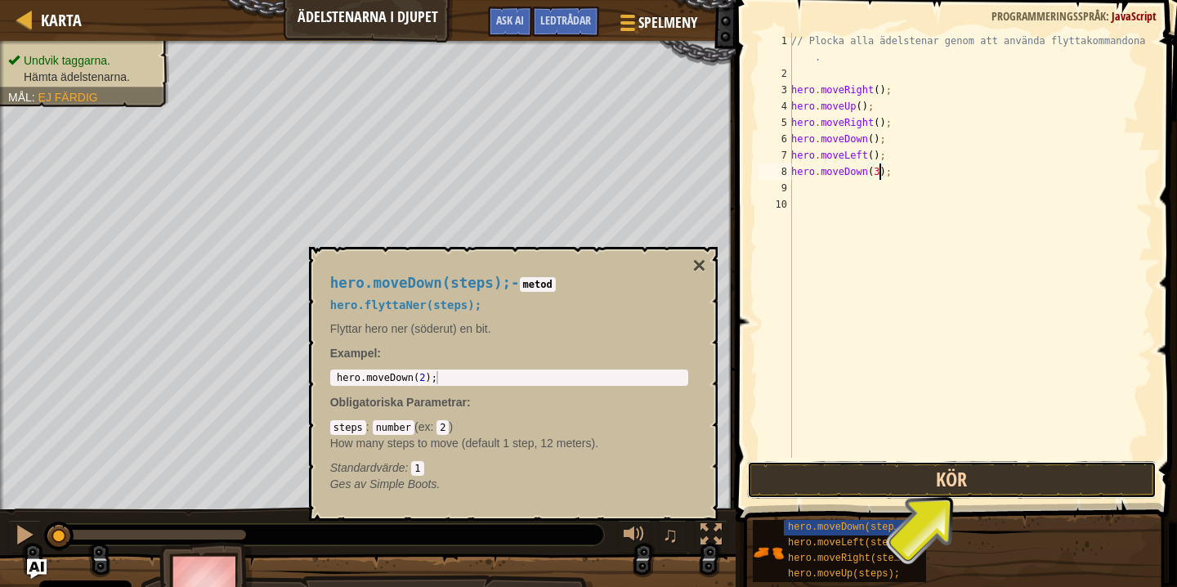
click at [824, 481] on button "Kör" at bounding box center [951, 480] width 409 height 38
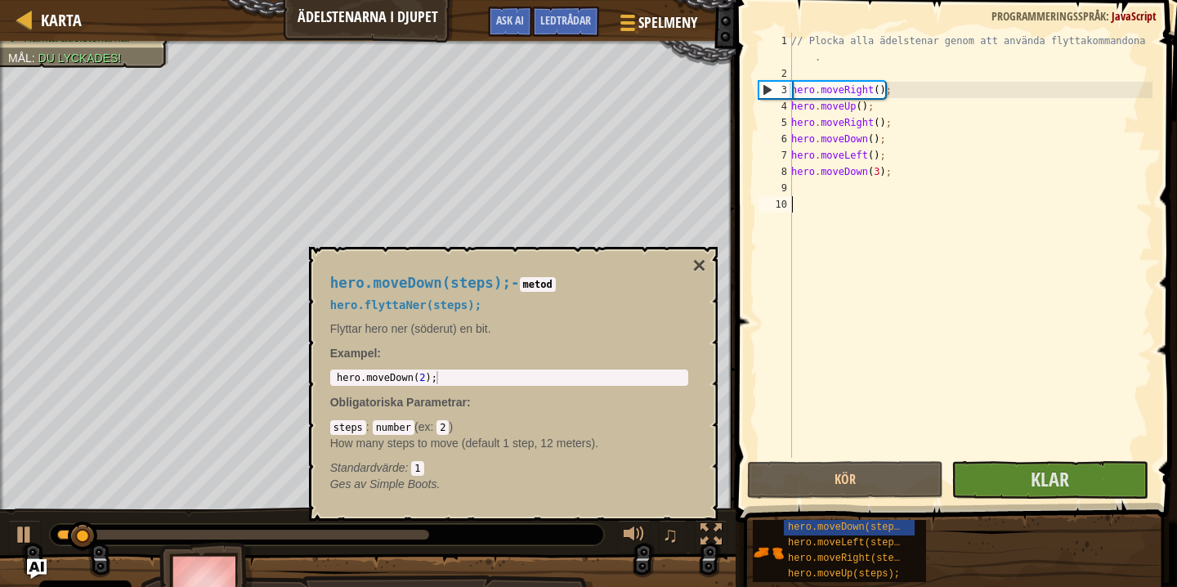
click at [837, 371] on div "// Plocka alla ädelstenar genom att använda flyttakommandona . hero . moveRight…" at bounding box center [970, 270] width 364 height 474
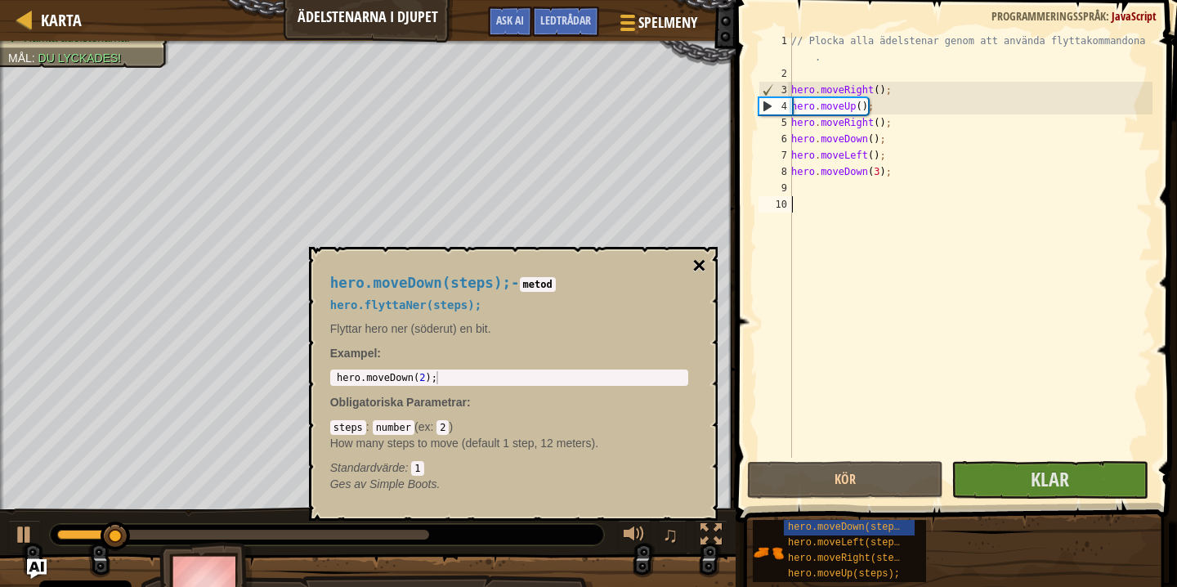
click at [702, 265] on button "×" at bounding box center [698, 265] width 13 height 23
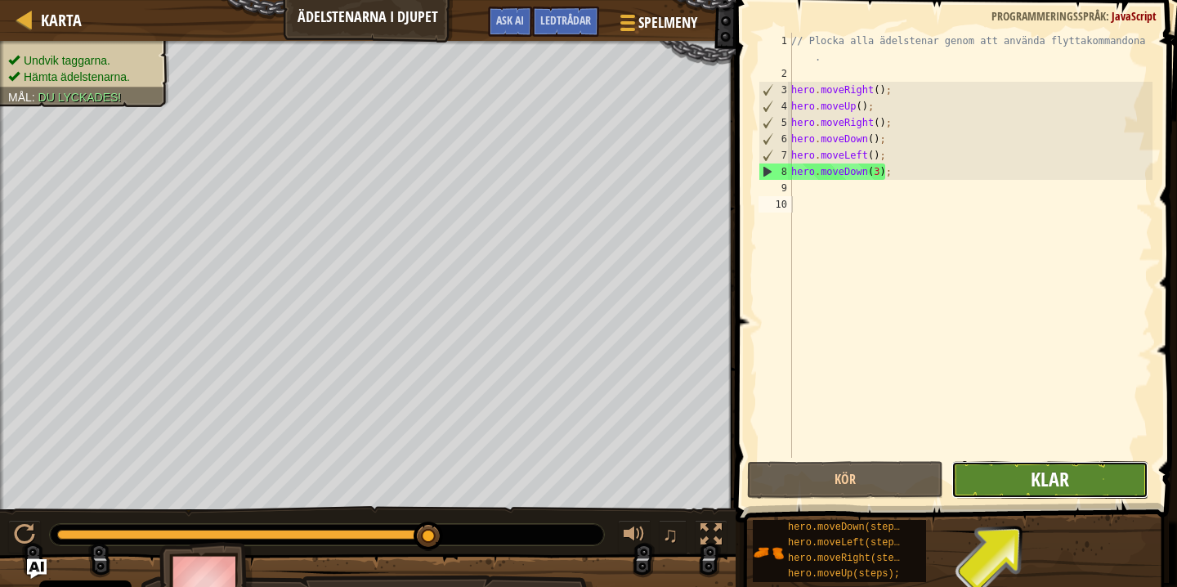
click at [1042, 470] on span "Klar" at bounding box center [1049, 479] width 38 height 26
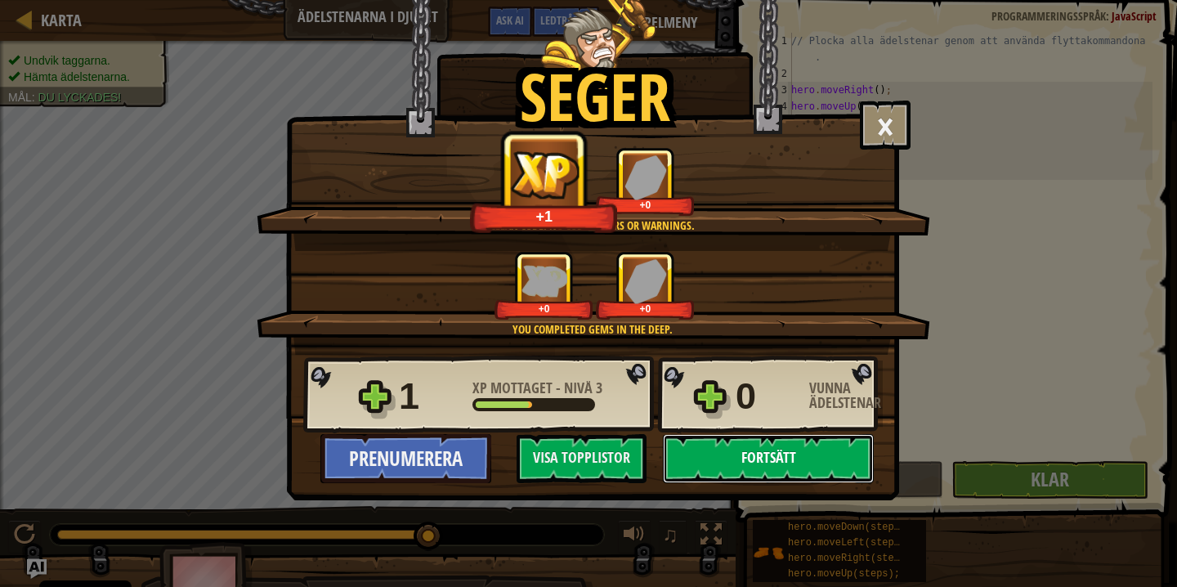
click at [722, 462] on button "Fortsätt" at bounding box center [768, 458] width 211 height 49
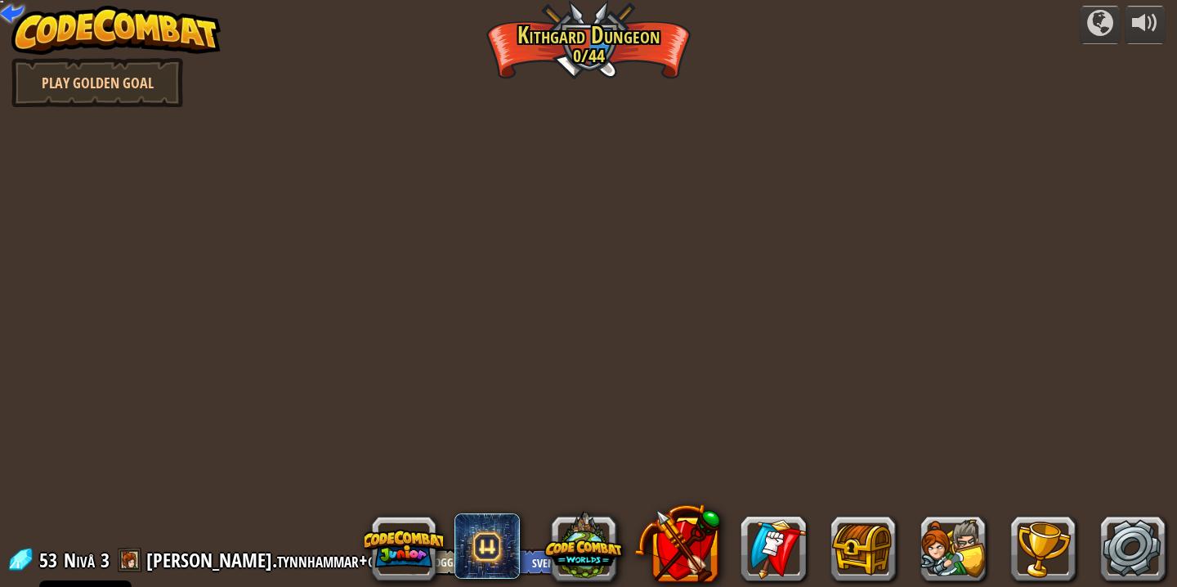
select select "sv"
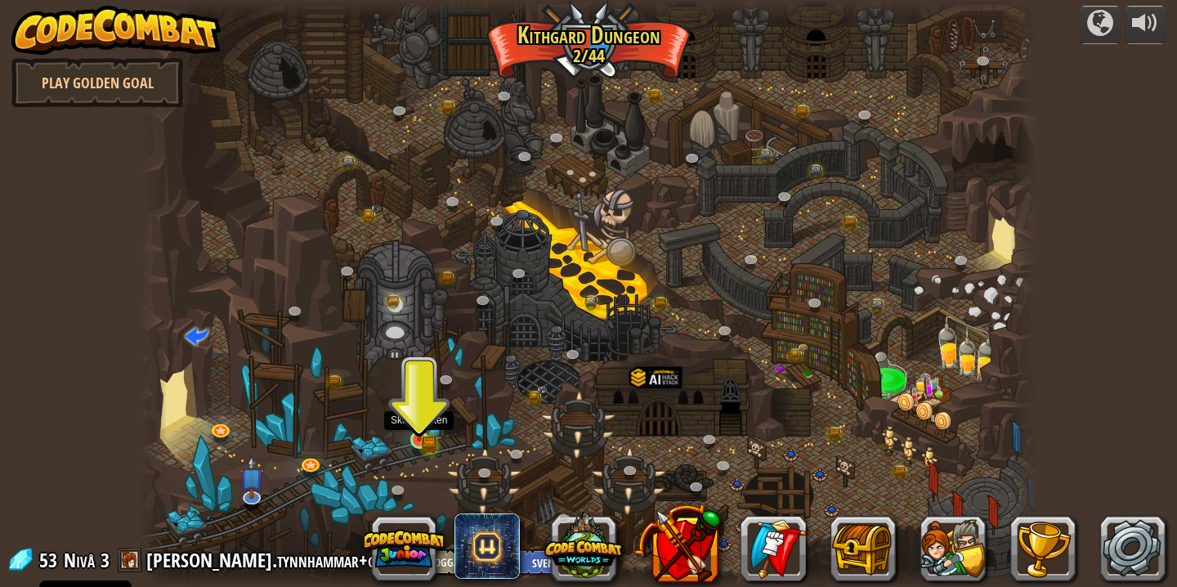
click at [420, 434] on img at bounding box center [419, 416] width 22 height 49
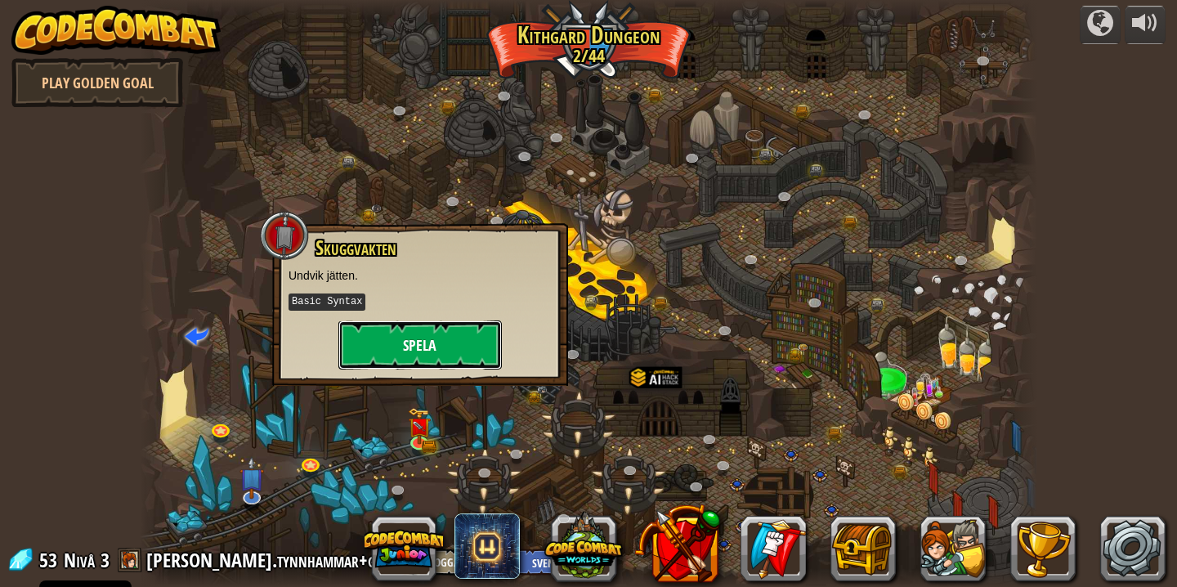
click at [422, 346] on button "Spela" at bounding box center [419, 344] width 163 height 49
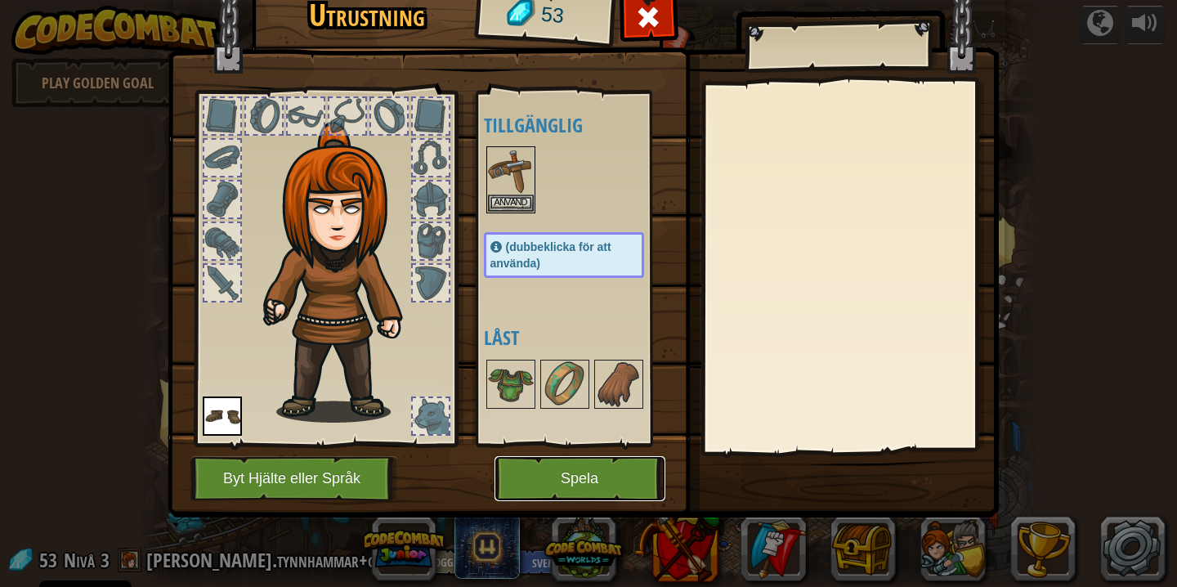
click at [538, 480] on button "Spela" at bounding box center [579, 478] width 171 height 45
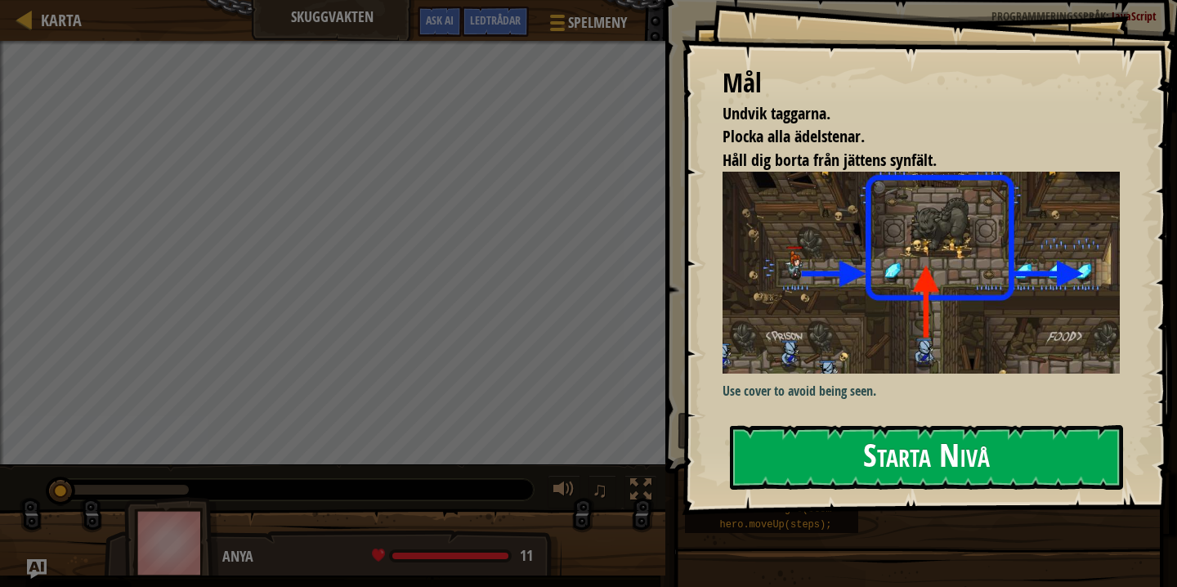
click at [779, 454] on button "Starta Nivå" at bounding box center [926, 457] width 393 height 65
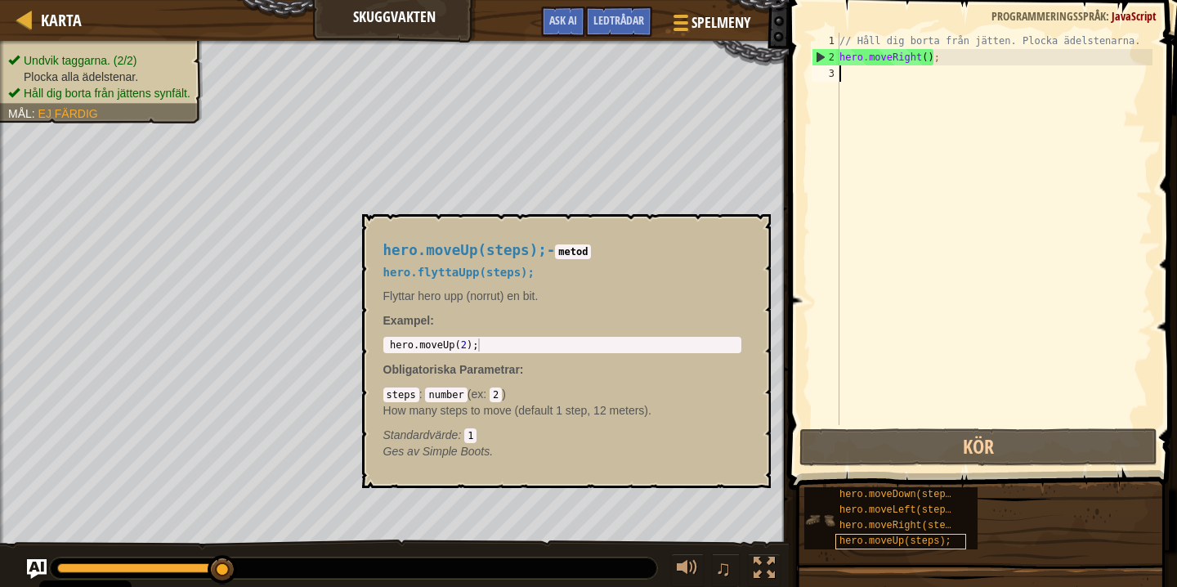
type textarea "m"
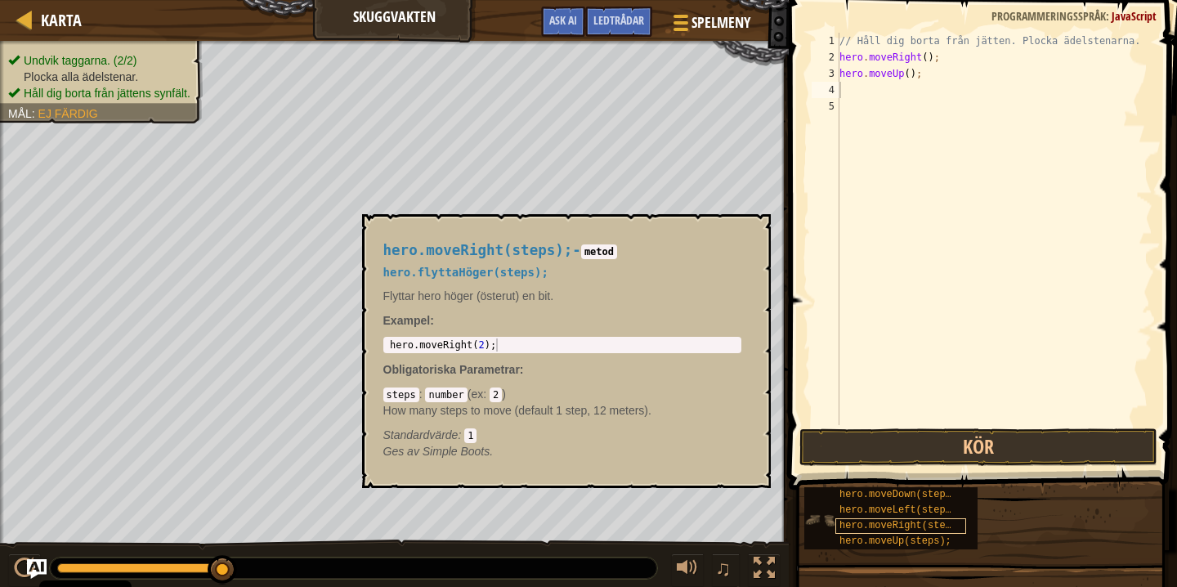
click at [902, 520] on span "hero.moveRight(steps);" at bounding box center [903, 525] width 129 height 11
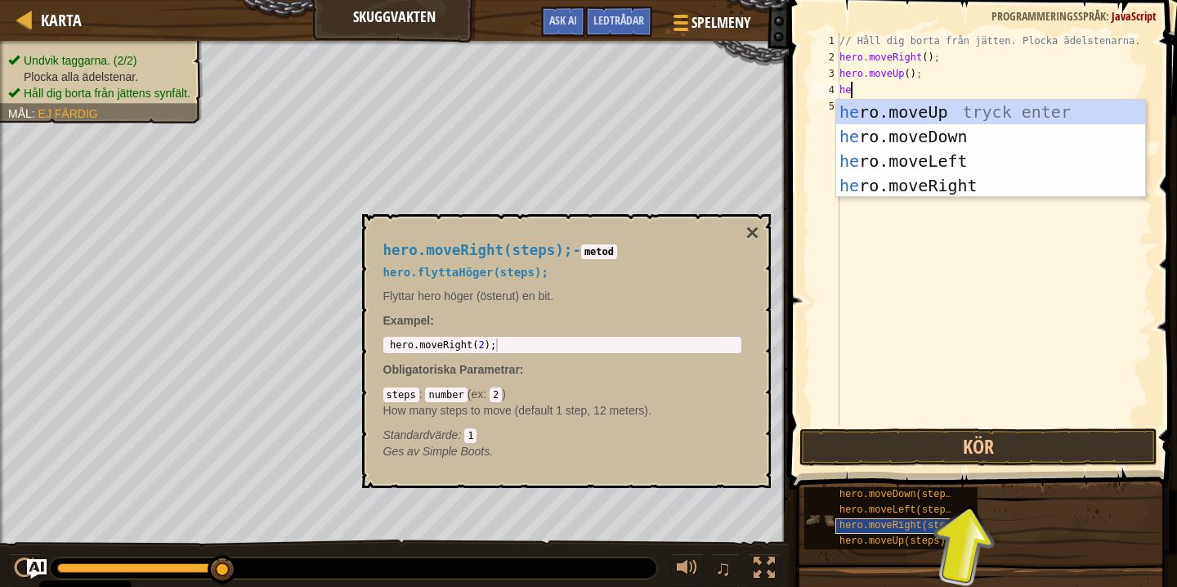
type textarea "hero"
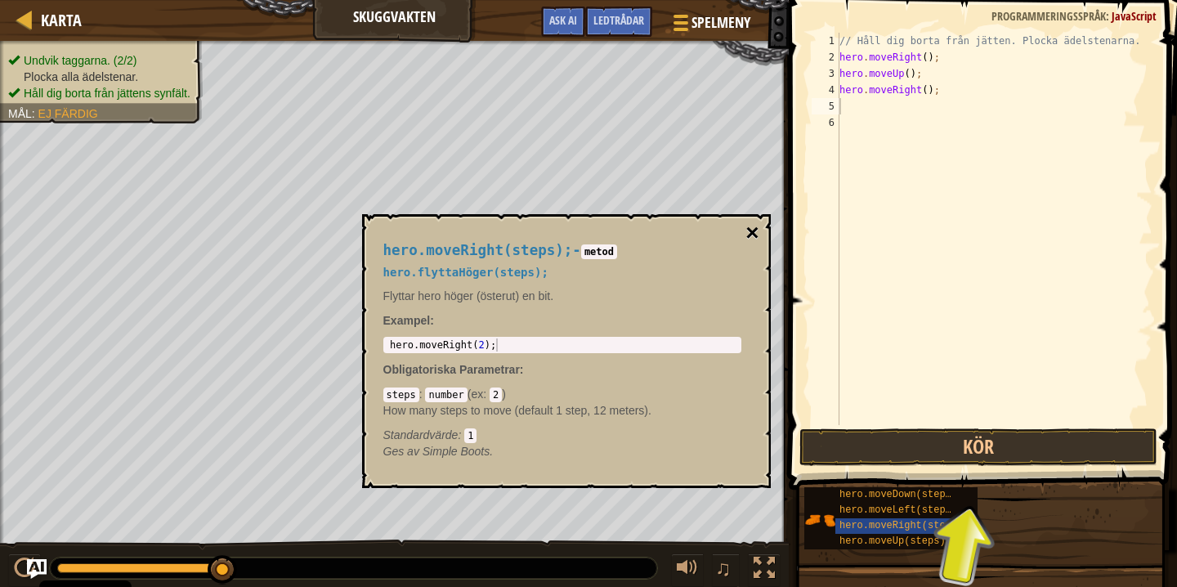
click at [745, 232] on button "×" at bounding box center [751, 232] width 13 height 23
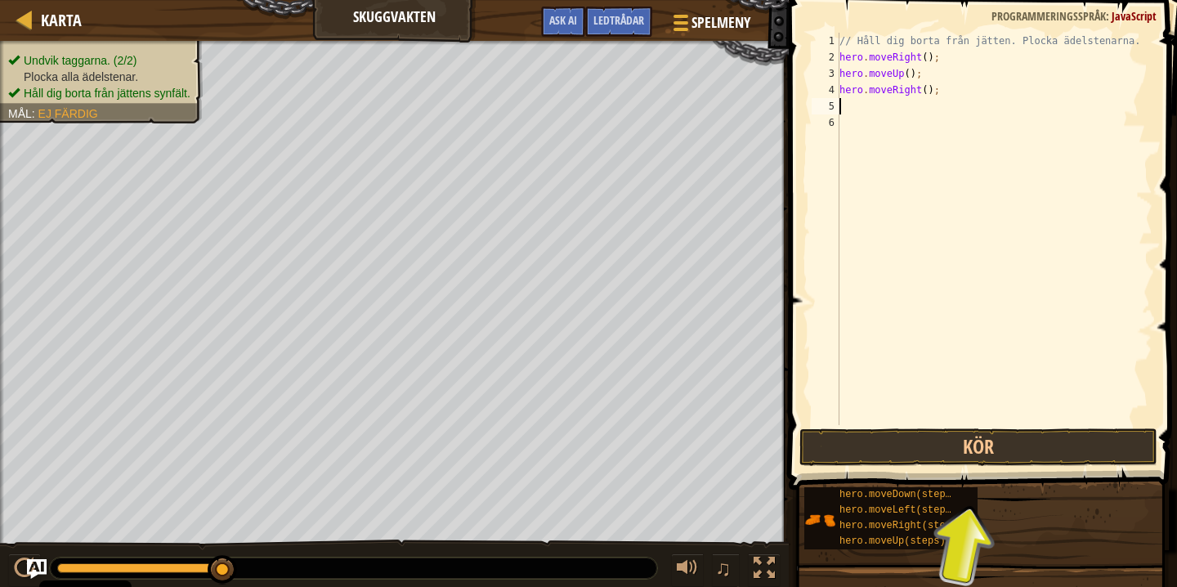
click at [878, 103] on div "// Håll dig borta från jätten. Plocka ädelstenarna. hero . moveRight ( ) ; hero…" at bounding box center [994, 245] width 316 height 425
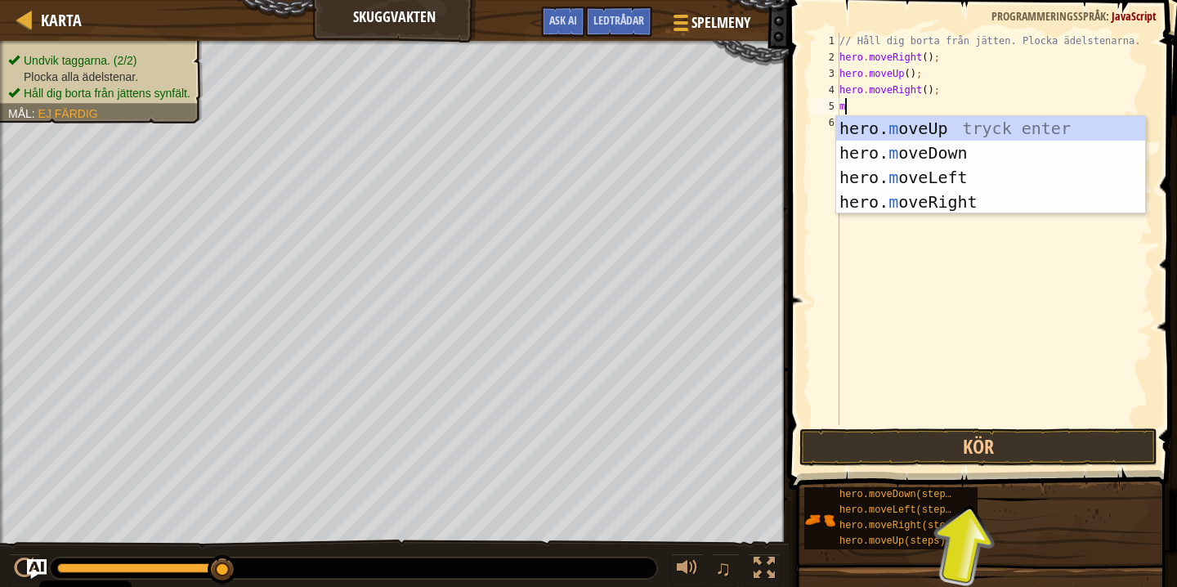
type textarea "mo"
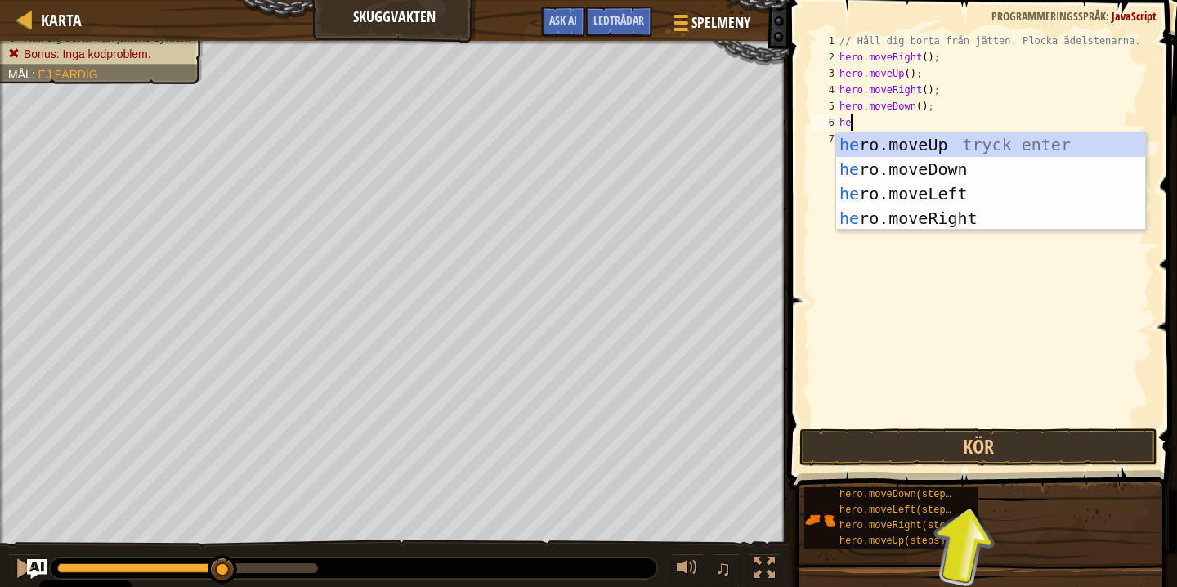
type textarea "hero"
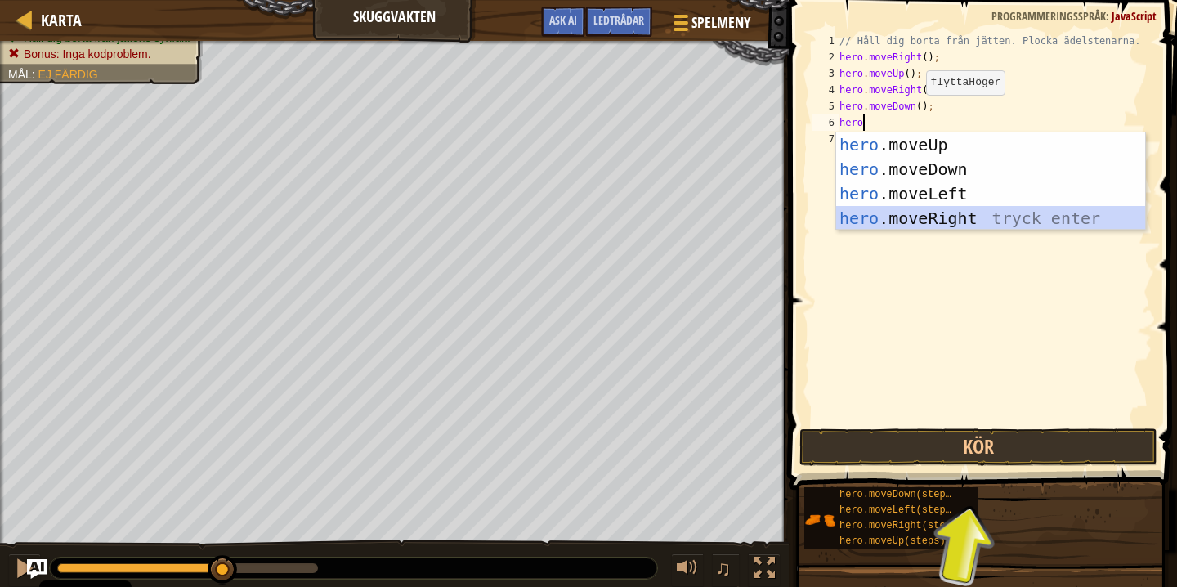
click at [943, 220] on div "hero .moveUp tryck enter hero .moveDown tryck enter hero .moveLeft tryck enter …" at bounding box center [990, 205] width 309 height 147
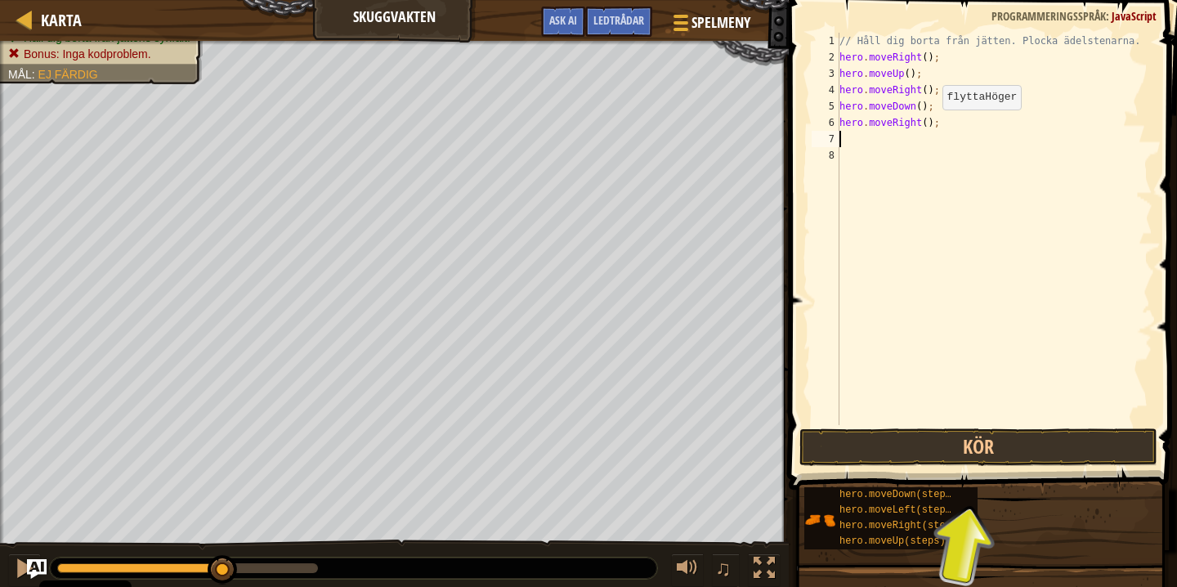
click at [929, 126] on div "// Håll dig borta från jätten. Plocka ädelstenarna. hero . moveRight ( ) ; hero…" at bounding box center [994, 245] width 316 height 425
click at [918, 453] on button "Kör" at bounding box center [978, 447] width 358 height 38
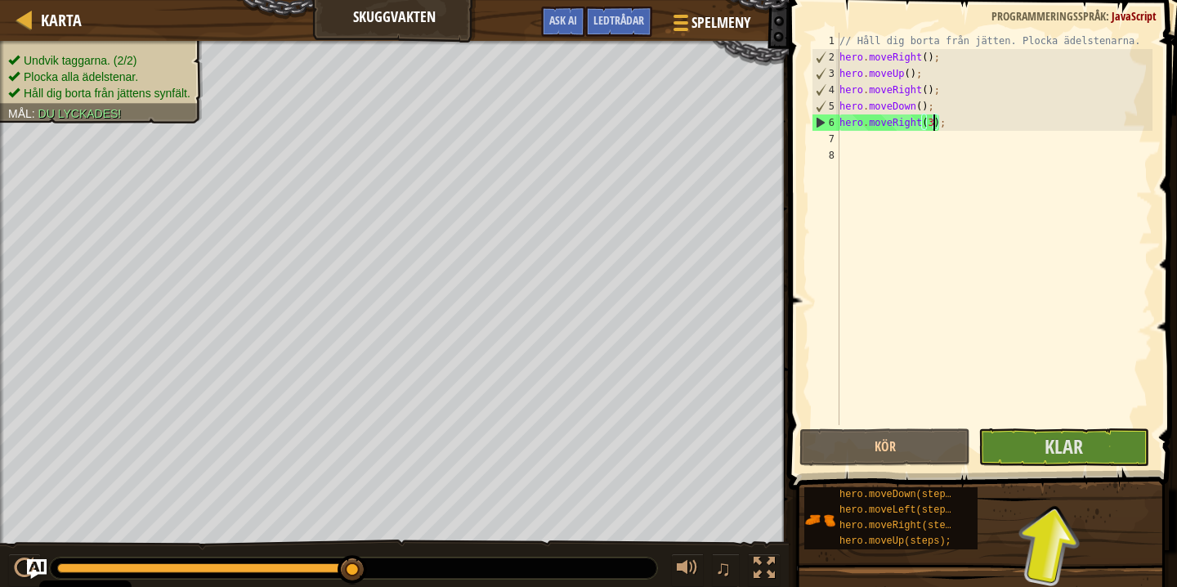
type textarea "hero.moveRight();"
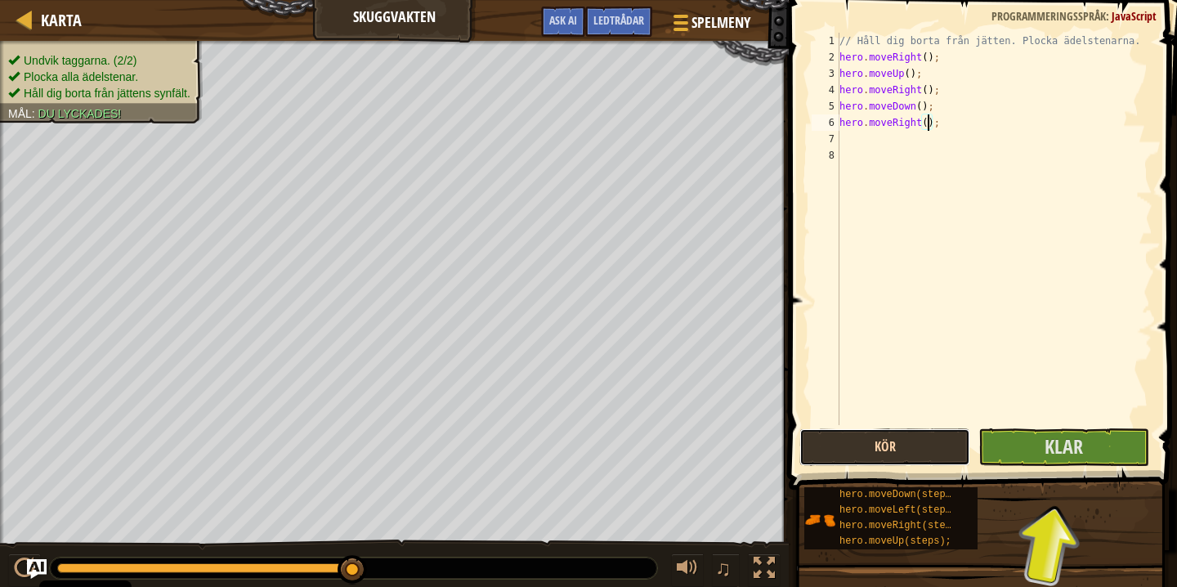
click at [906, 439] on button "Kör" at bounding box center [884, 447] width 171 height 38
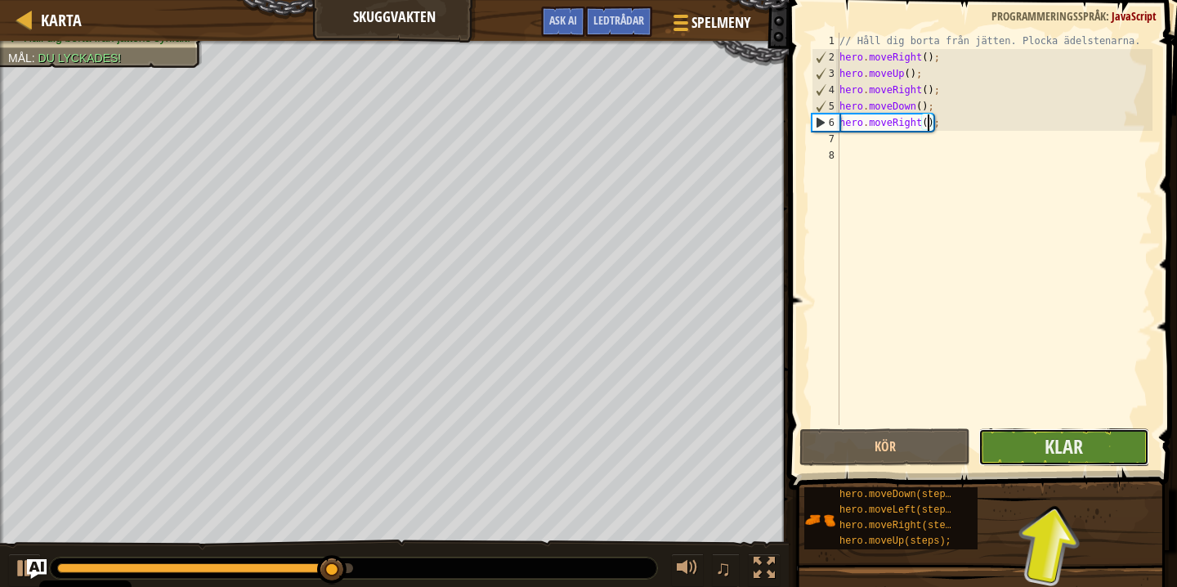
click at [1016, 440] on button "Klar" at bounding box center [1063, 447] width 171 height 38
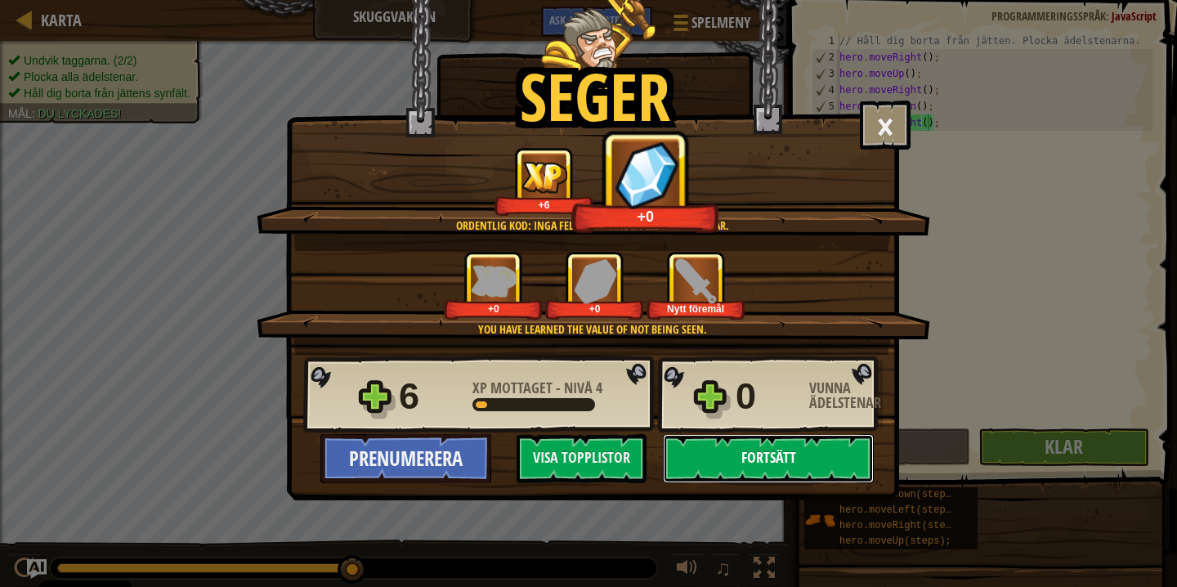
click at [708, 454] on button "Fortsätt" at bounding box center [768, 458] width 211 height 49
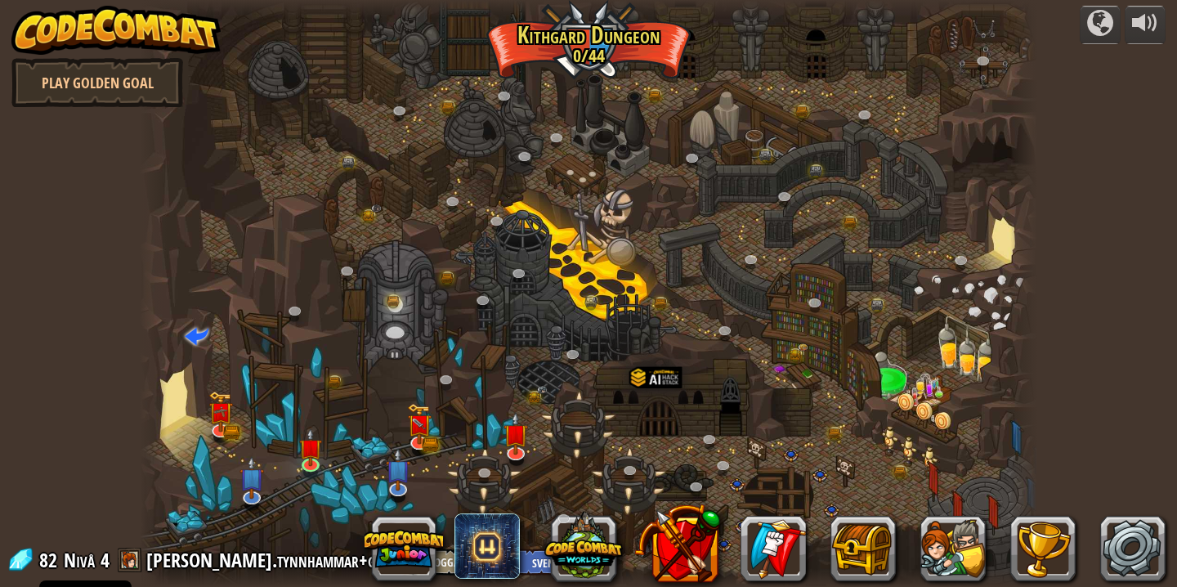
select select "sv"
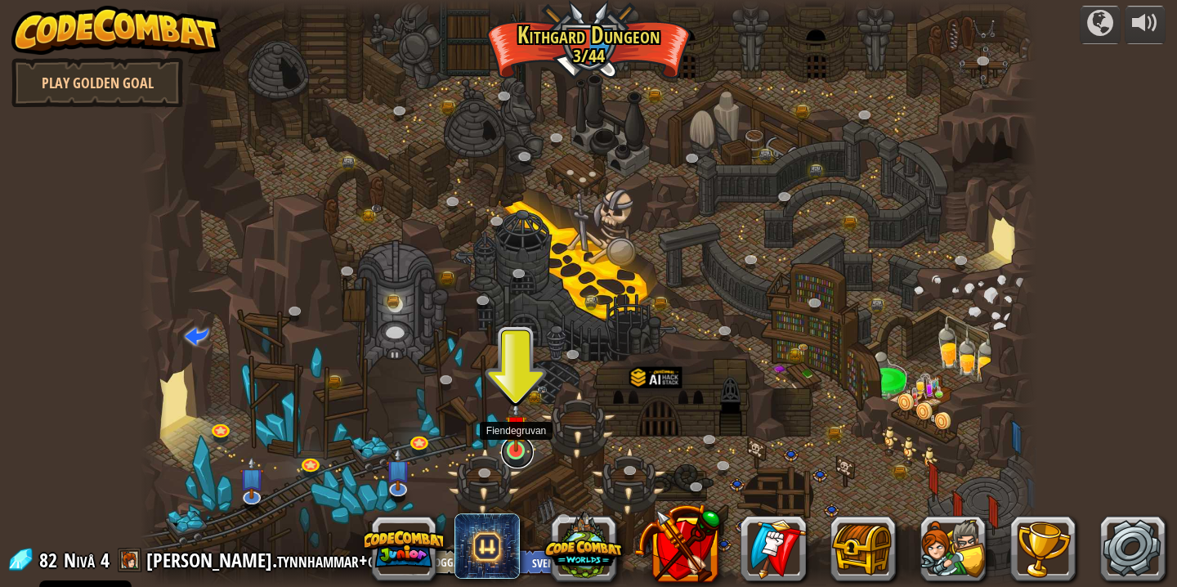
click at [516, 452] on link at bounding box center [517, 451] width 33 height 33
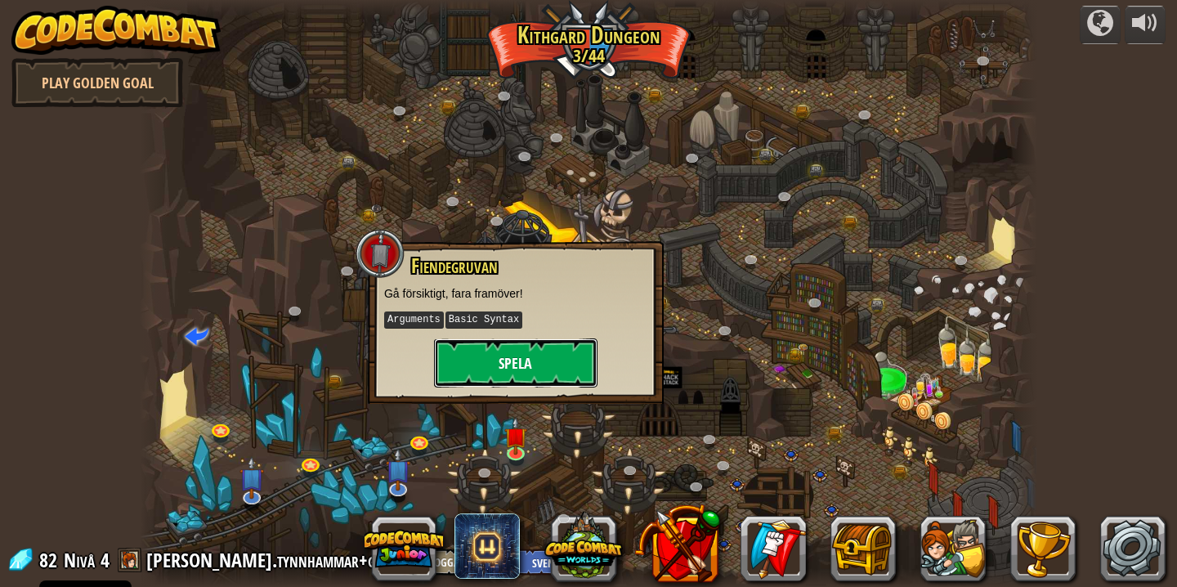
click at [520, 368] on button "Spela" at bounding box center [515, 362] width 163 height 49
